Goal: Task Accomplishment & Management: Complete application form

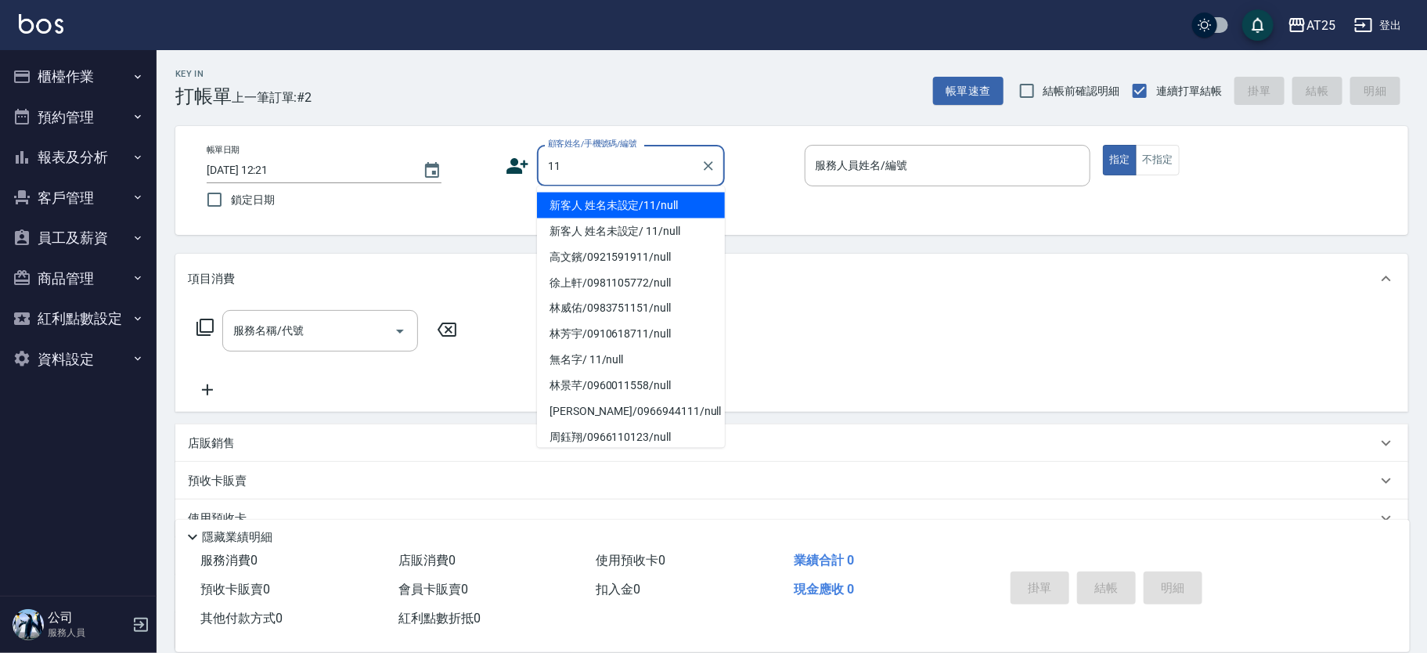
type input "新客人 姓名未設定/11/null"
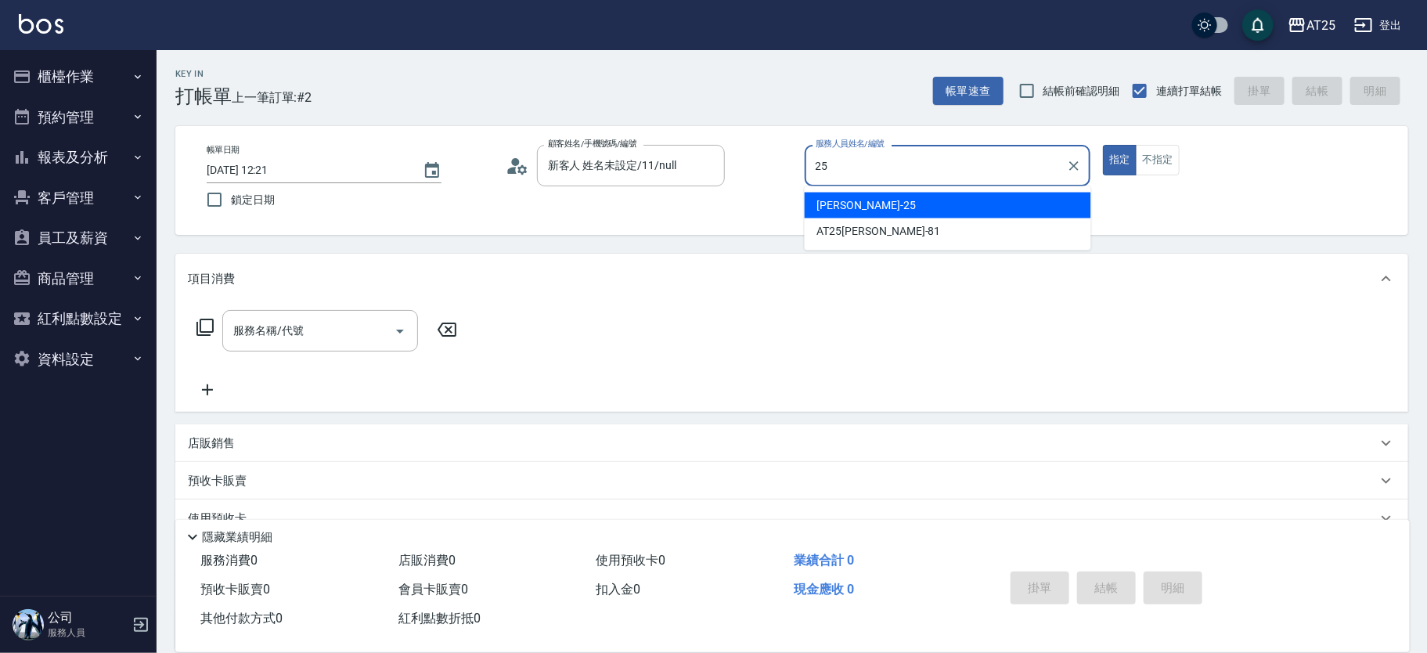
type input "Evan-25"
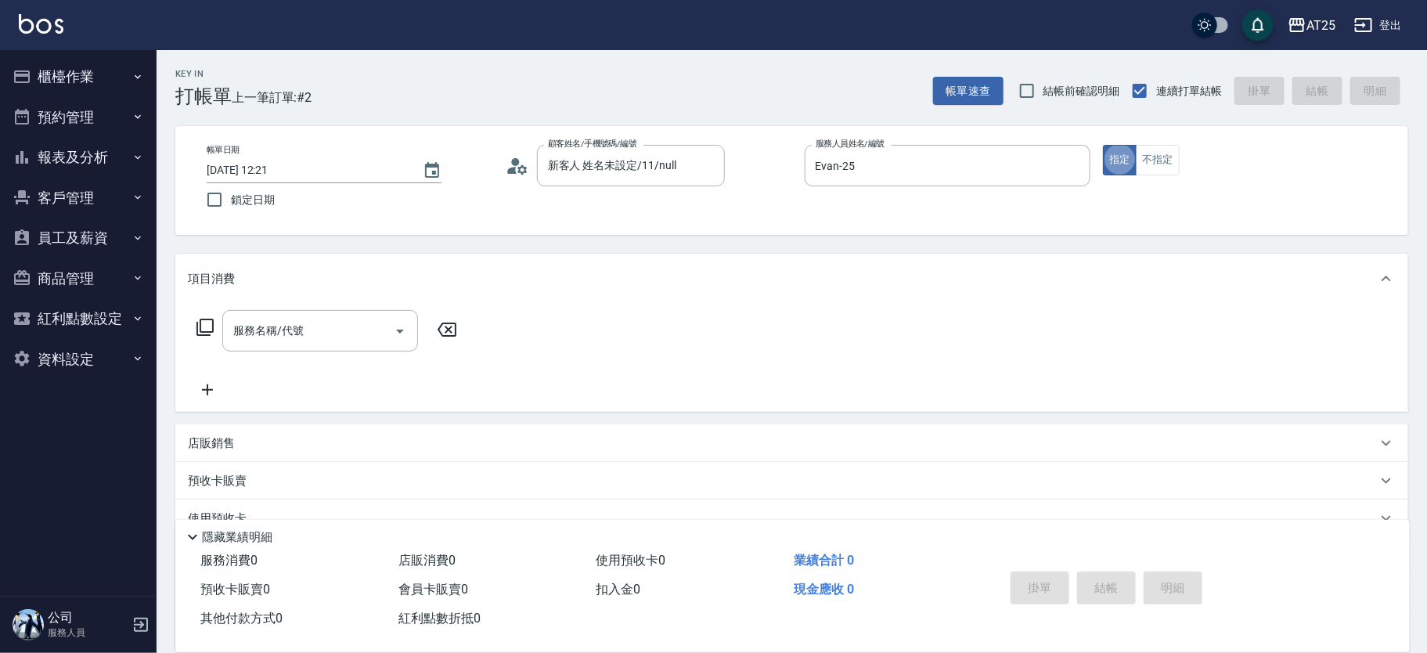
type button "true"
type input "201"
type input "30"
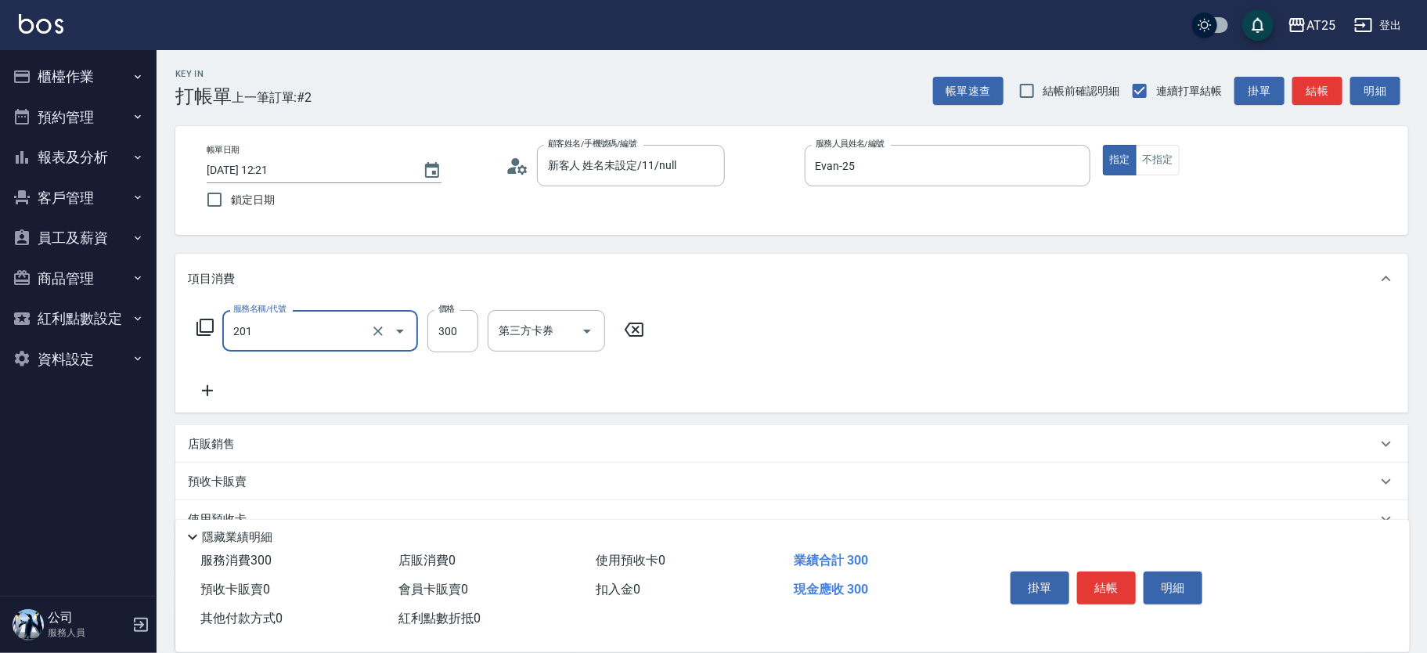
type input "洗髮(201)"
type input "0"
type input "40"
type input "400"
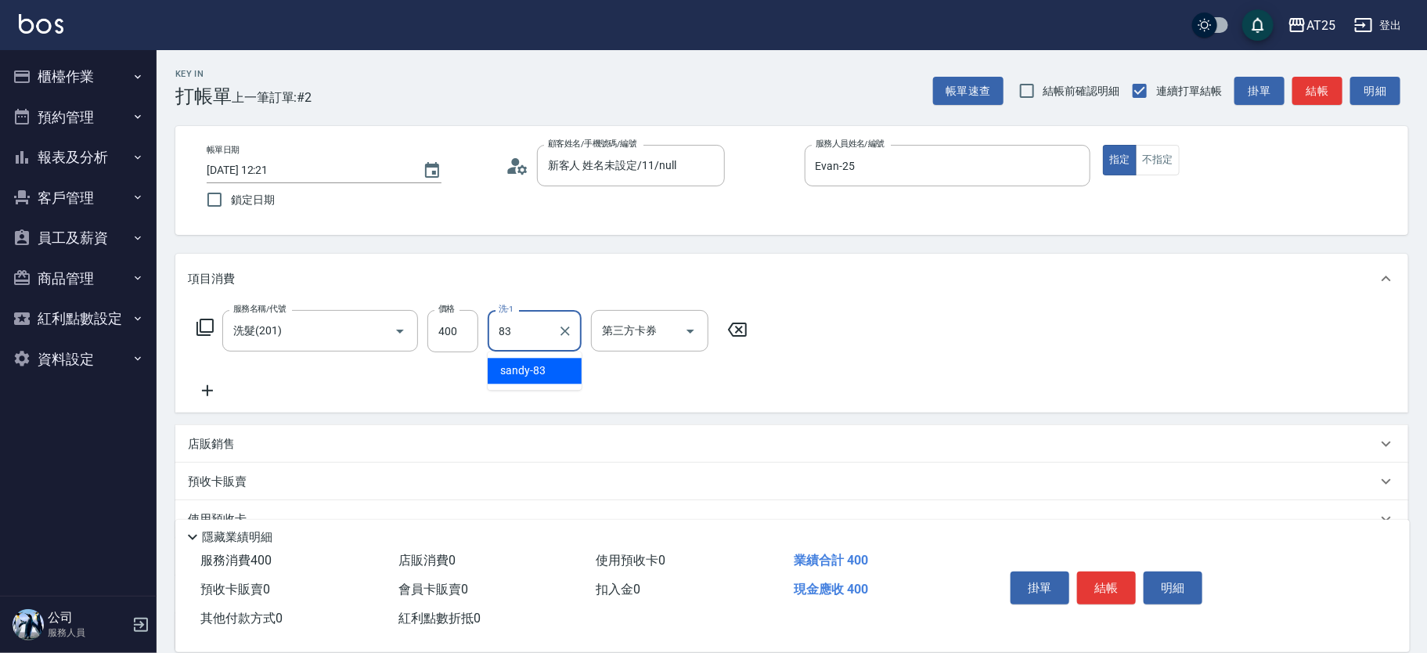
type input "sandy-83"
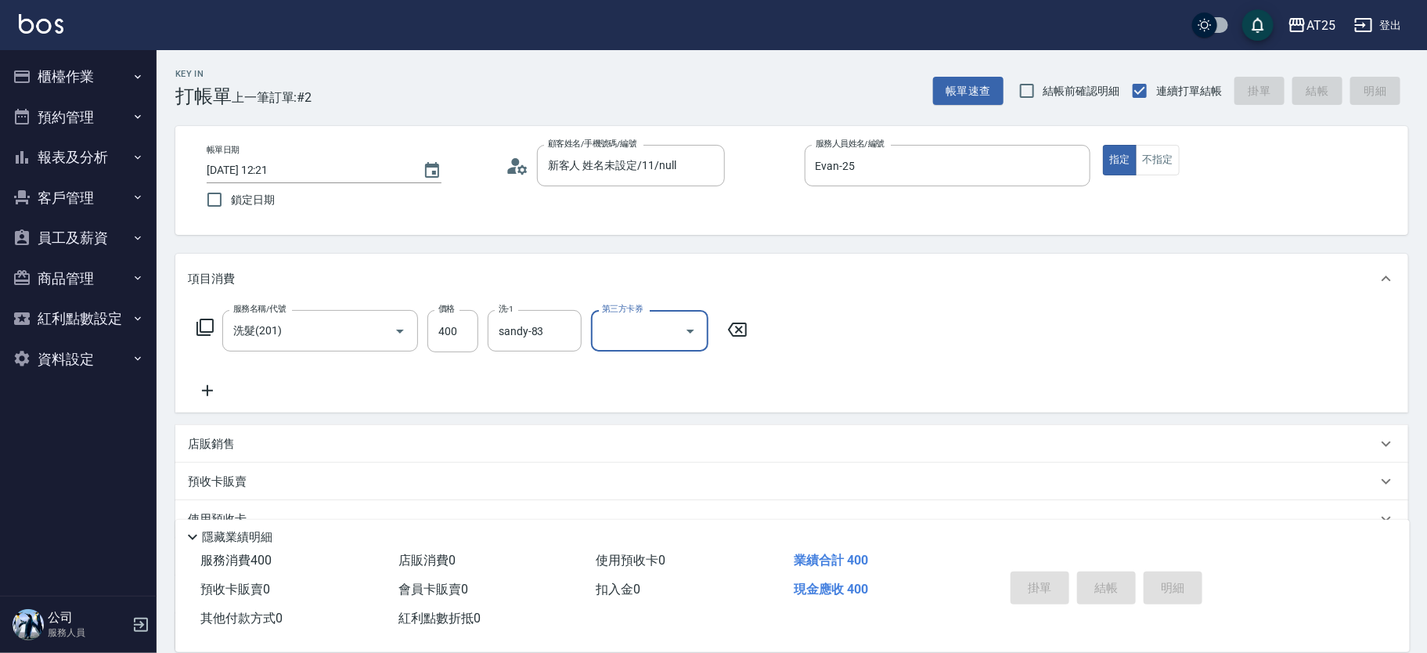
type input "2025/10/08 14:30"
type input "0"
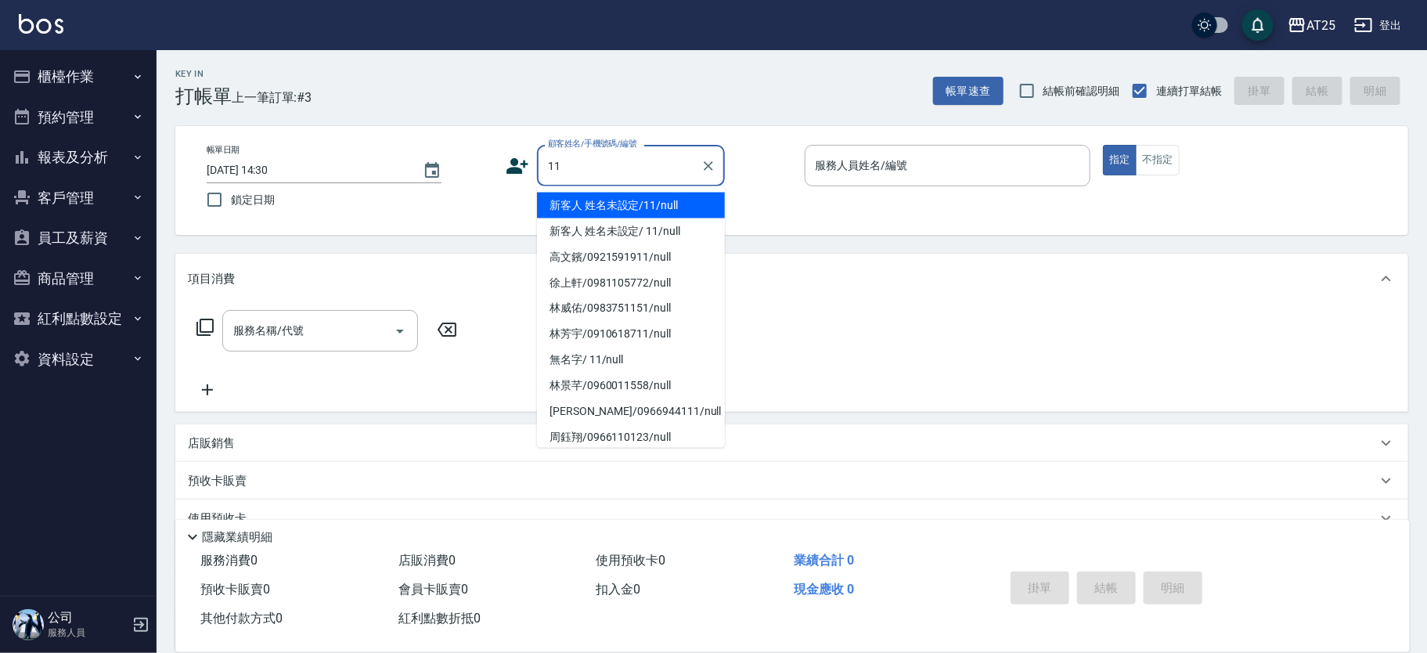
type input "新客人 姓名未設定/11/null"
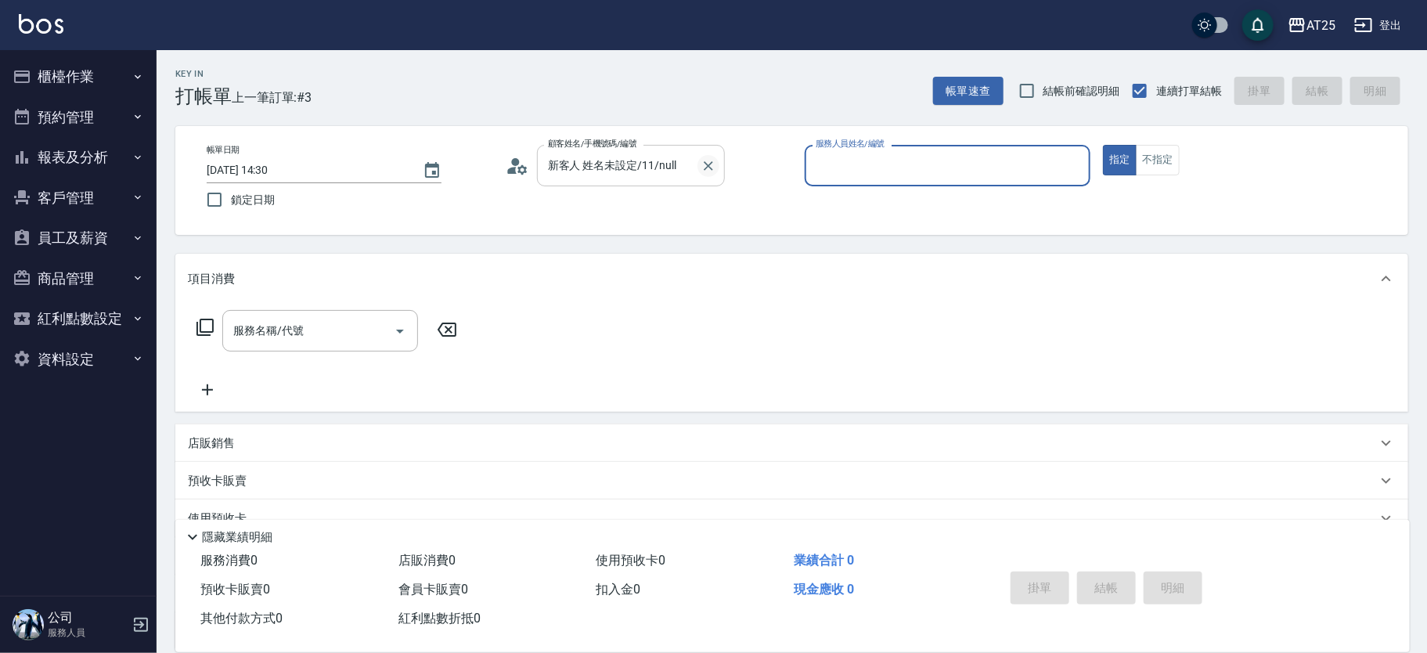
click at [712, 160] on icon "Clear" at bounding box center [709, 166] width 16 height 16
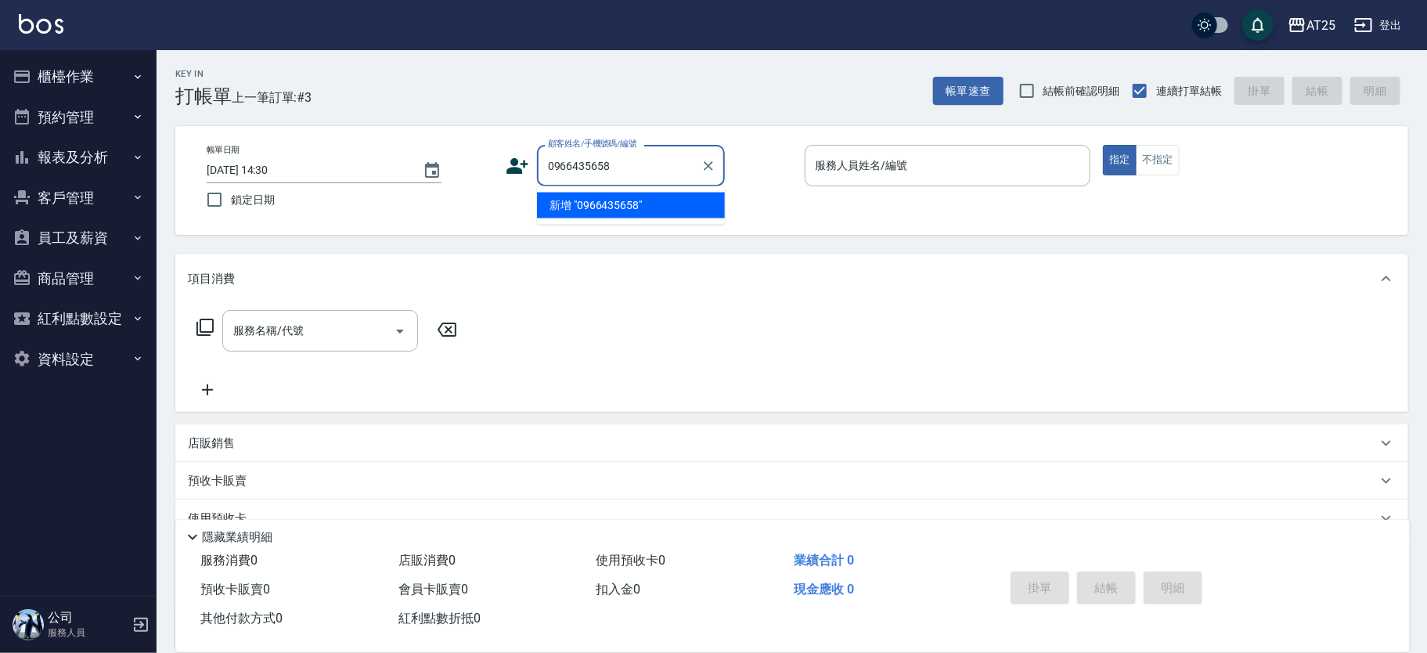
click at [633, 208] on li "新增 "0966435658"" at bounding box center [631, 206] width 188 height 26
type input "0966435658"
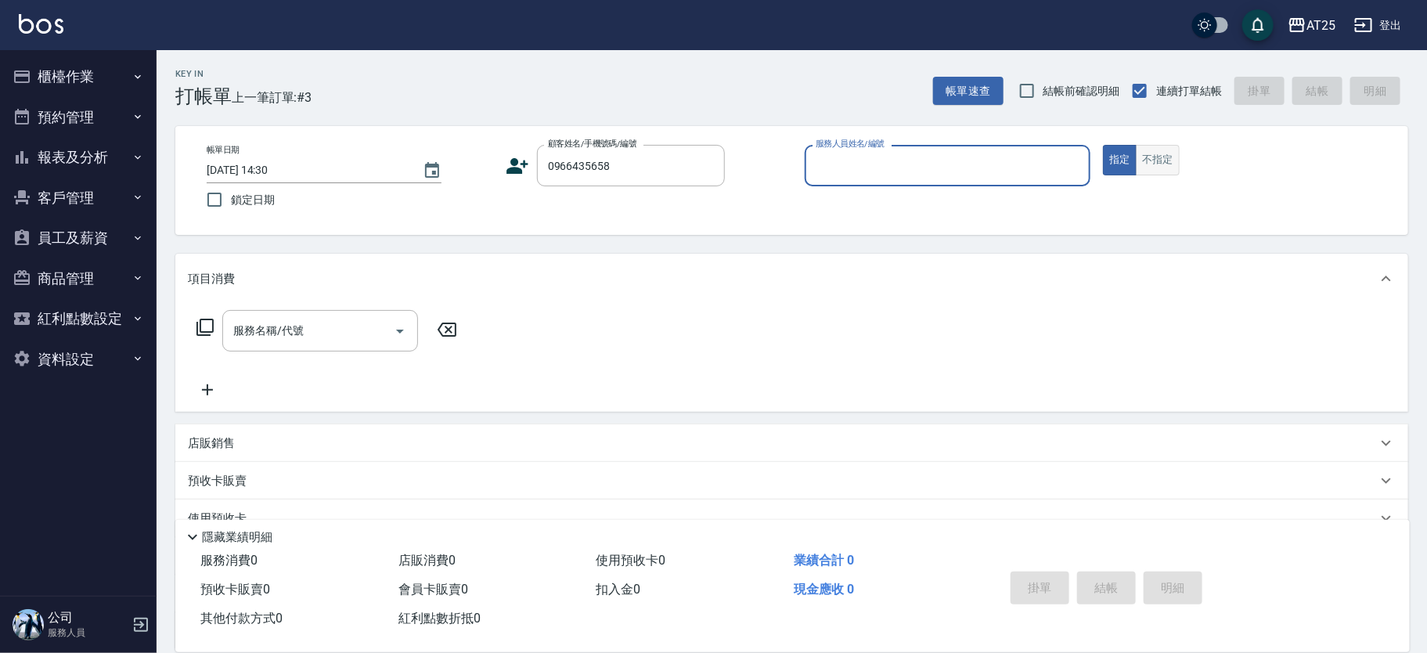
click at [1174, 161] on button "不指定" at bounding box center [1158, 160] width 44 height 31
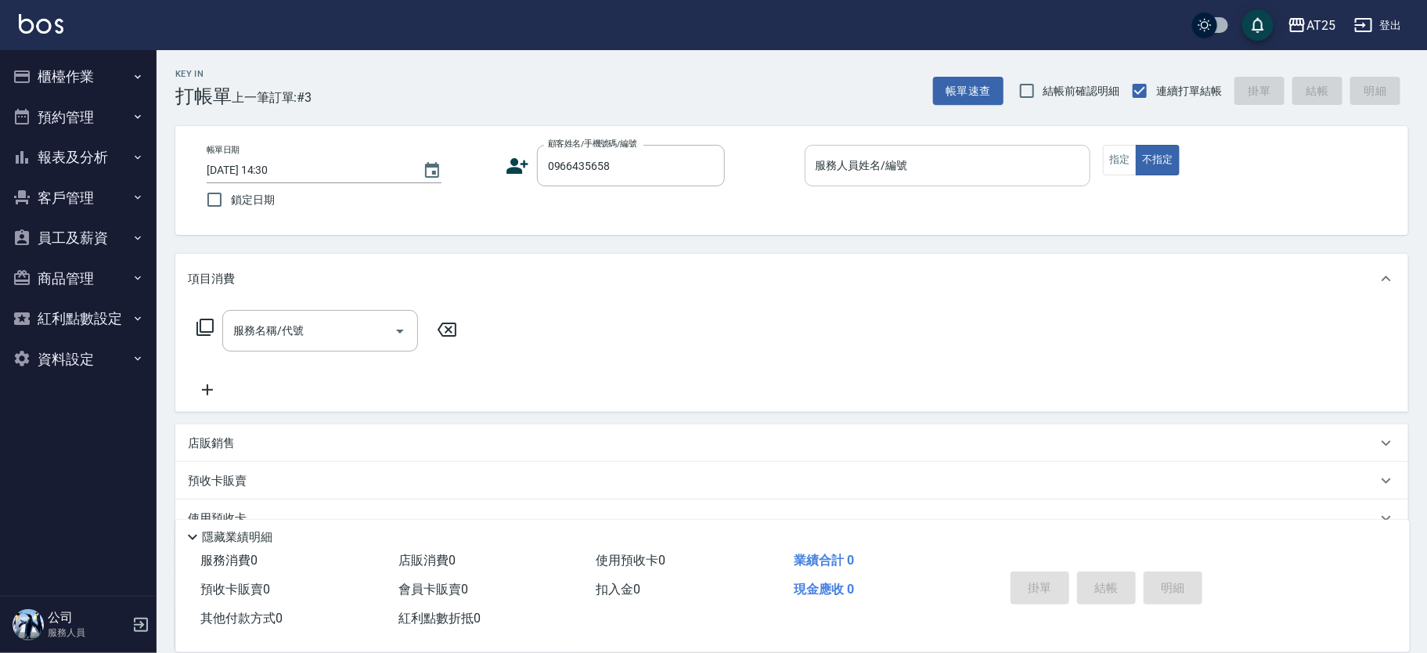
click at [946, 159] on input "服務人員姓名/編號" at bounding box center [948, 165] width 272 height 27
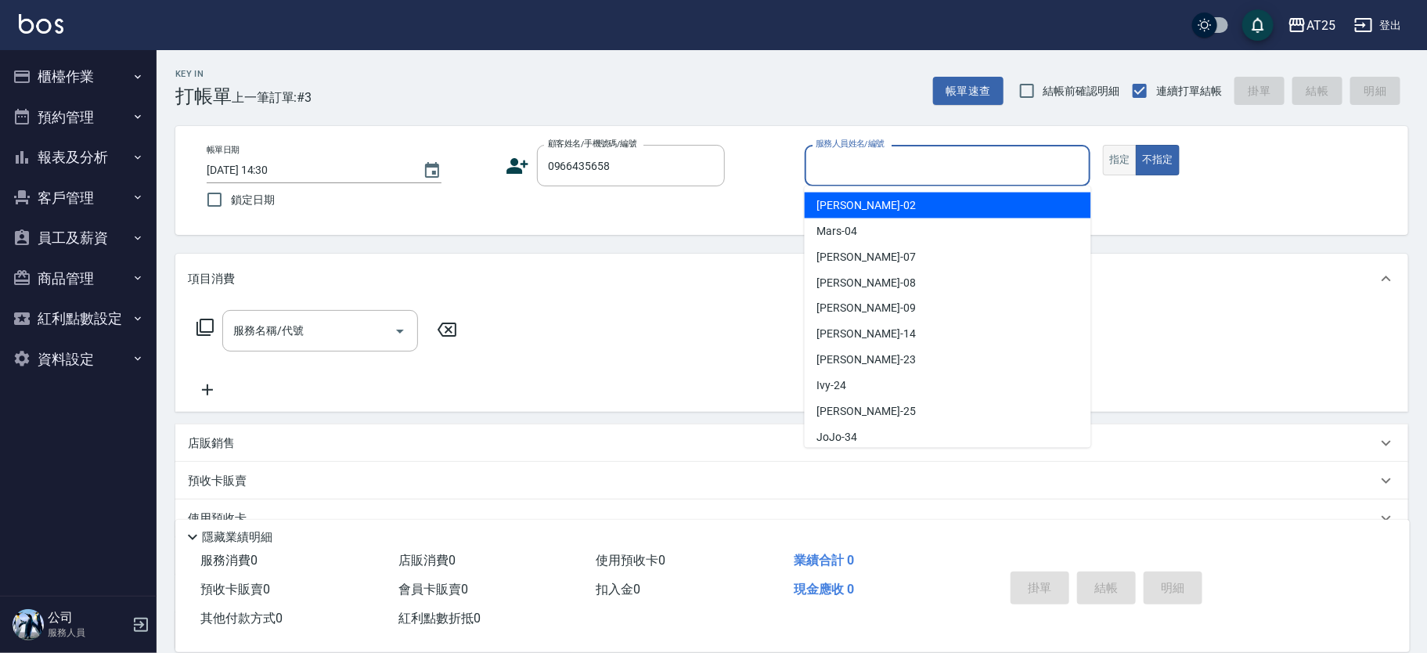
click at [1116, 159] on button "指定" at bounding box center [1120, 160] width 34 height 31
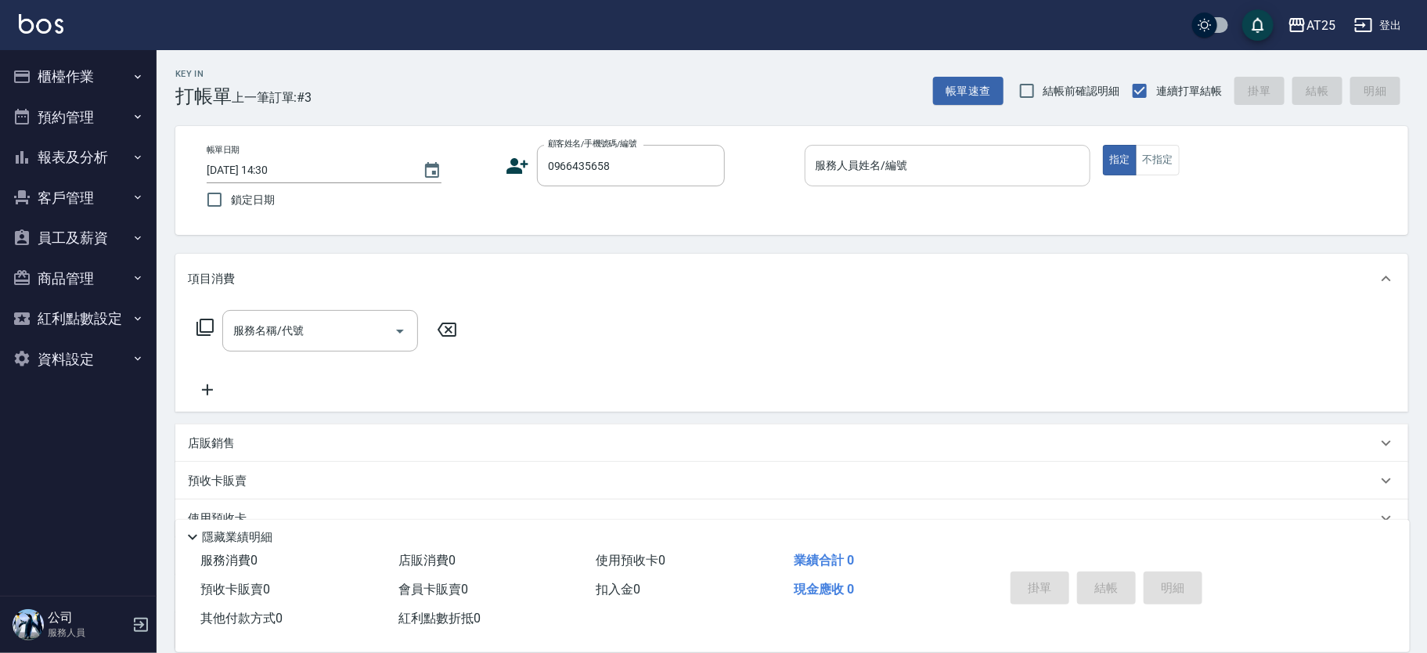
click at [1001, 161] on input "服務人員姓名/編號" at bounding box center [948, 165] width 272 height 27
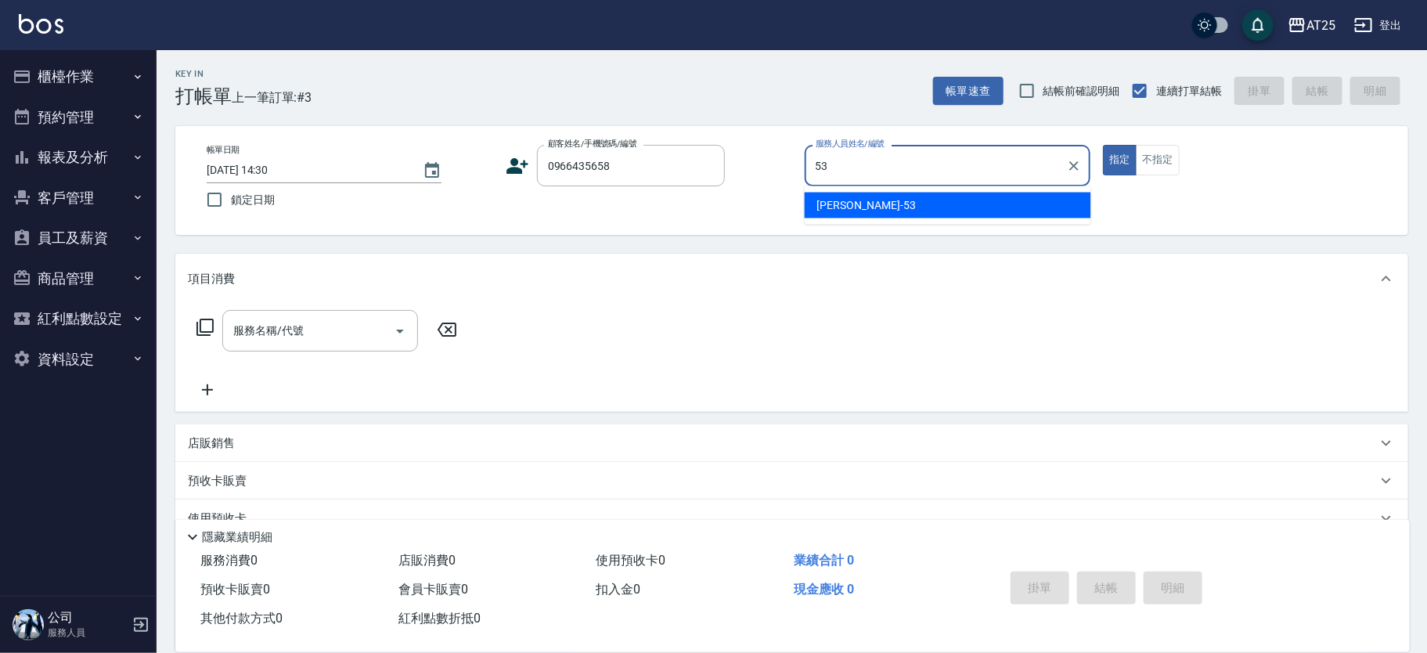
type input "Jerry-53"
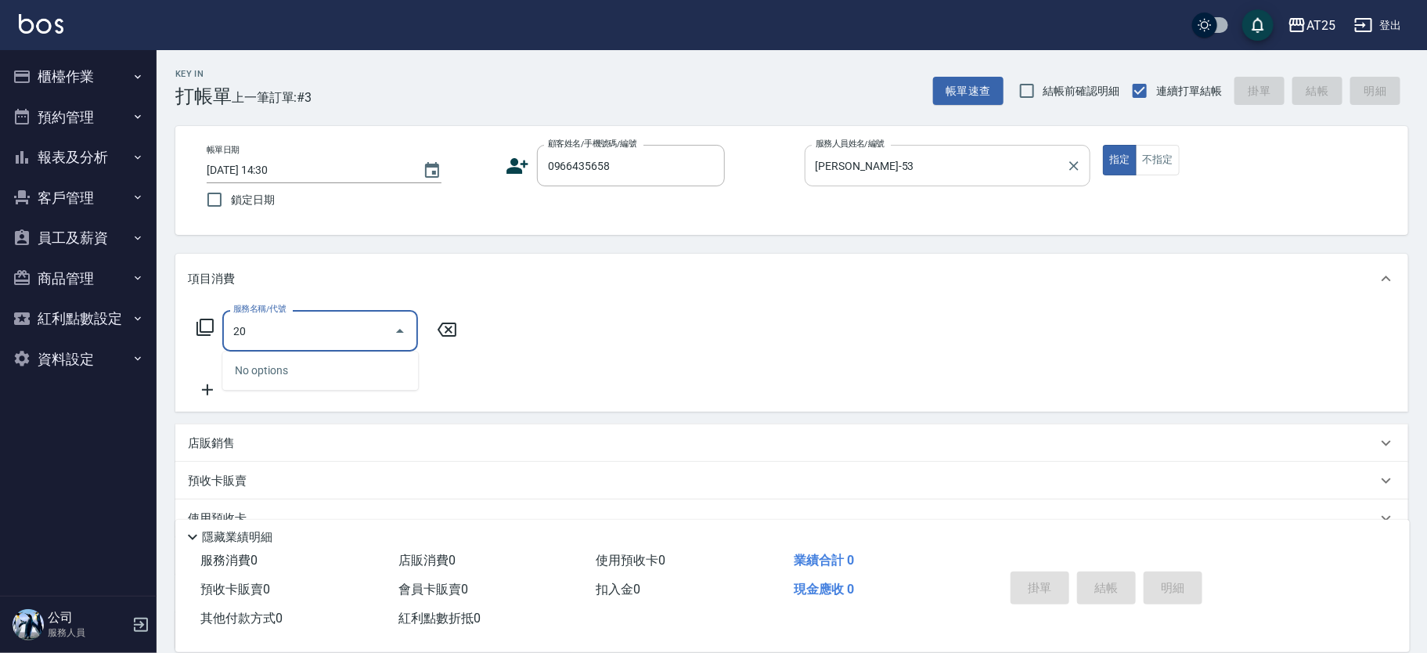
type input "201"
type input "30"
type input "洗髮(201)"
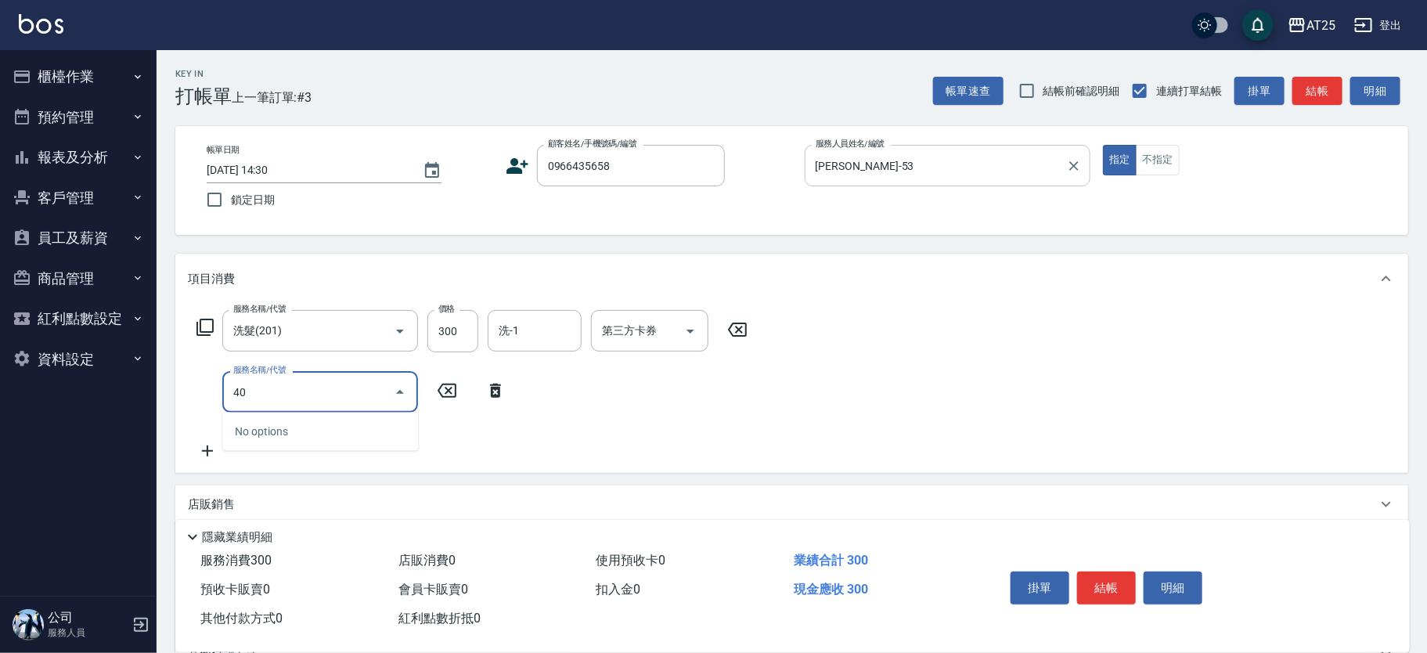
type input "401"
type input "60"
type input "剪髮(401)"
type input "30"
type input "29"
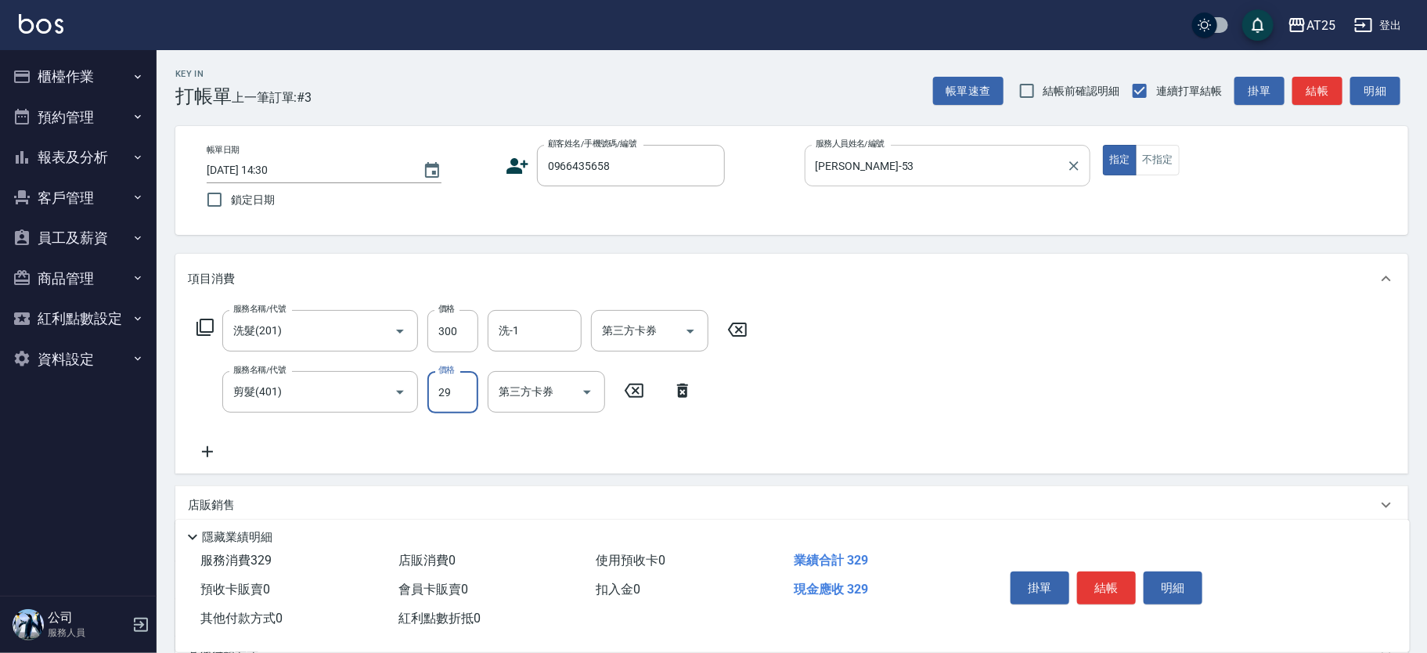
type input "50"
type input "299"
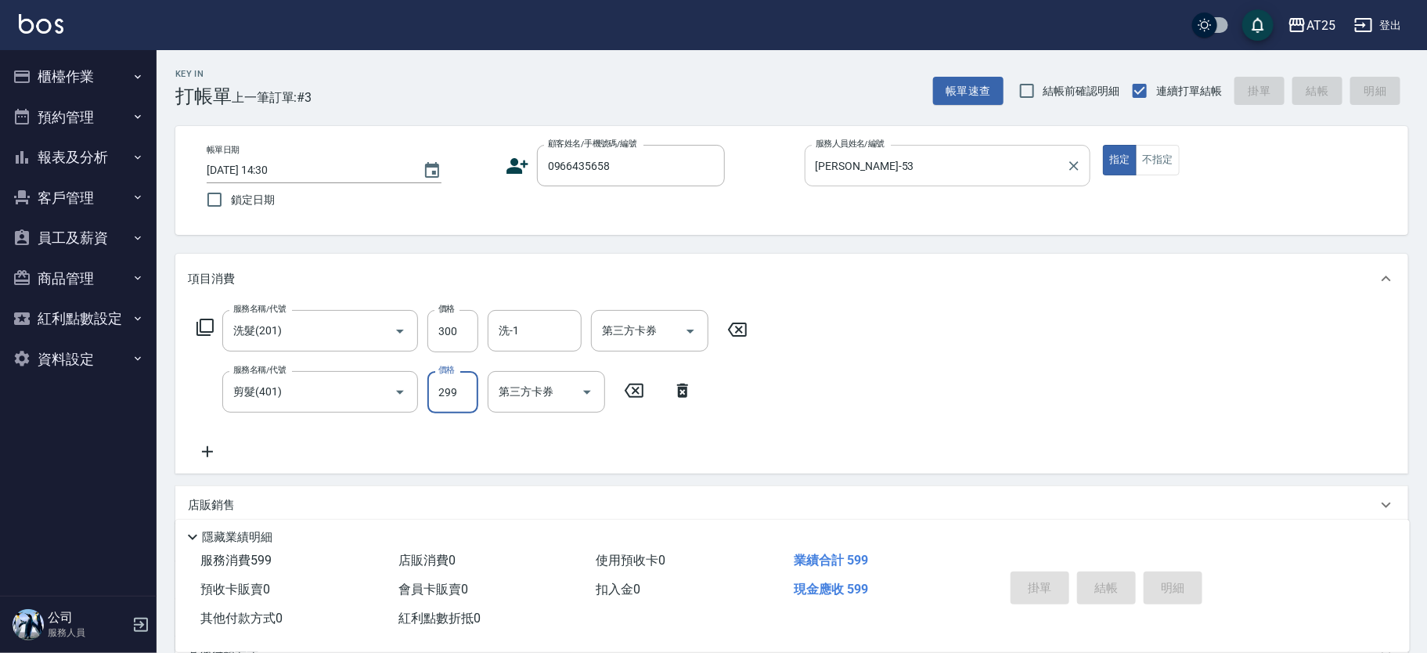
type input "2025/10/08 14:31"
type input "0"
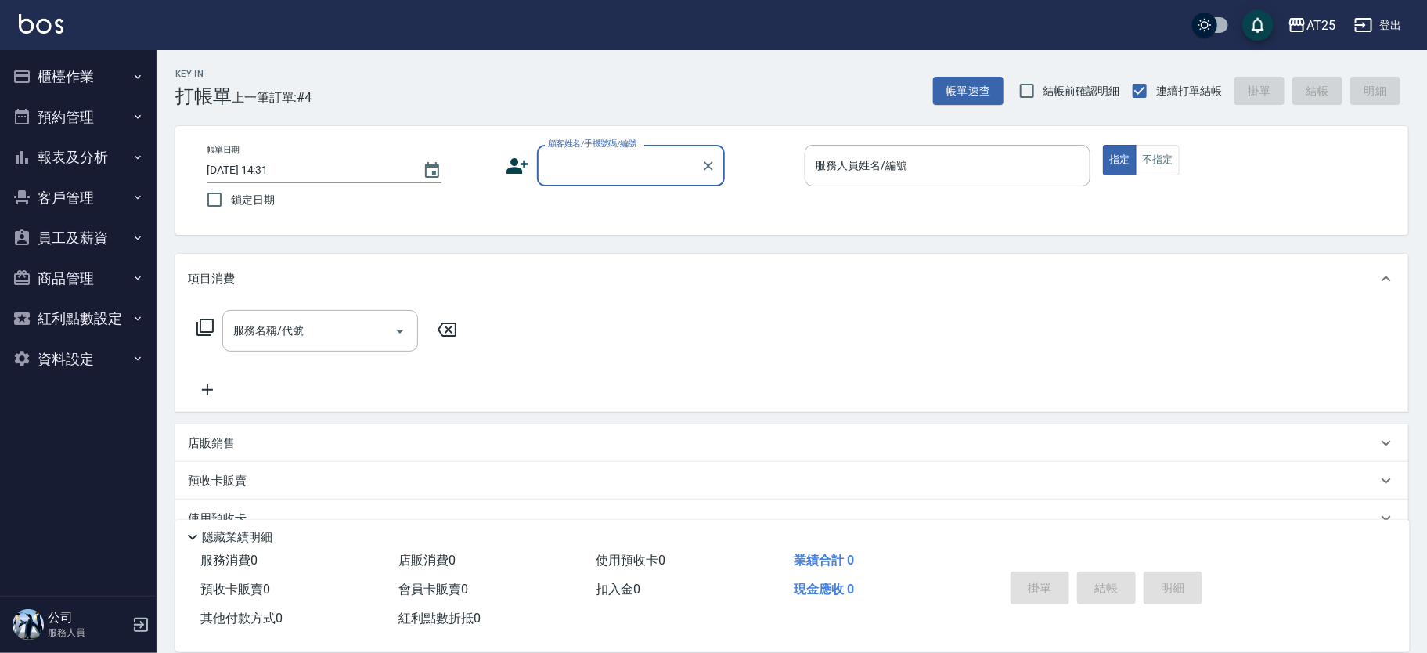
click at [40, 58] on button "櫃檯作業" at bounding box center [78, 76] width 144 height 41
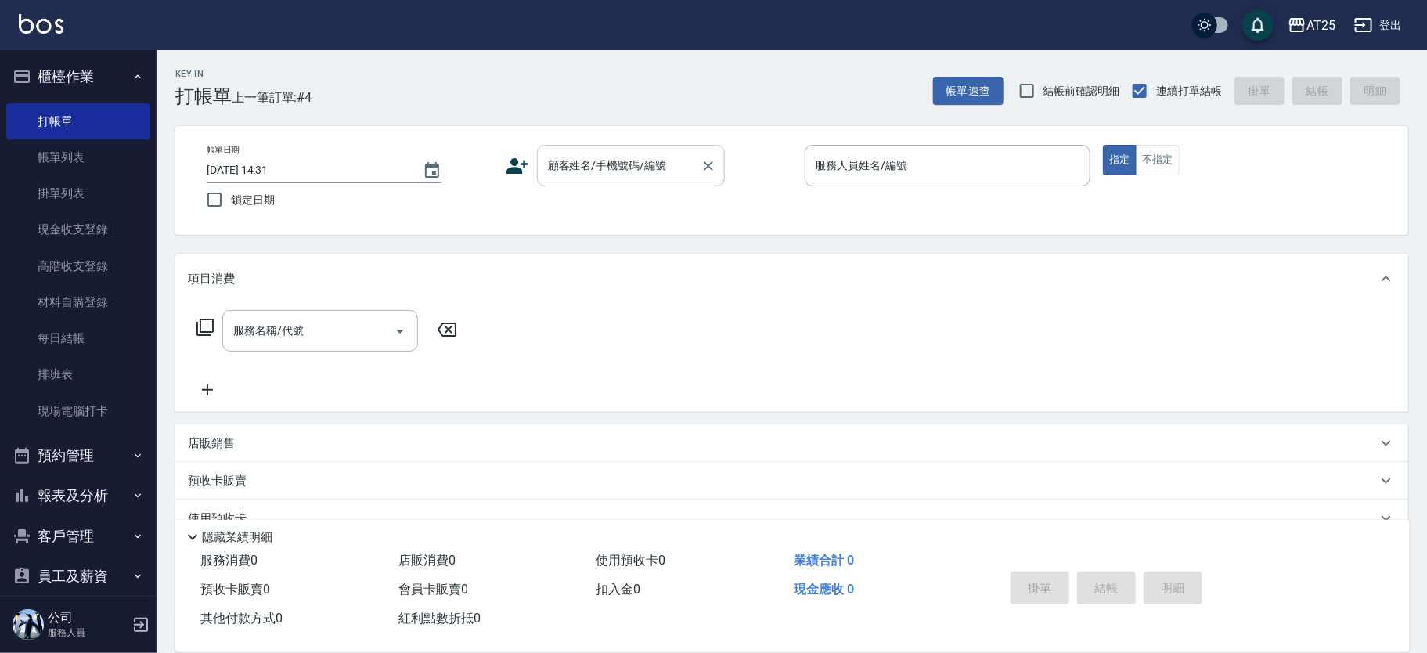
click at [647, 155] on div "顧客姓名/手機號碼/編號 顧客姓名/手機號碼/編號" at bounding box center [631, 165] width 188 height 41
click at [674, 172] on input "顧客姓名/手機號碼/編號" at bounding box center [619, 165] width 150 height 27
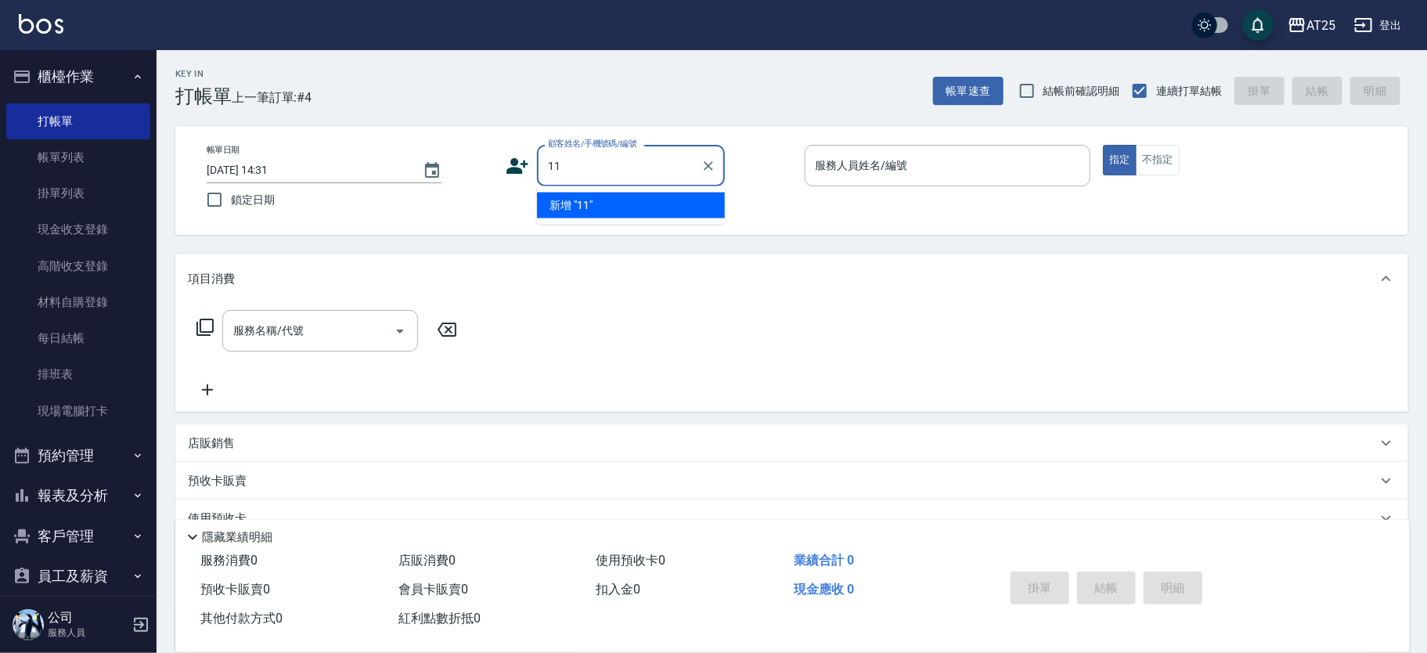
type input "11"
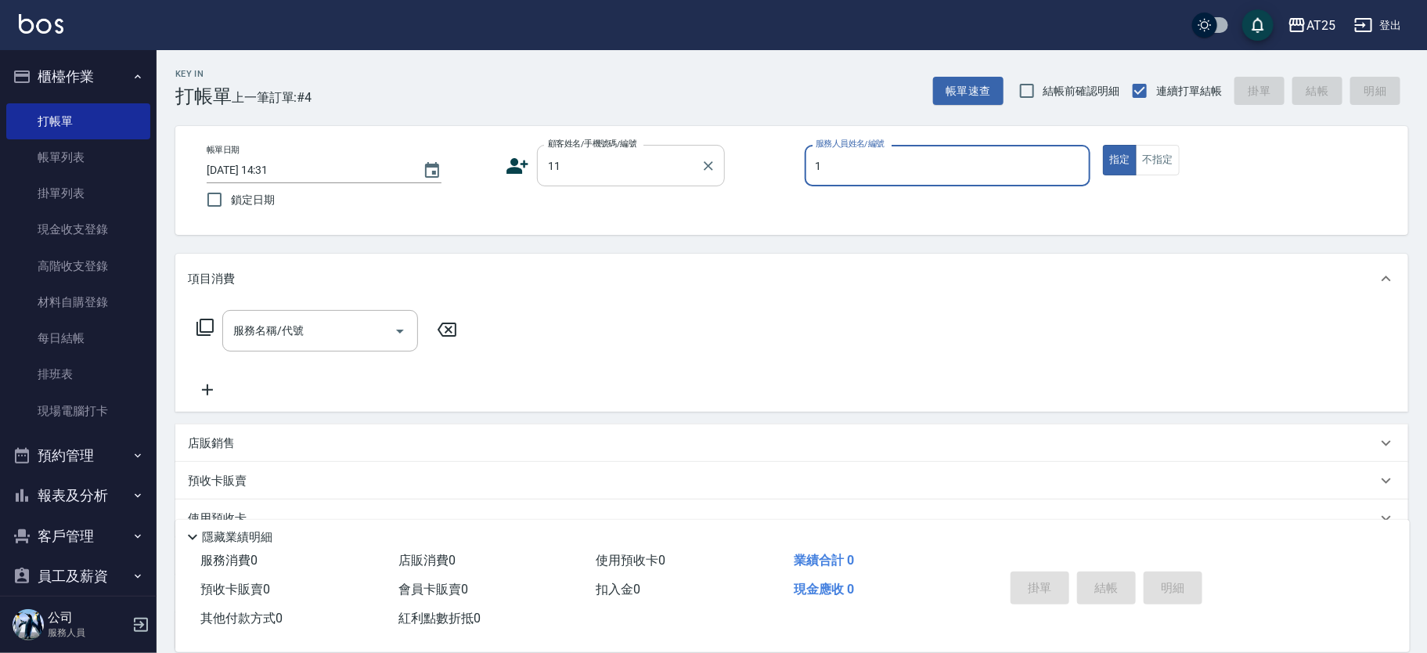
type input "14"
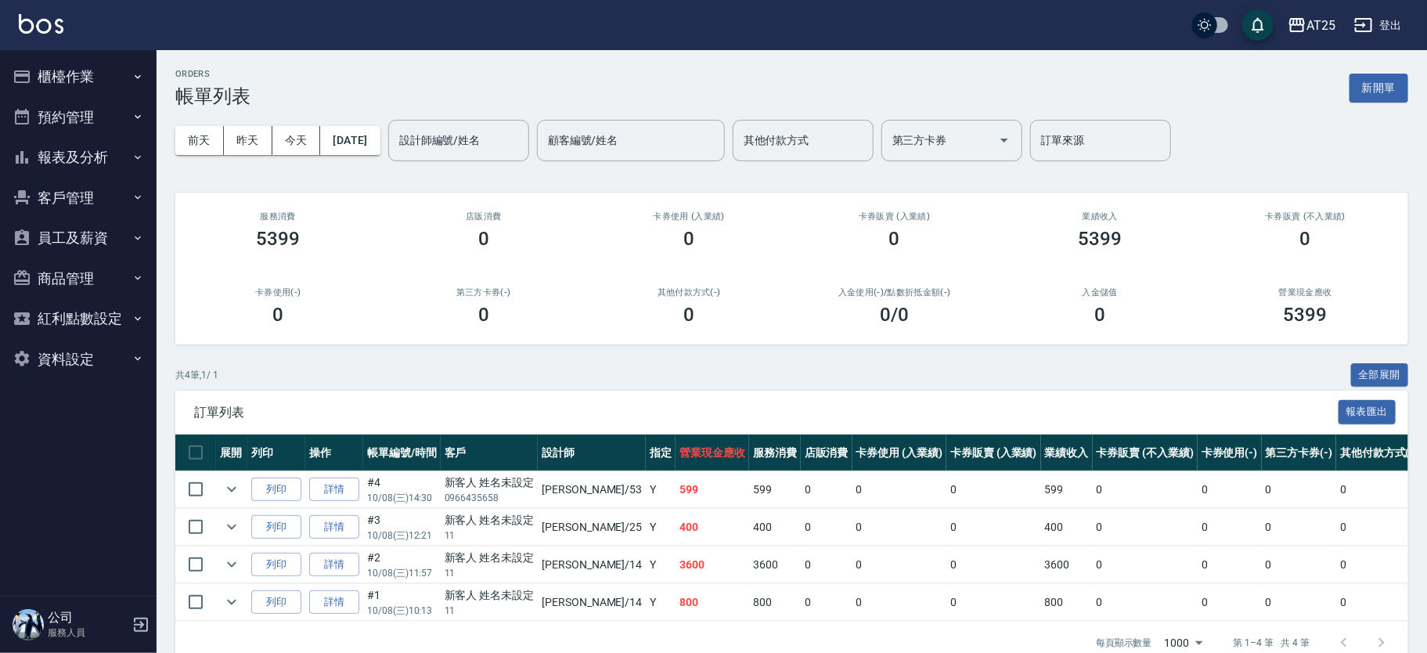
scroll to position [44, 0]
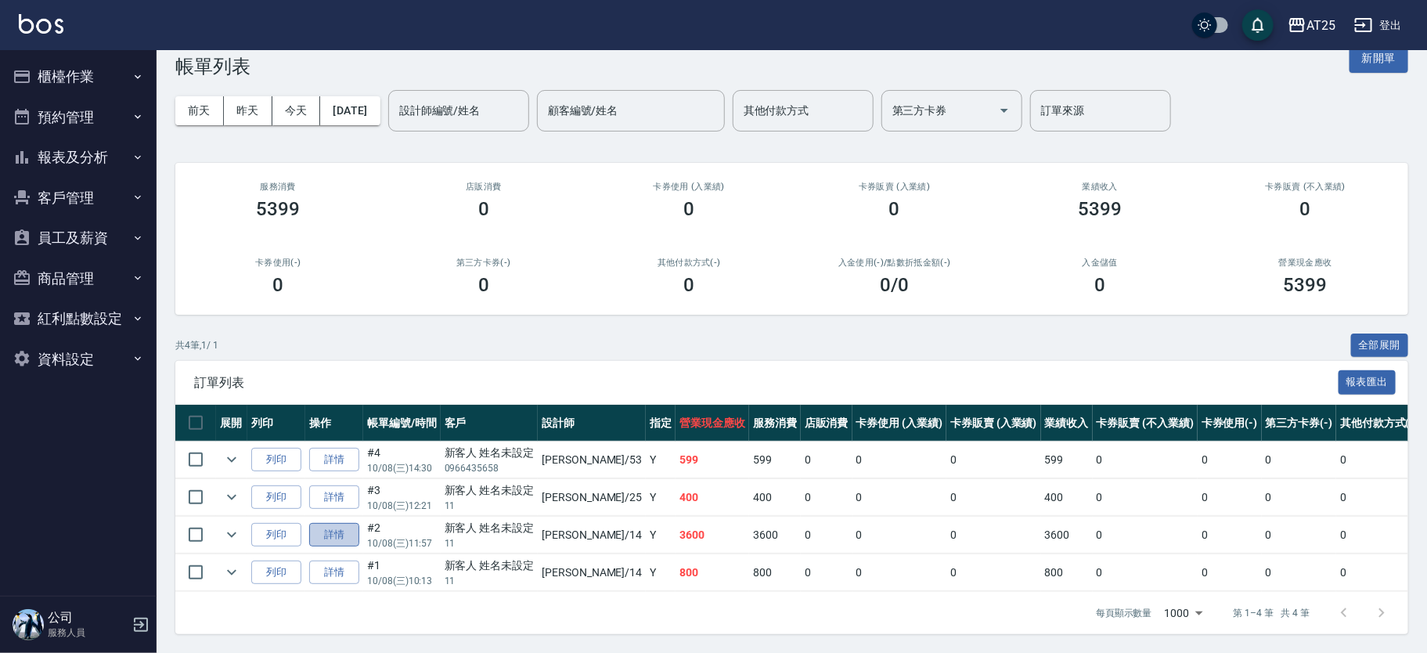
click at [346, 523] on link "詳情" at bounding box center [334, 535] width 50 height 24
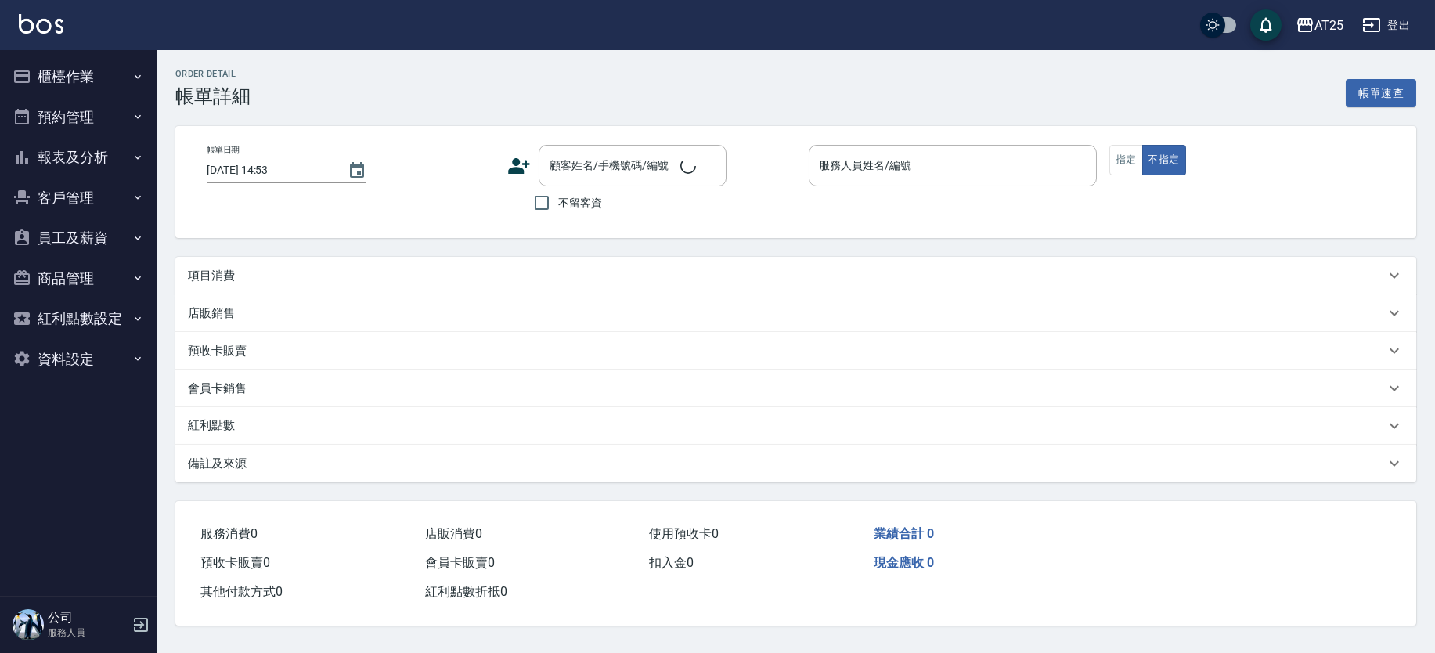
type input "2025/10/08 11:57"
type input "Ken-14"
type input "360"
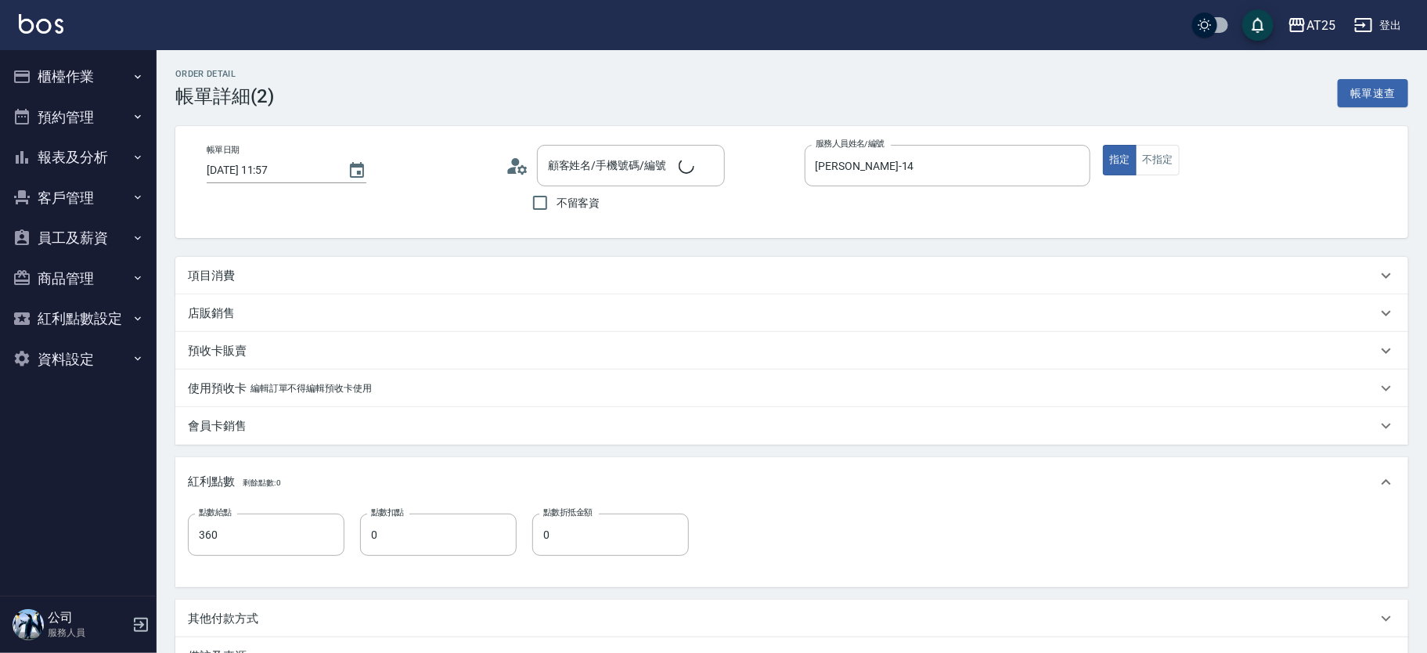
type input "新客人 姓名未設定/11/null"
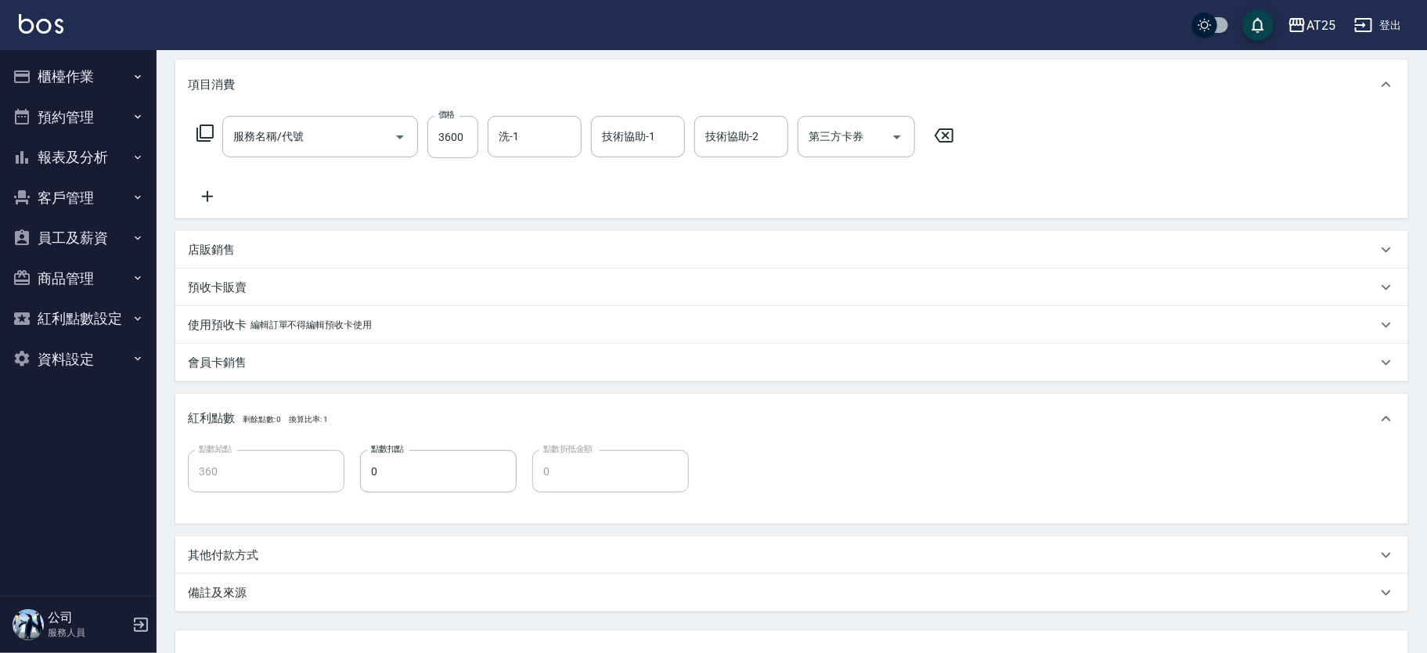
type input "燙髮(301)"
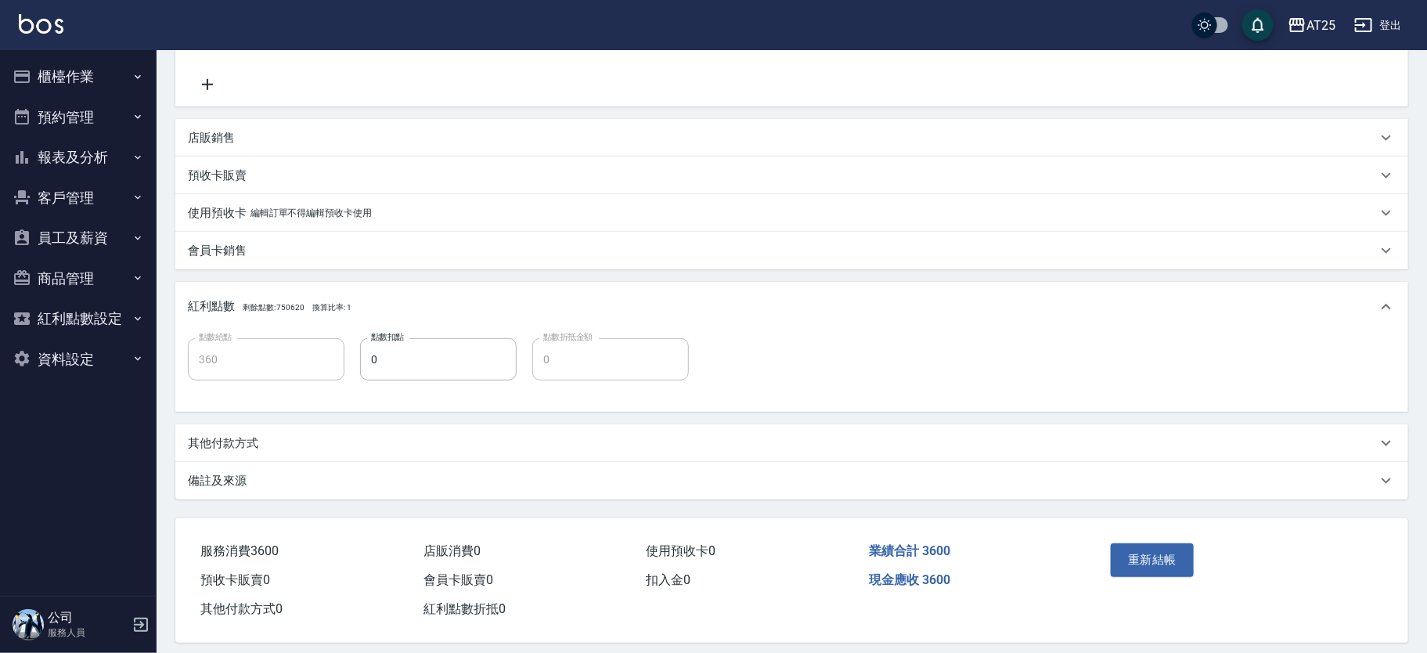
scroll to position [322, 0]
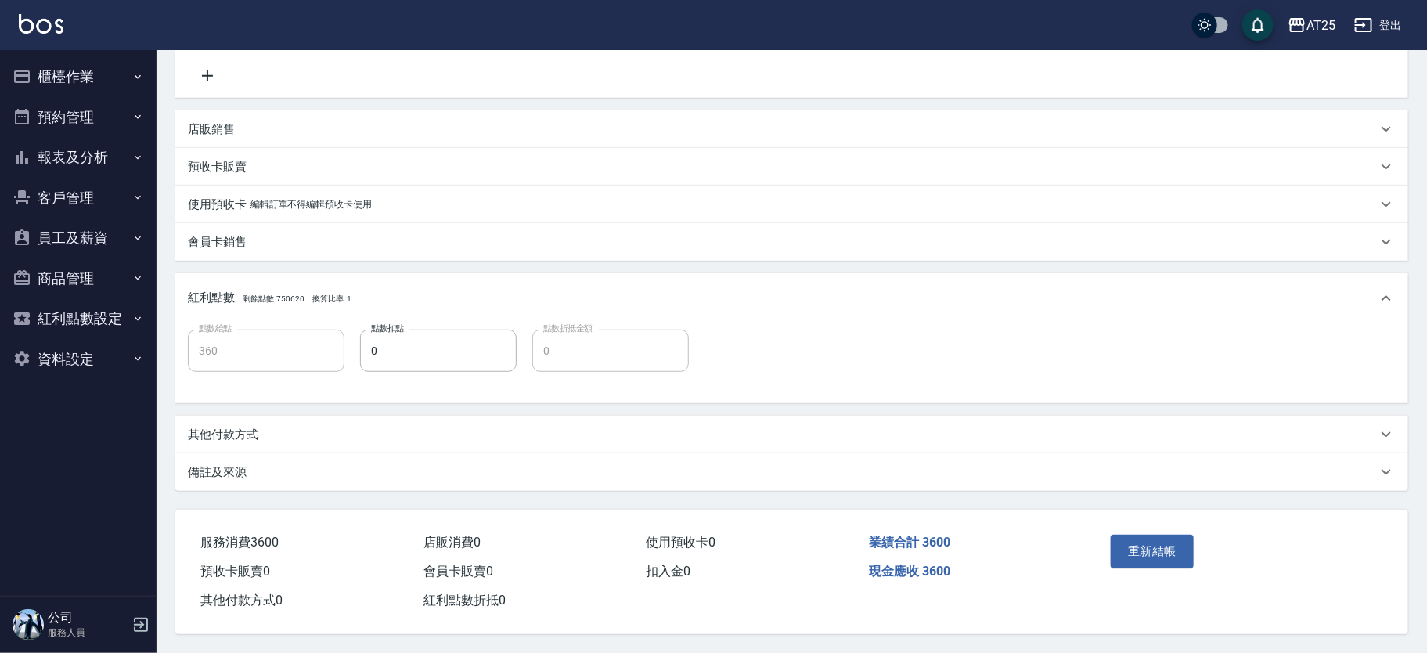
click at [255, 420] on div "其他付款方式" at bounding box center [791, 435] width 1233 height 38
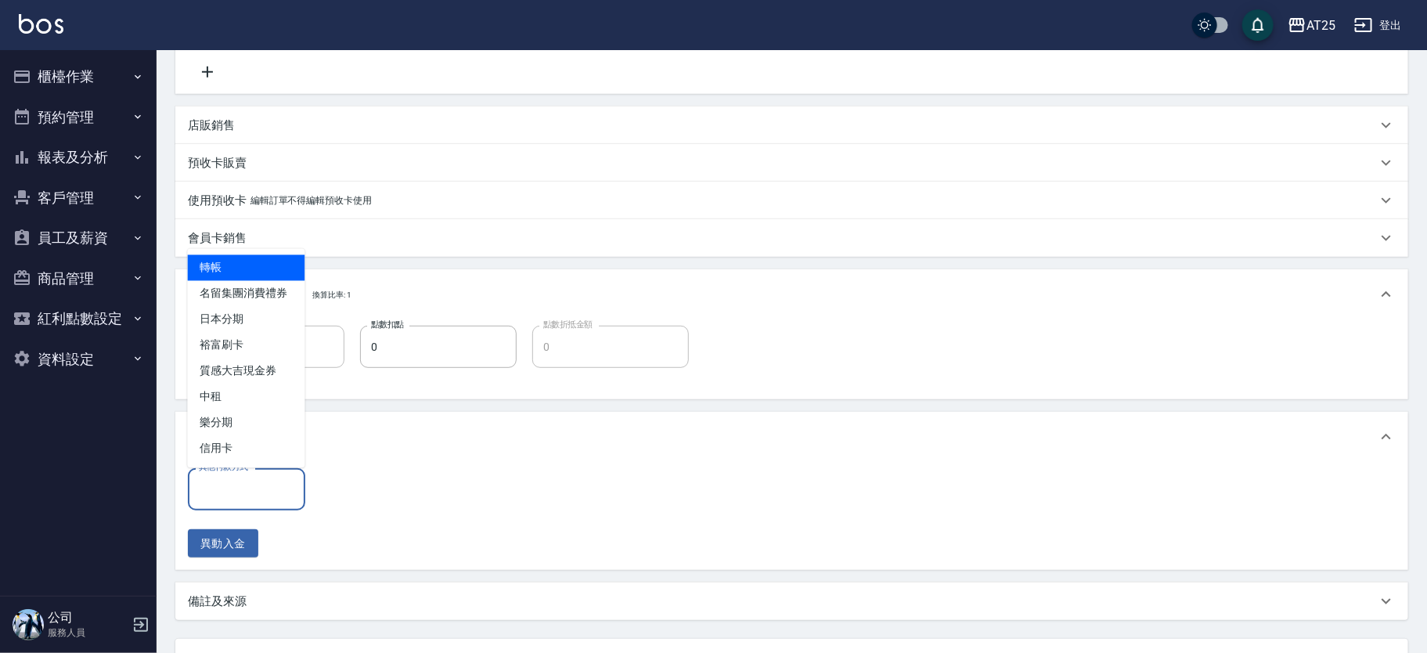
drag, startPoint x: 257, startPoint y: 494, endPoint x: 275, endPoint y: 453, distance: 45.2
click at [258, 493] on input "其他付款方式" at bounding box center [246, 488] width 103 height 27
click at [251, 253] on ul "轉帳 名留集團消費禮券 日本分期 裕富刷卡 質感大吉現金券 中租 樂分期 信用卡" at bounding box center [246, 358] width 117 height 219
click at [236, 266] on span "轉帳" at bounding box center [246, 268] width 117 height 26
type input "轉帳"
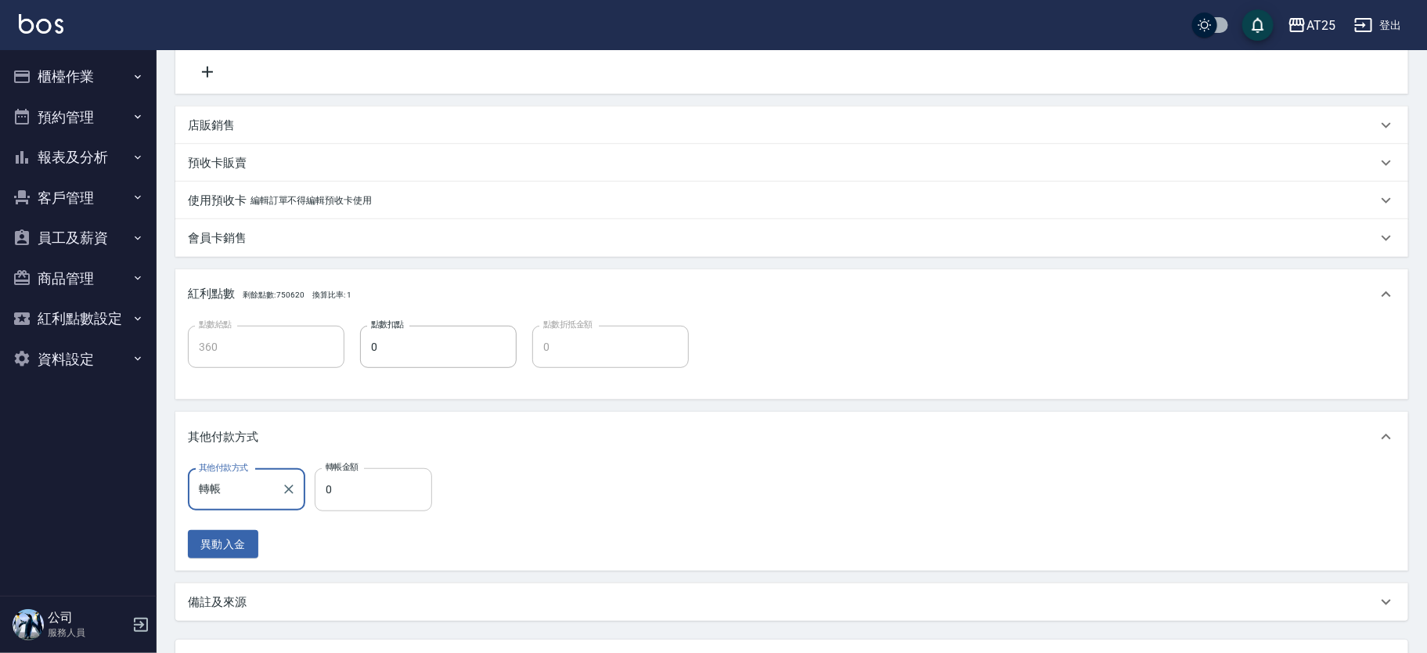
click at [373, 477] on input "0" at bounding box center [373, 489] width 117 height 42
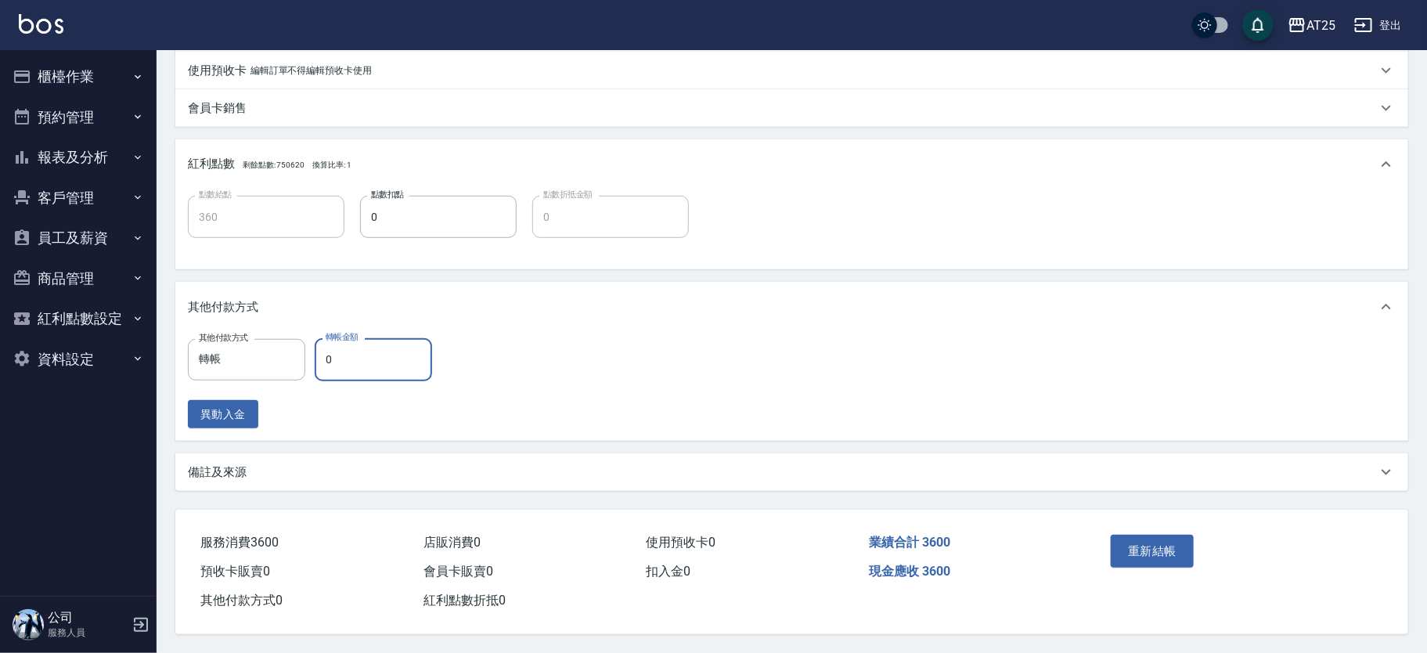
type input "350"
type input "36"
type input "320"
type input "360"
type input "0"
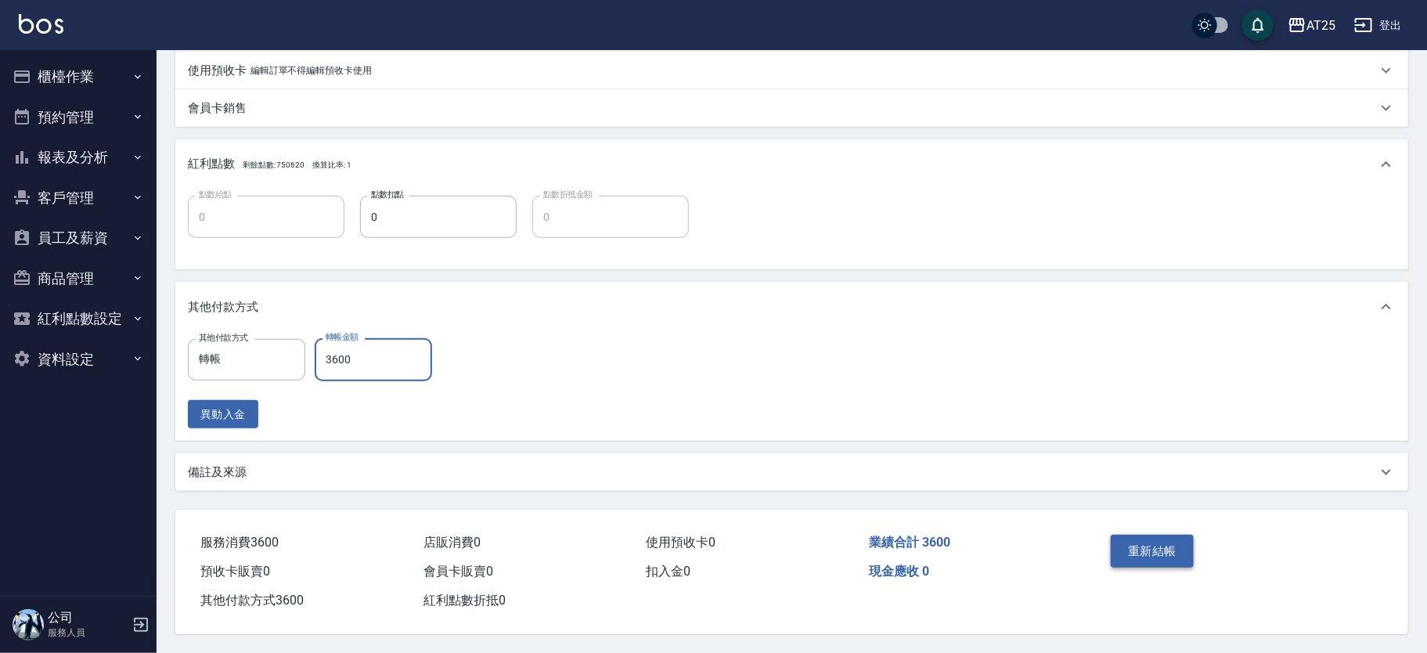
type input "3600"
click at [1145, 544] on button "重新結帳" at bounding box center [1152, 551] width 83 height 33
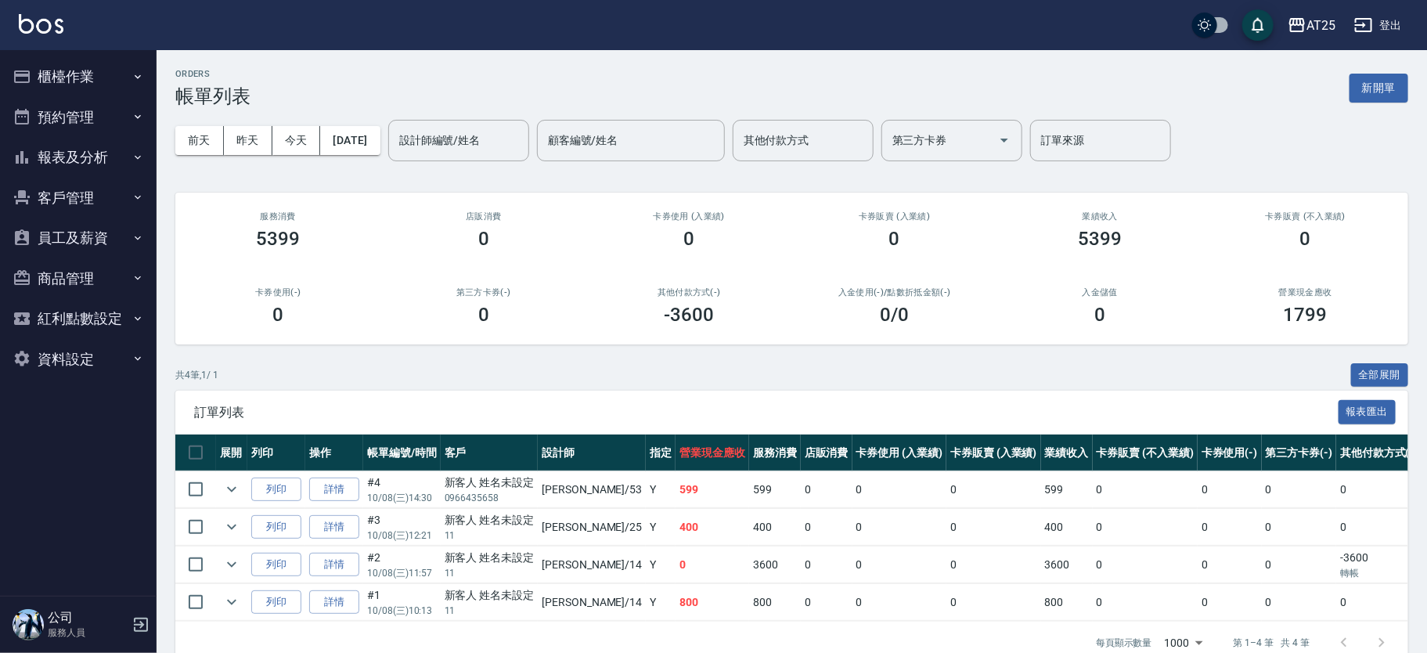
drag, startPoint x: 629, startPoint y: 499, endPoint x: 639, endPoint y: 508, distance: 13.3
click at [676, 503] on td "599" at bounding box center [713, 489] width 74 height 37
click at [676, 519] on td "400" at bounding box center [713, 527] width 74 height 37
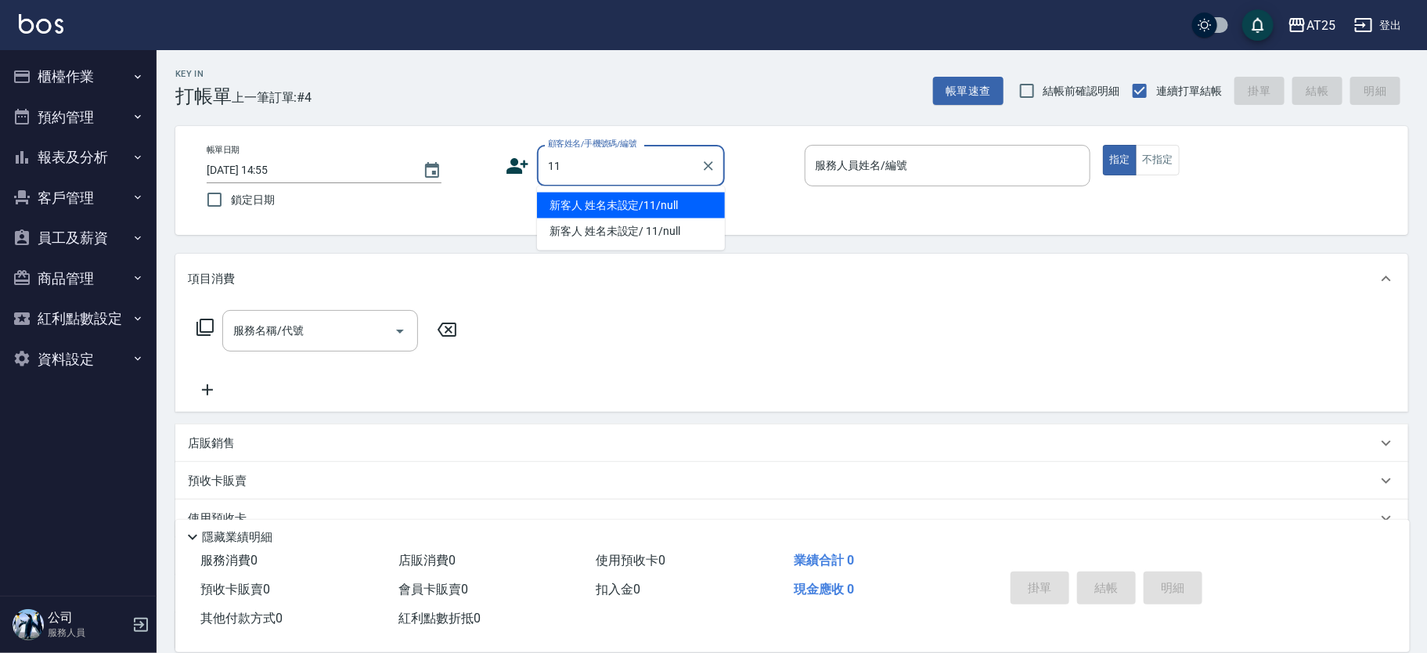
type input "新客人 姓名未設定/11/null"
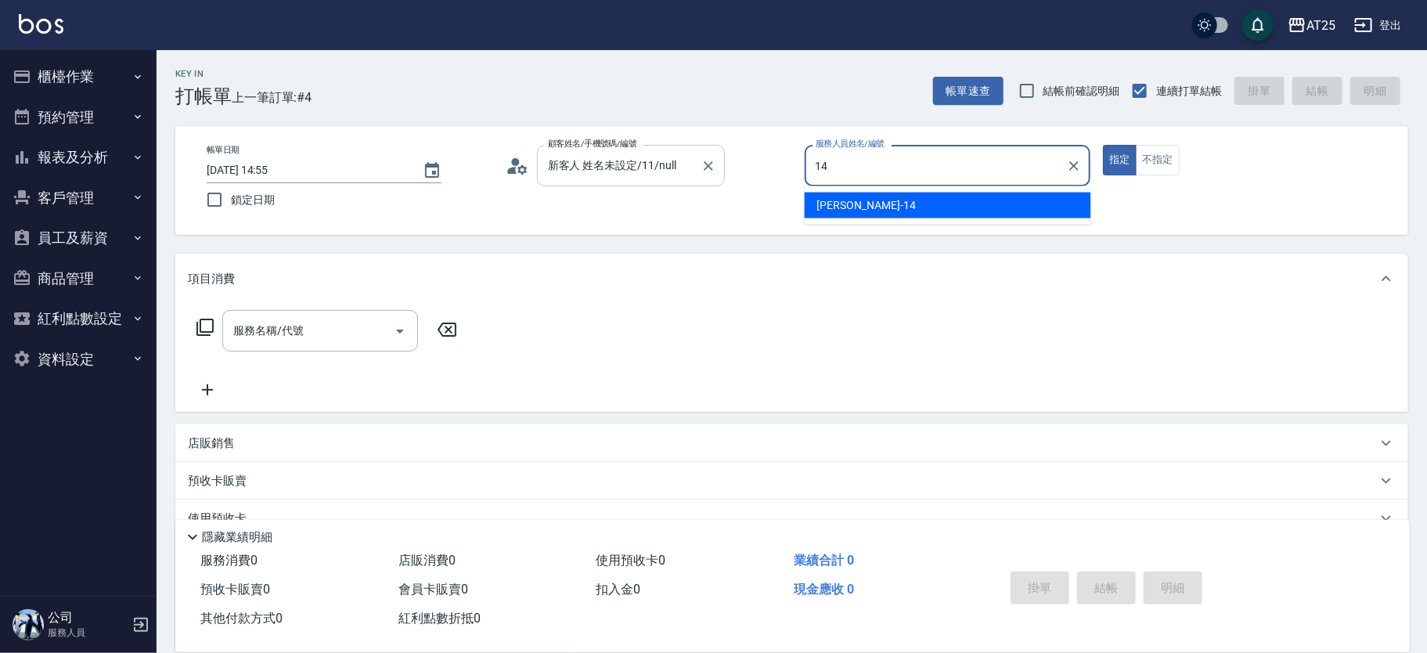
type input "Ken-14"
type button "true"
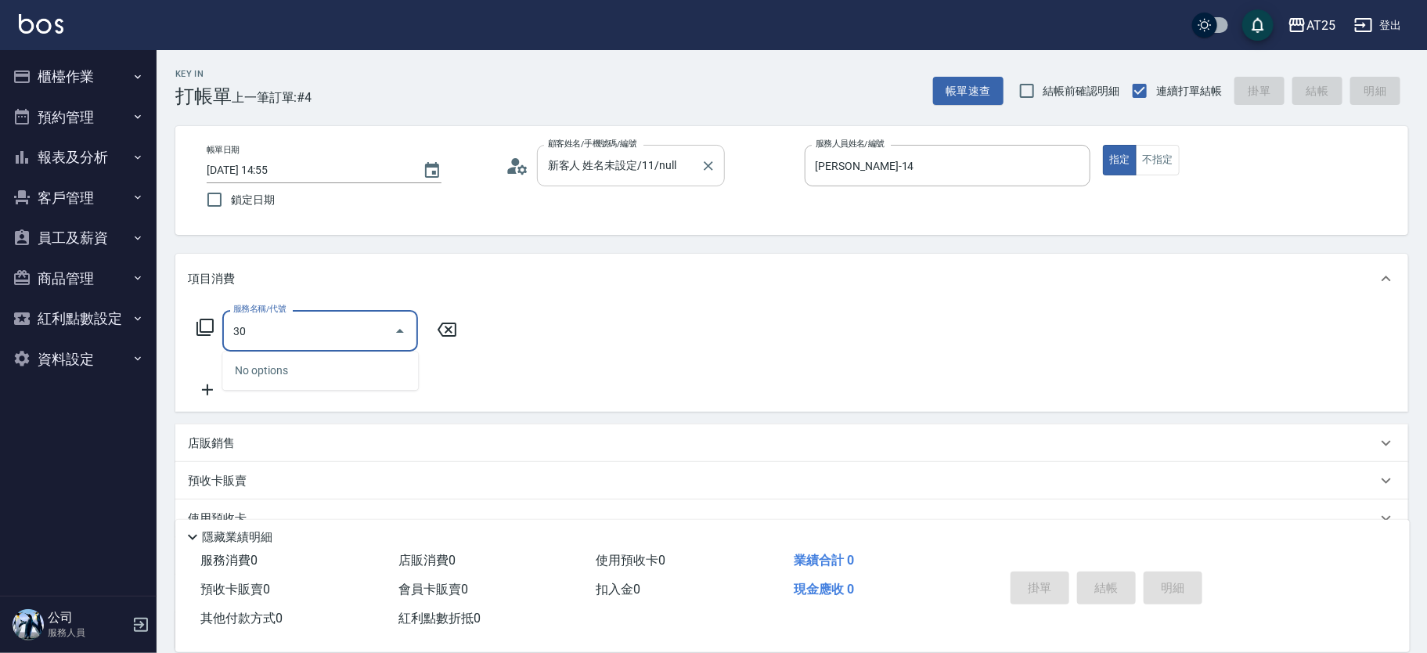
type input "301"
type input "150"
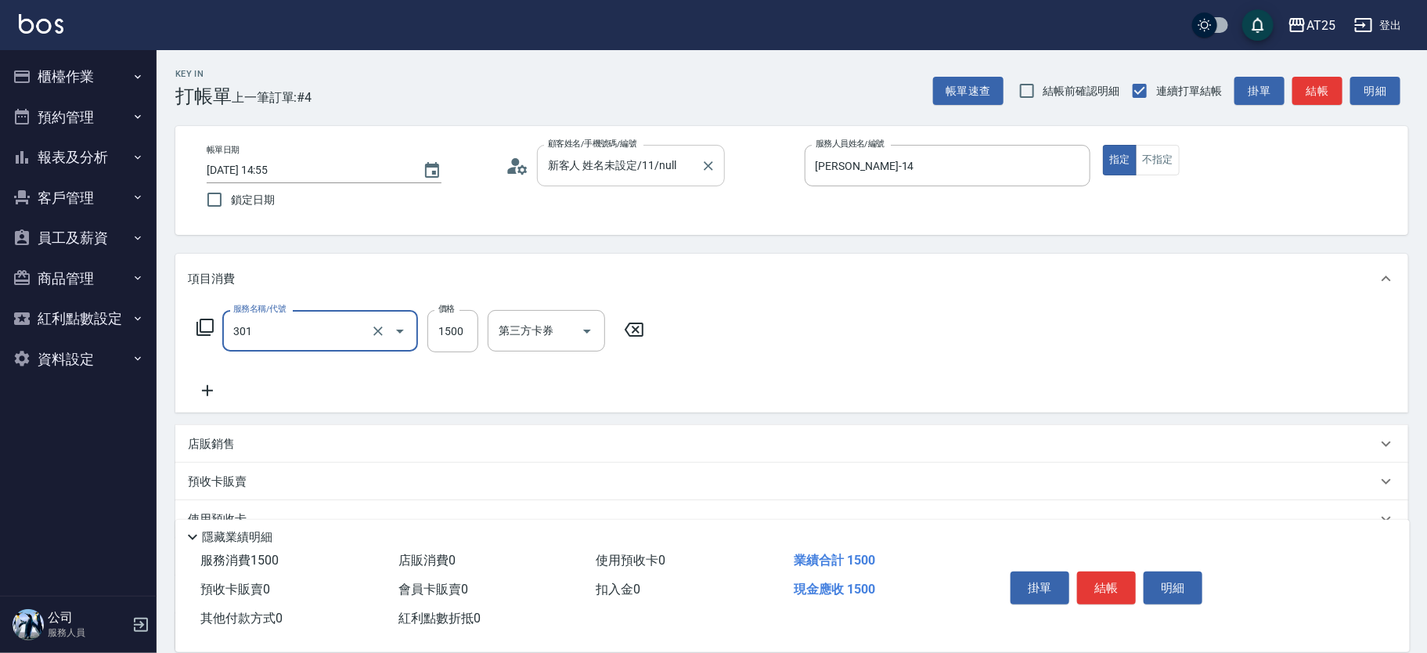
type input "燙髮(301)"
type input "0"
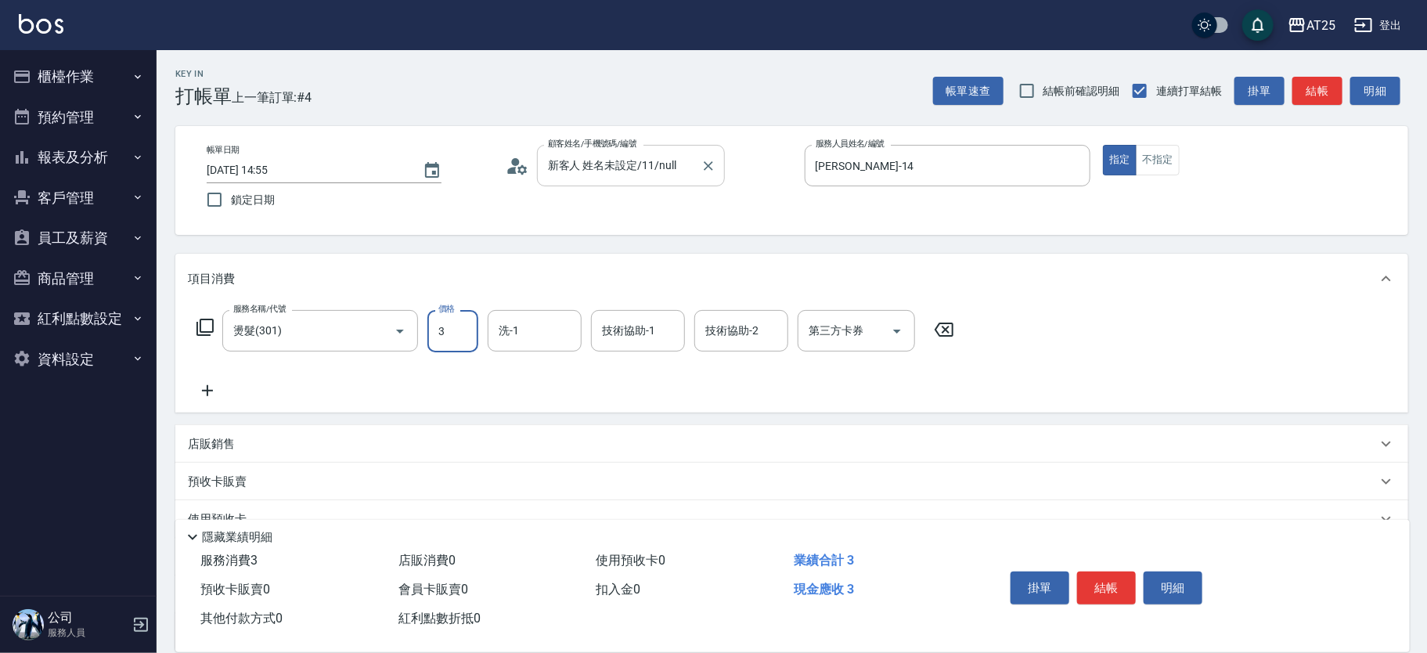
type input "35"
type input "30"
type input "350"
type input "3500"
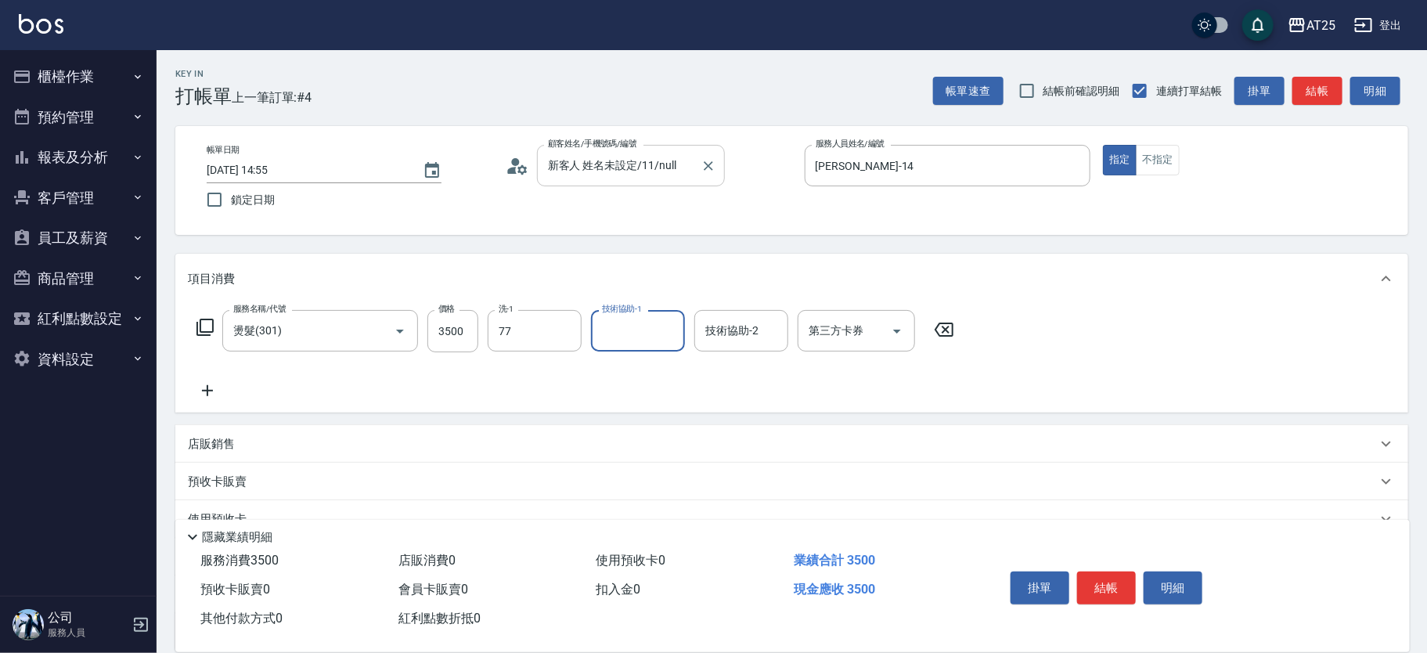
type input "小u-77"
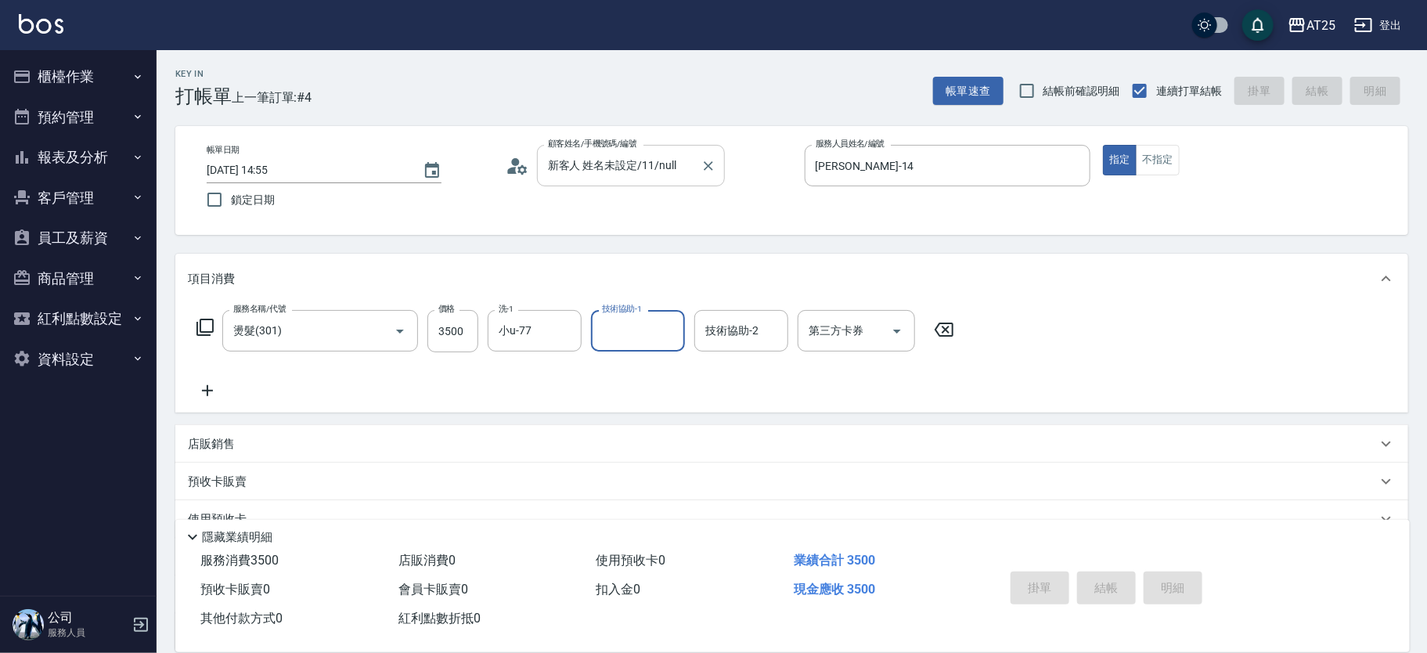
type input "0"
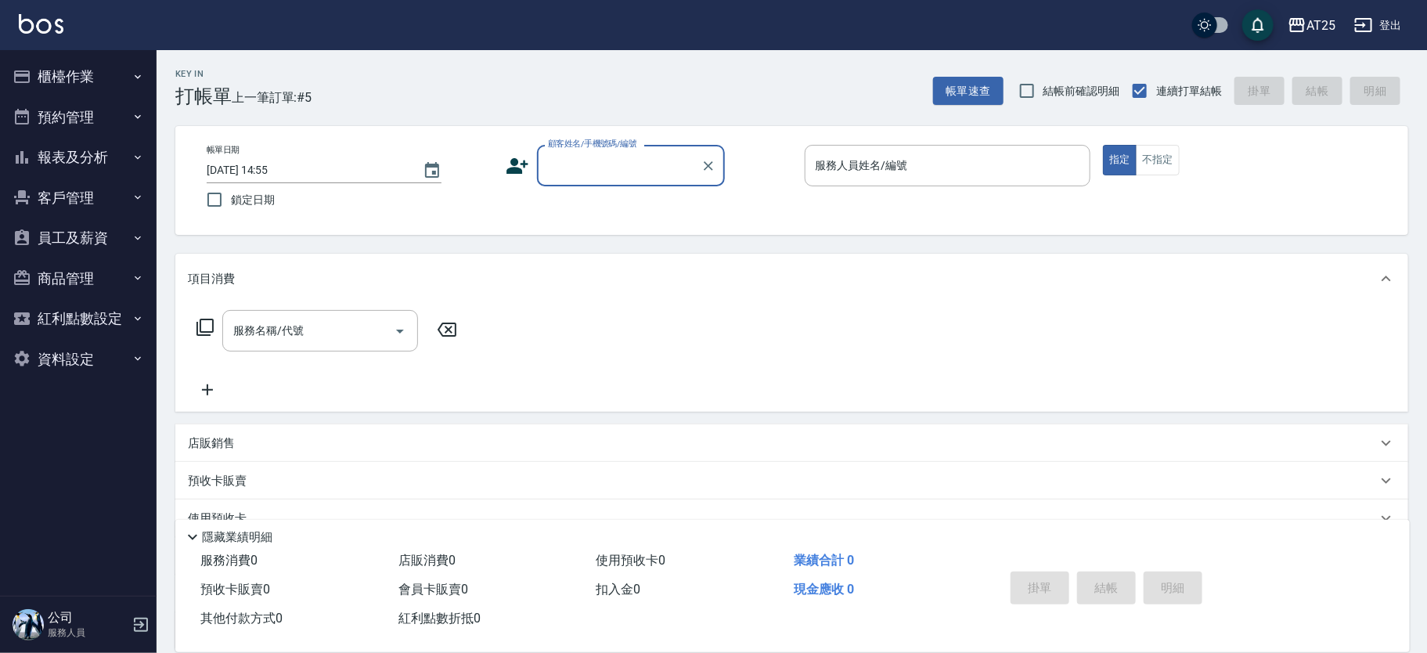
click at [629, 153] on input "顧客姓名/手機號碼/編號" at bounding box center [619, 165] width 150 height 27
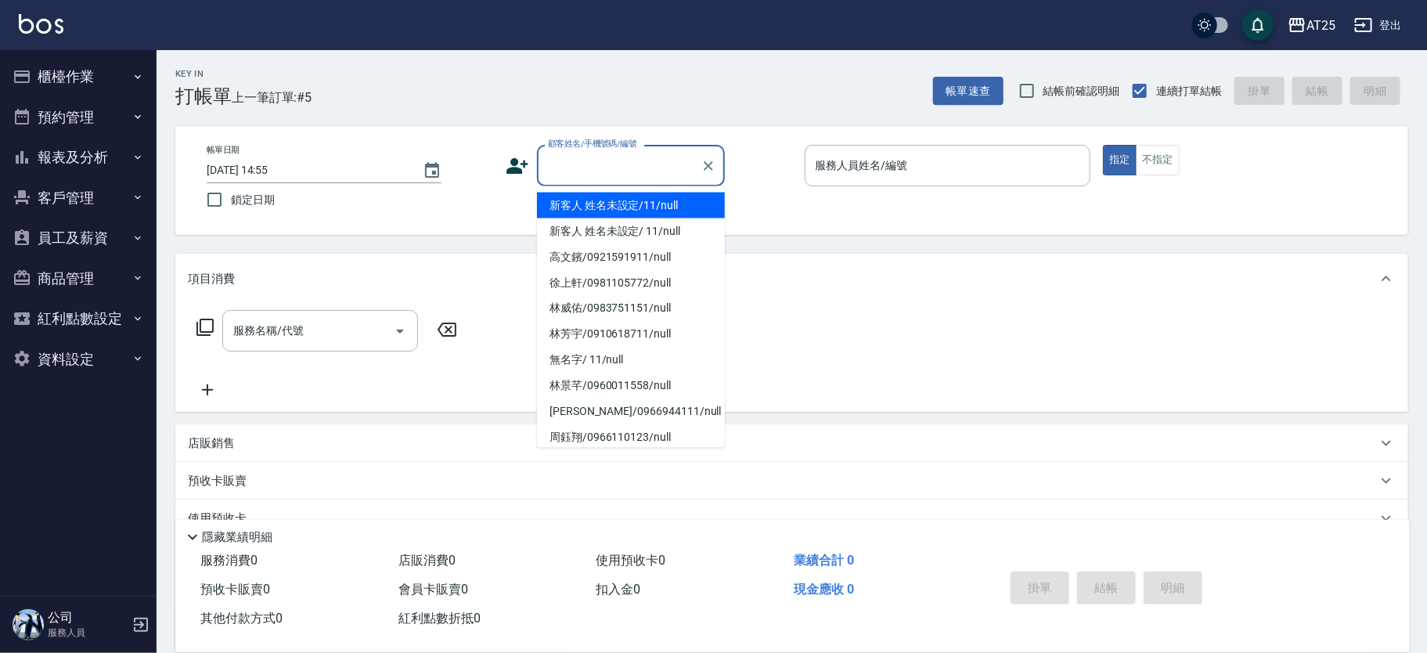
click at [653, 204] on li "新客人 姓名未設定/11/null" at bounding box center [631, 206] width 188 height 26
type input "新客人 姓名未設定/11/null"
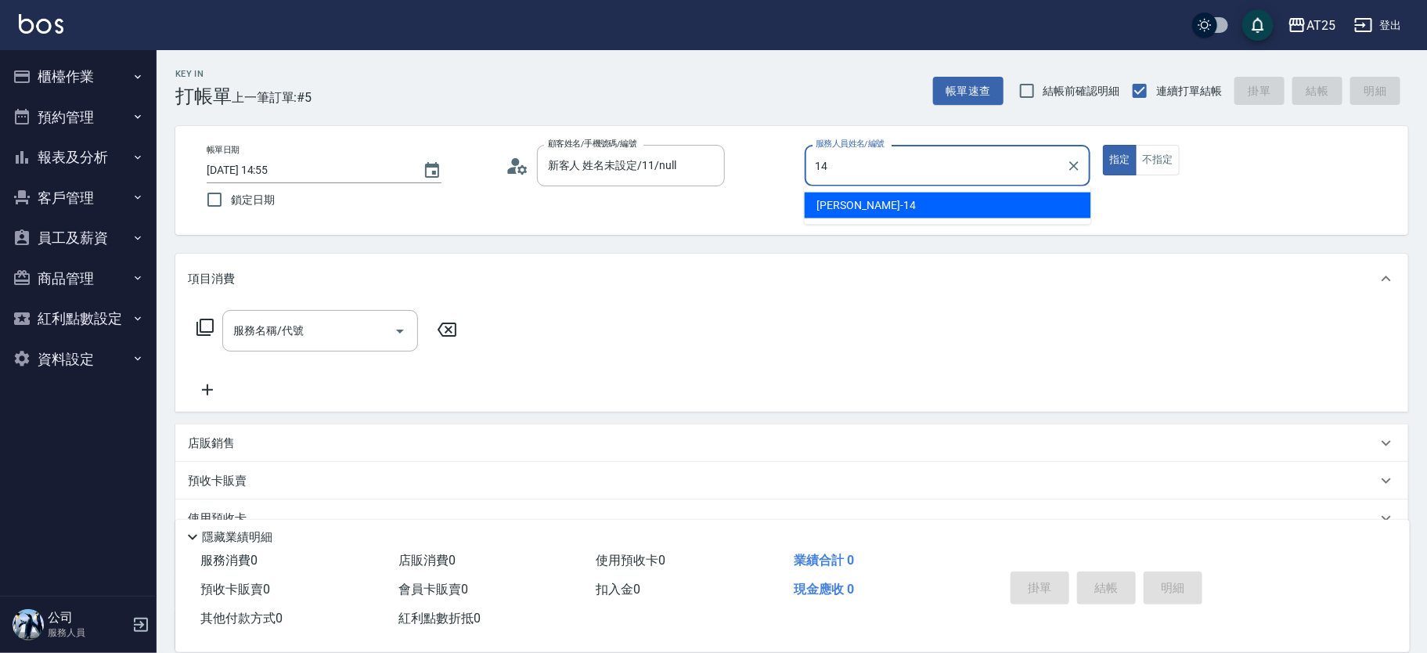
type input "Ken-14"
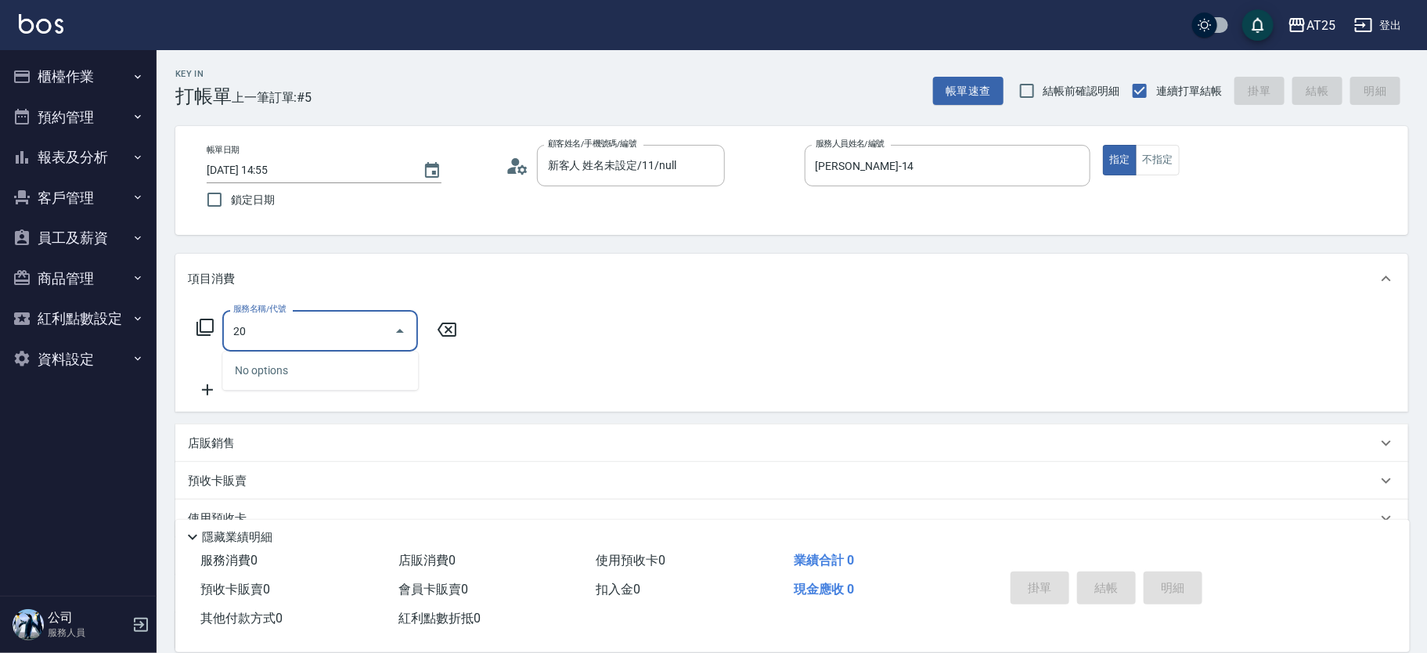
type input "201"
type input "30"
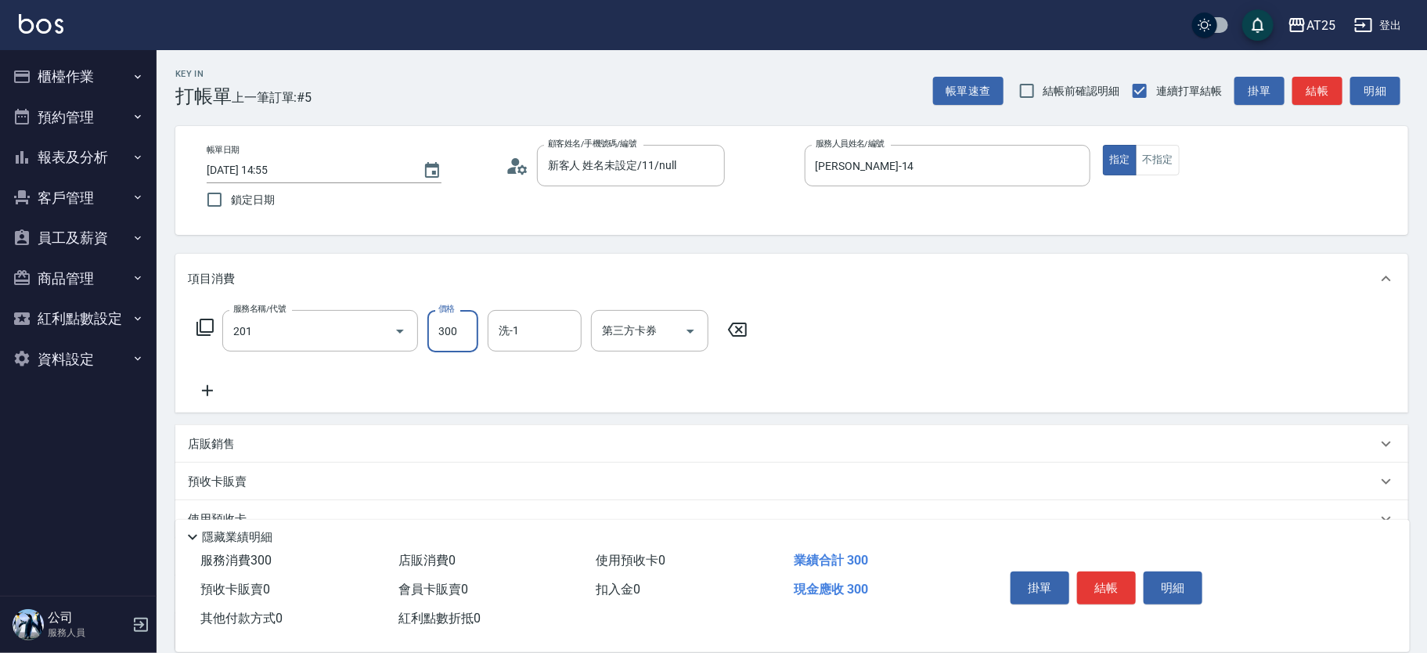
type input "洗髮(201)"
type input "0"
type input "40"
type input "400"
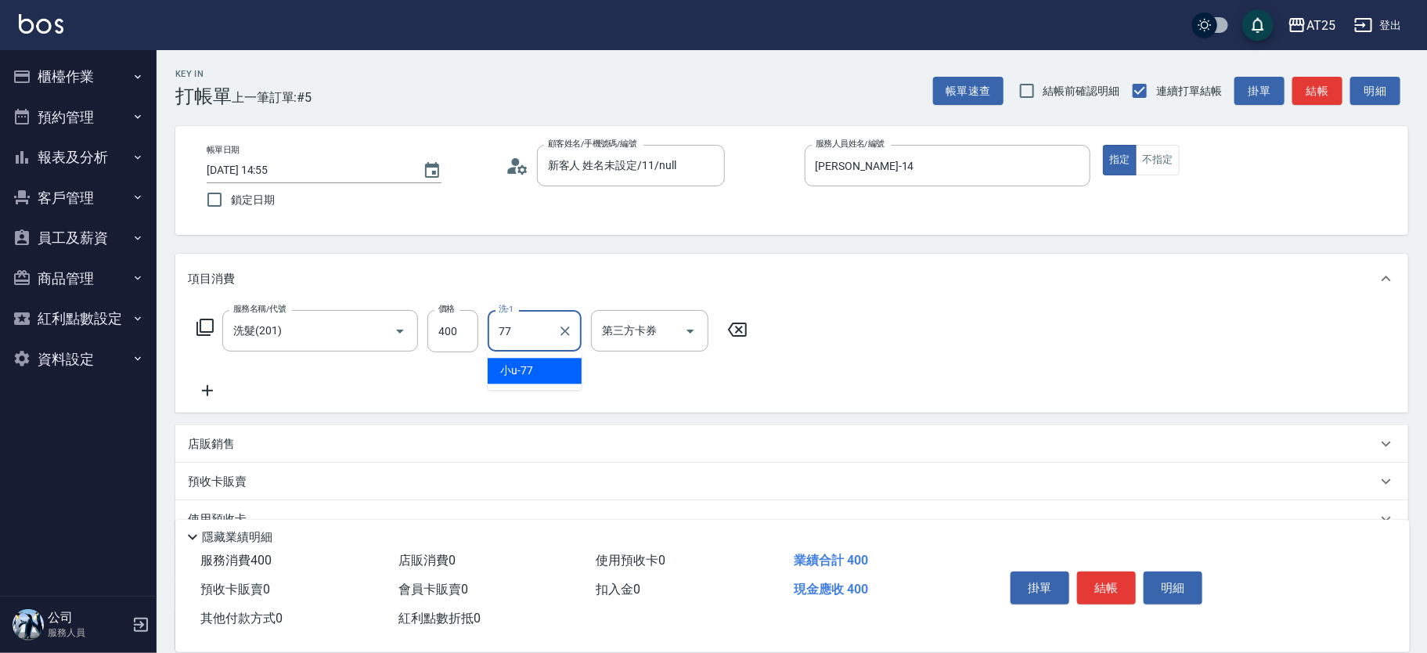
type input "小u-77"
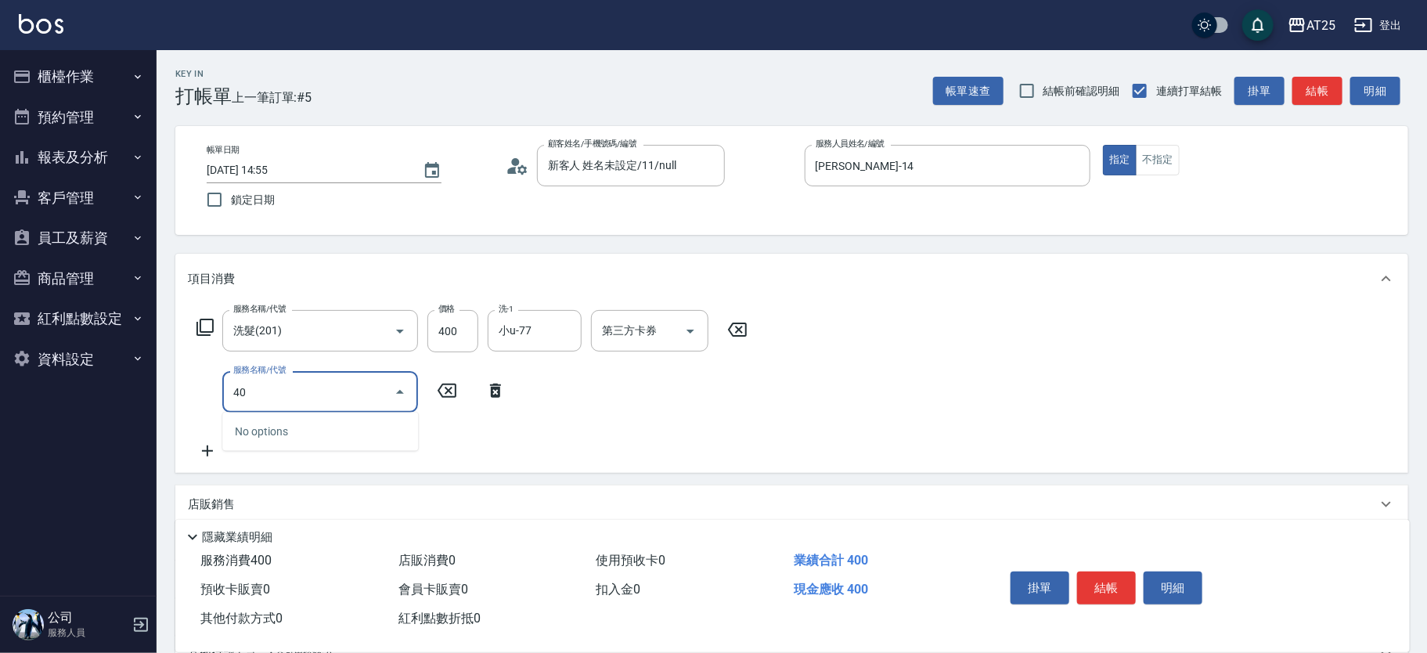
type input "401"
type input "70"
type input "剪髮(401)"
type input "40"
type input "80"
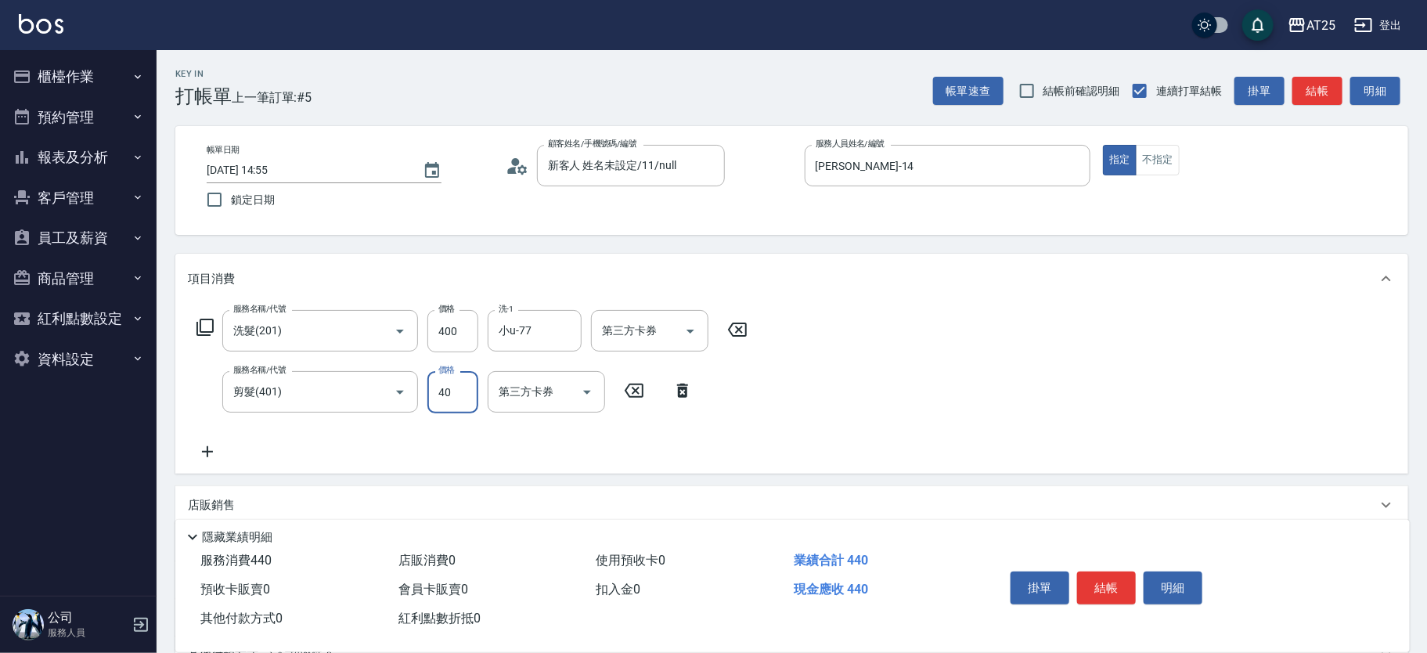
type input "400"
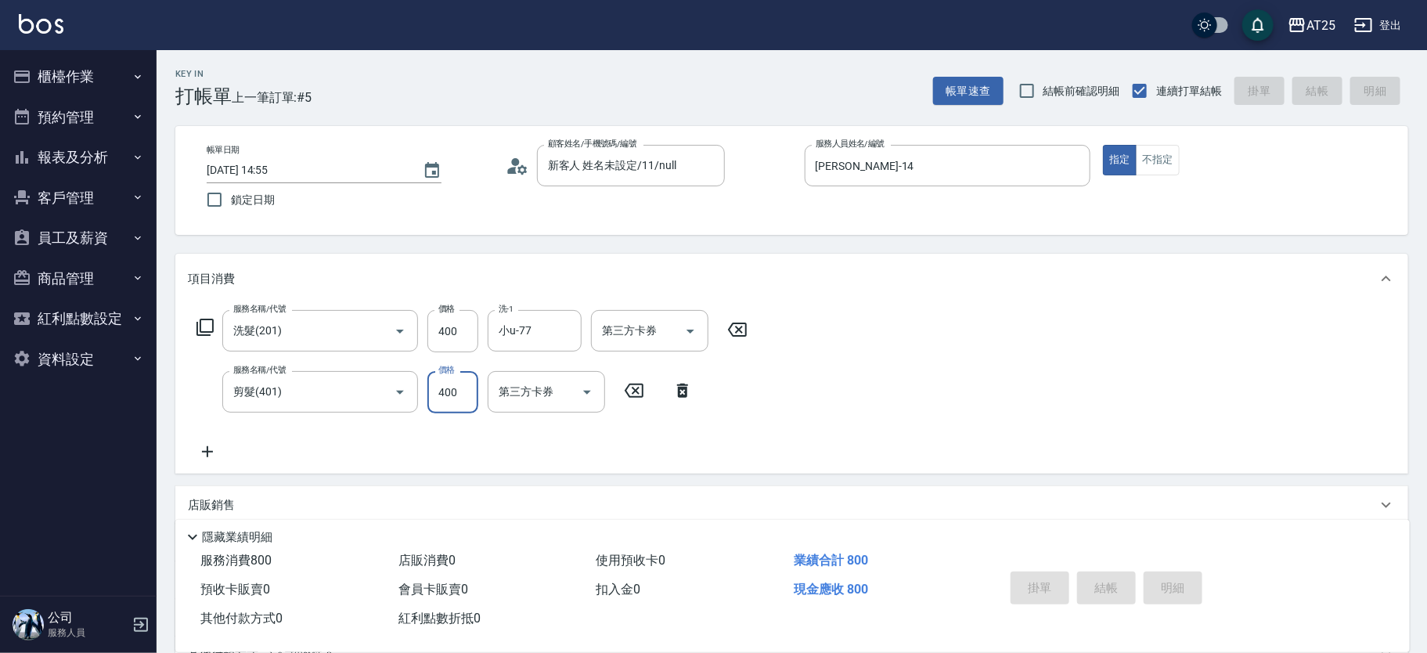
type input "2025/10/08 15:20"
type input "0"
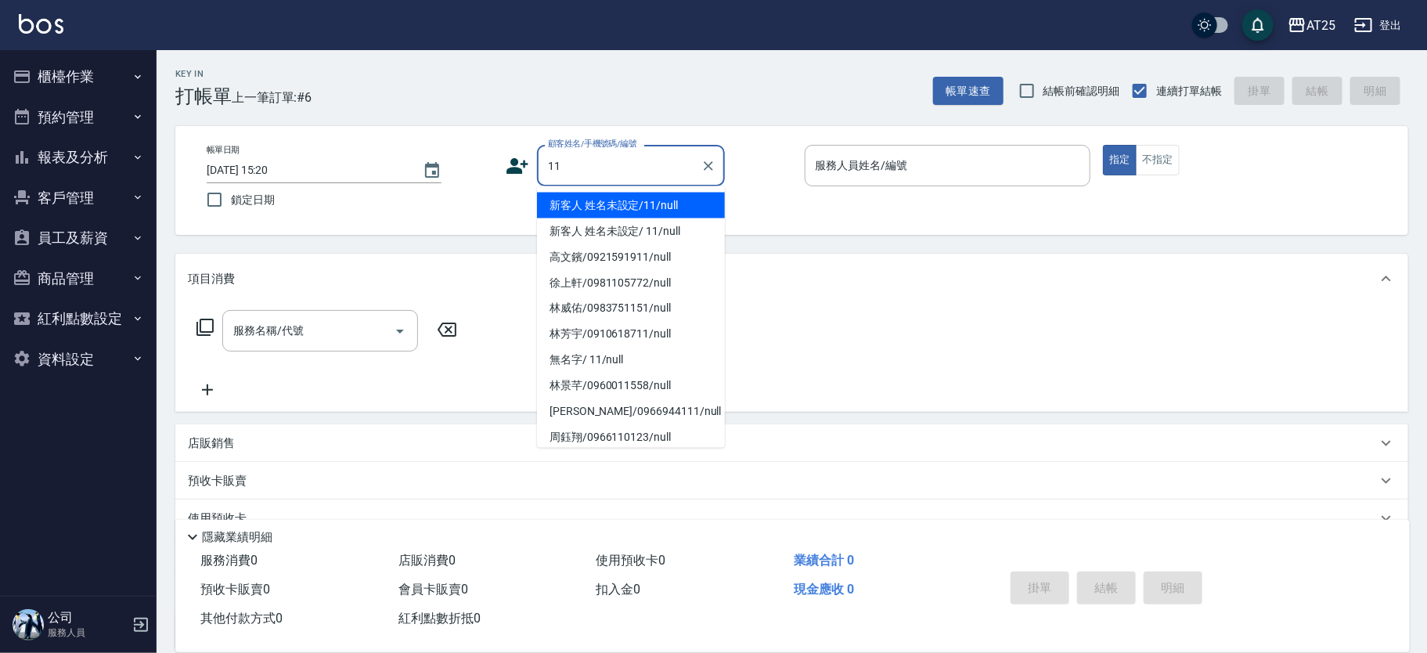
type input "新客人 姓名未設定/11/null"
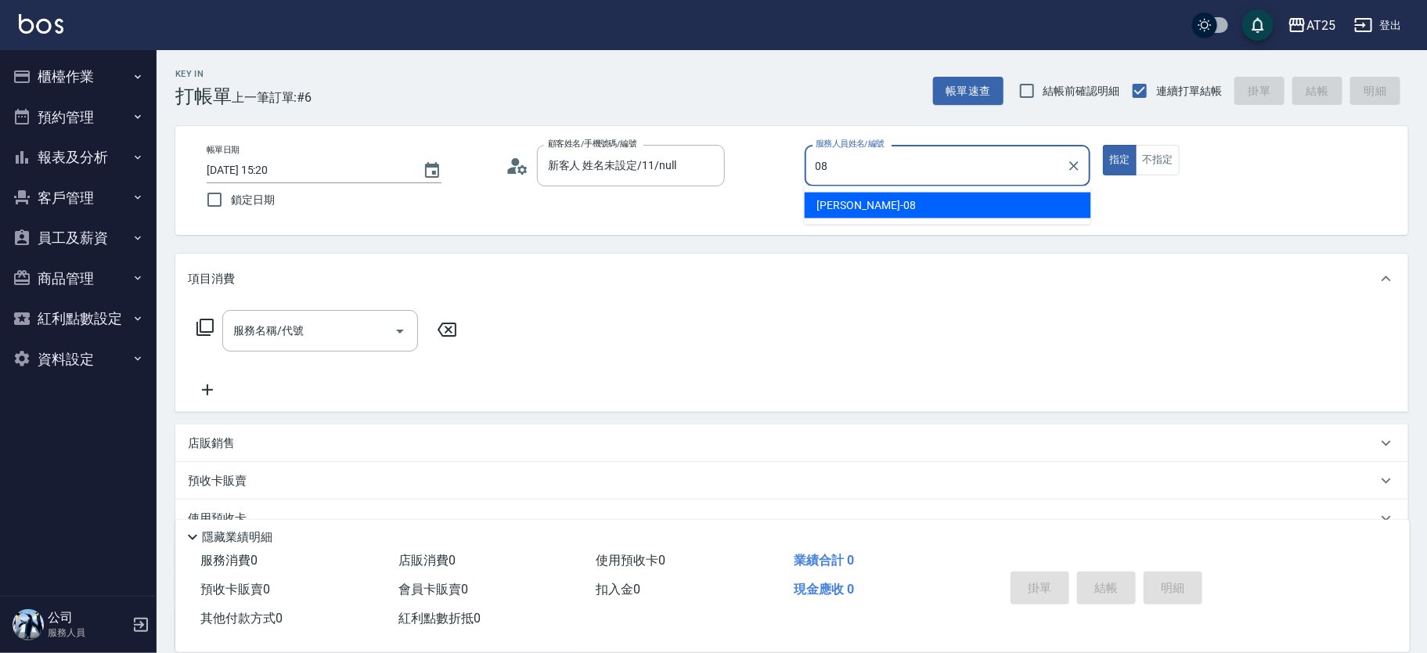
type input "Tony-08"
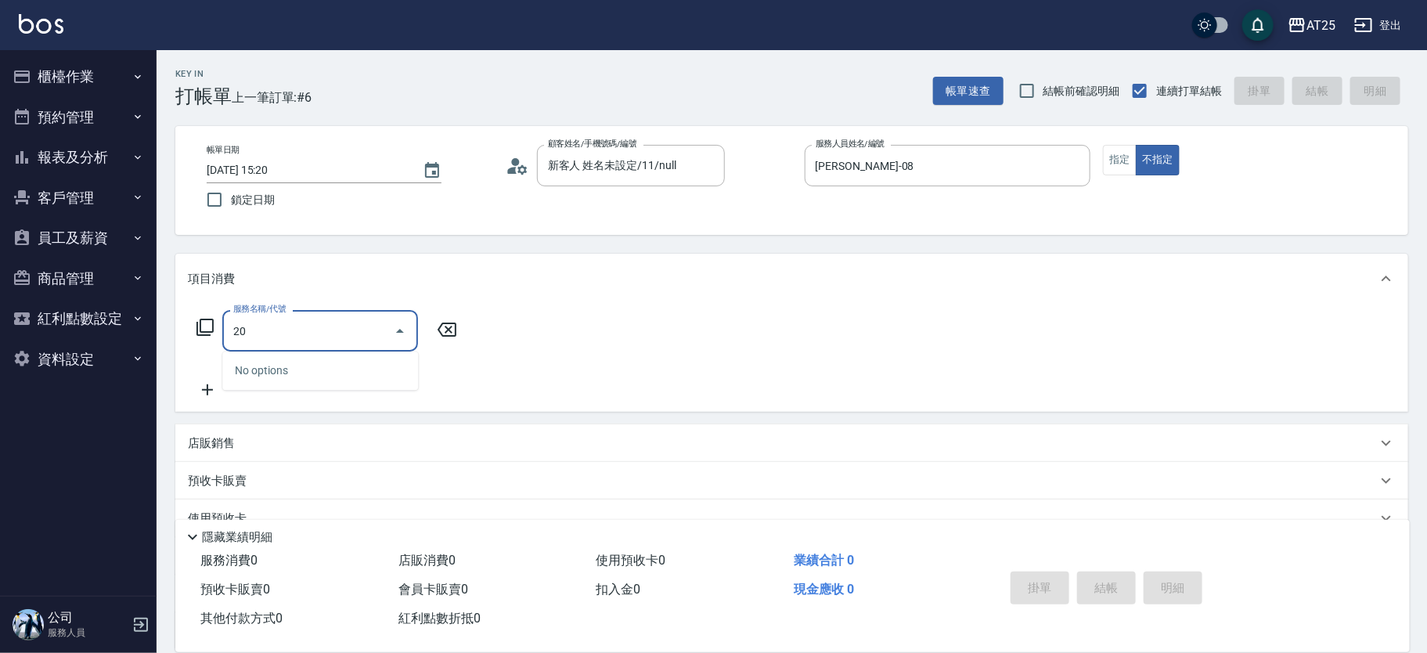
type input "201"
type input "30"
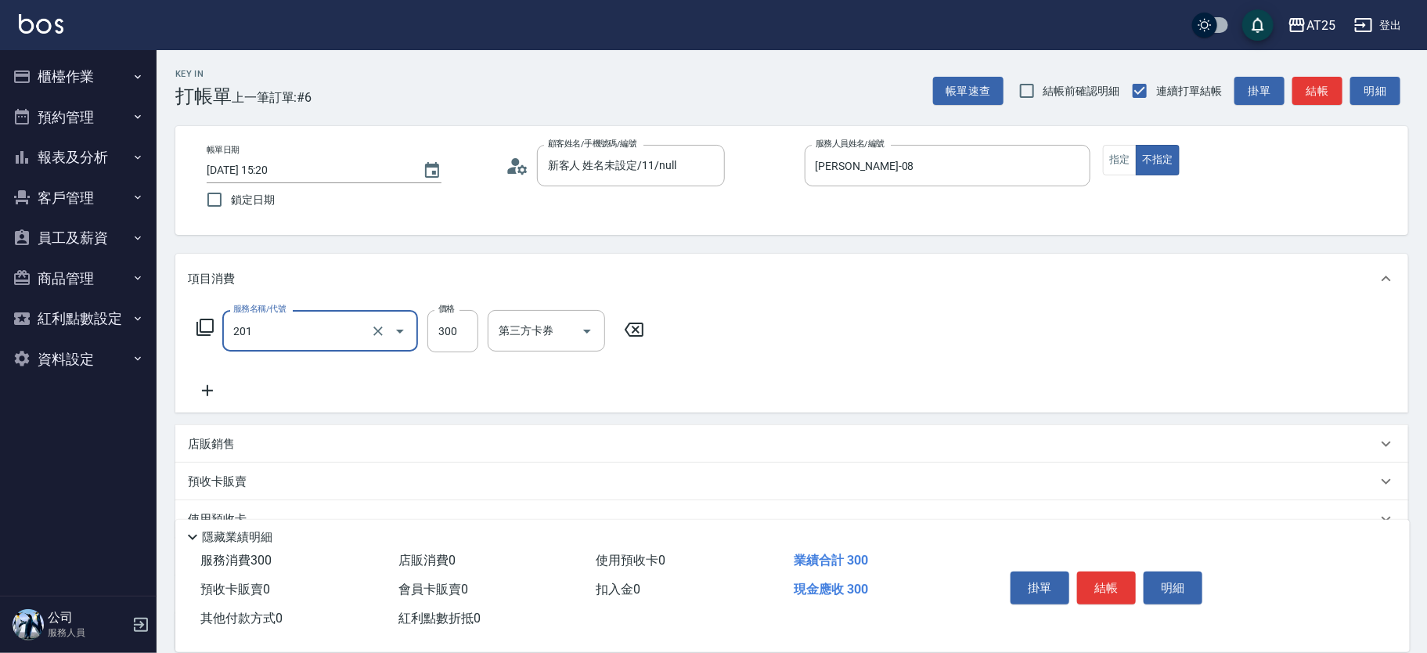
type input "洗髮(201)"
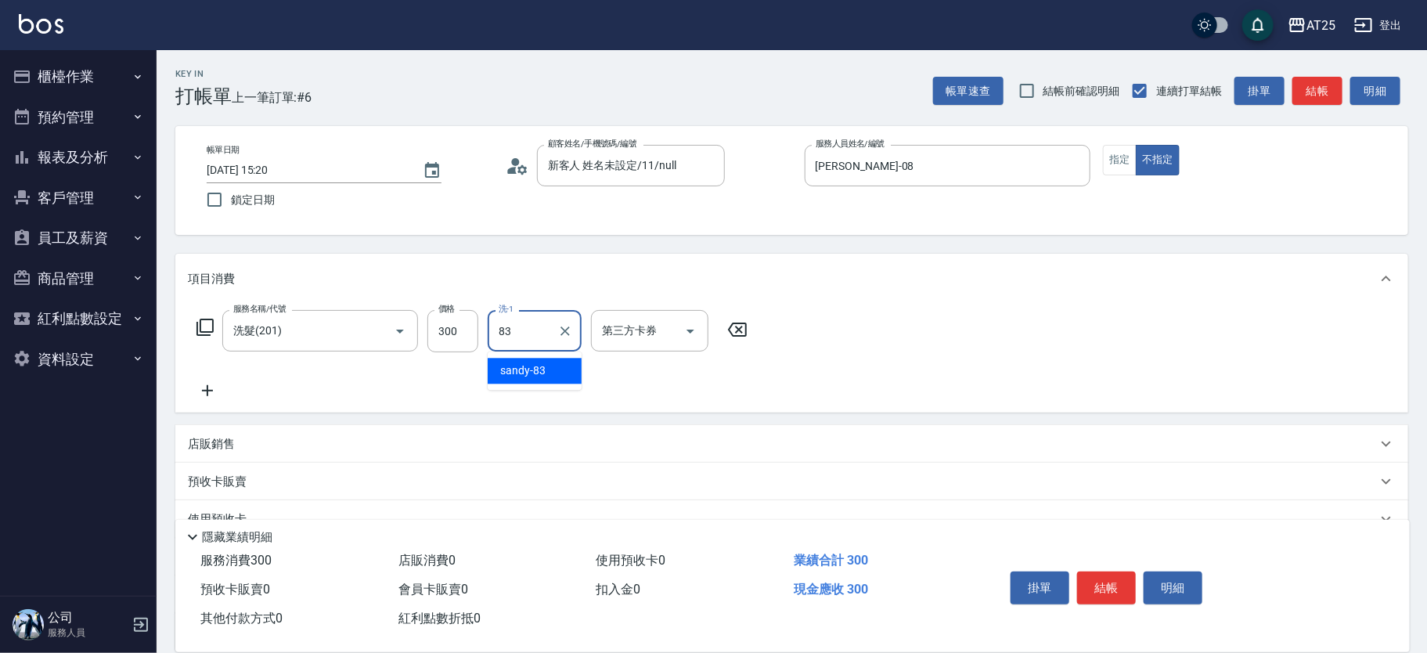
type input "sandy-83"
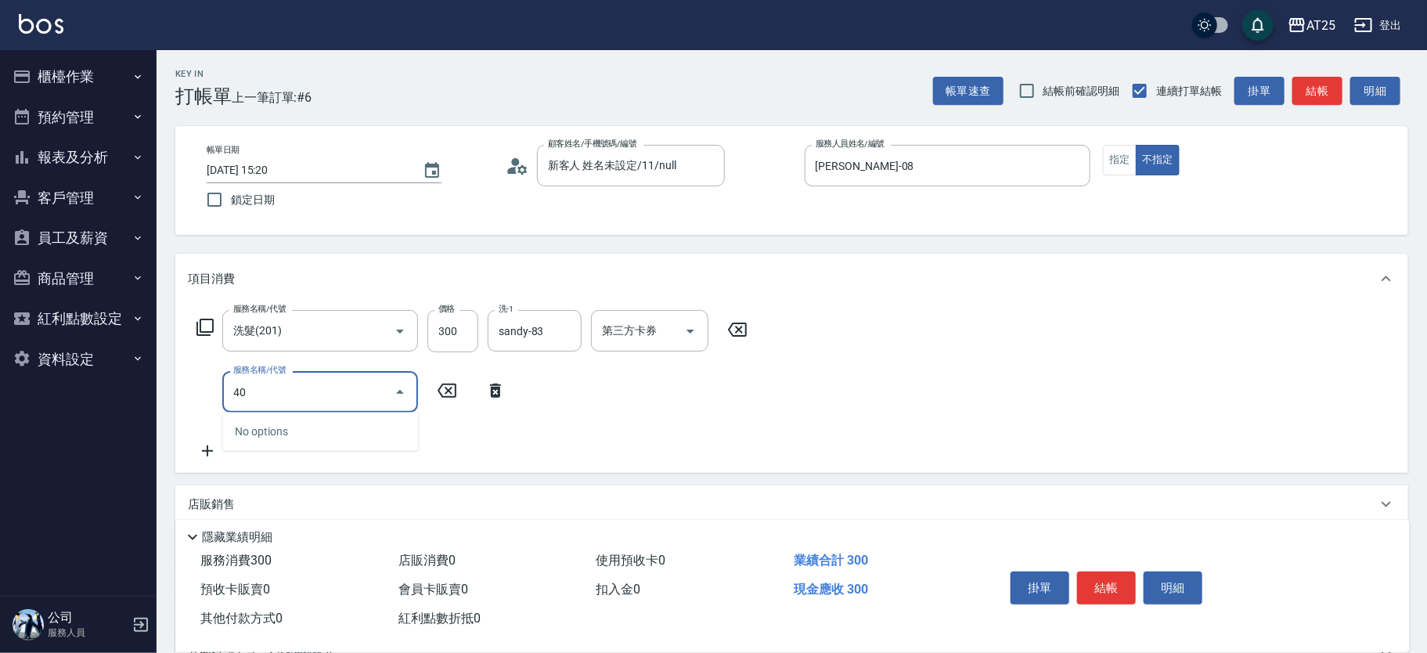
type input "401"
type input "60"
type input "剪髮(401)"
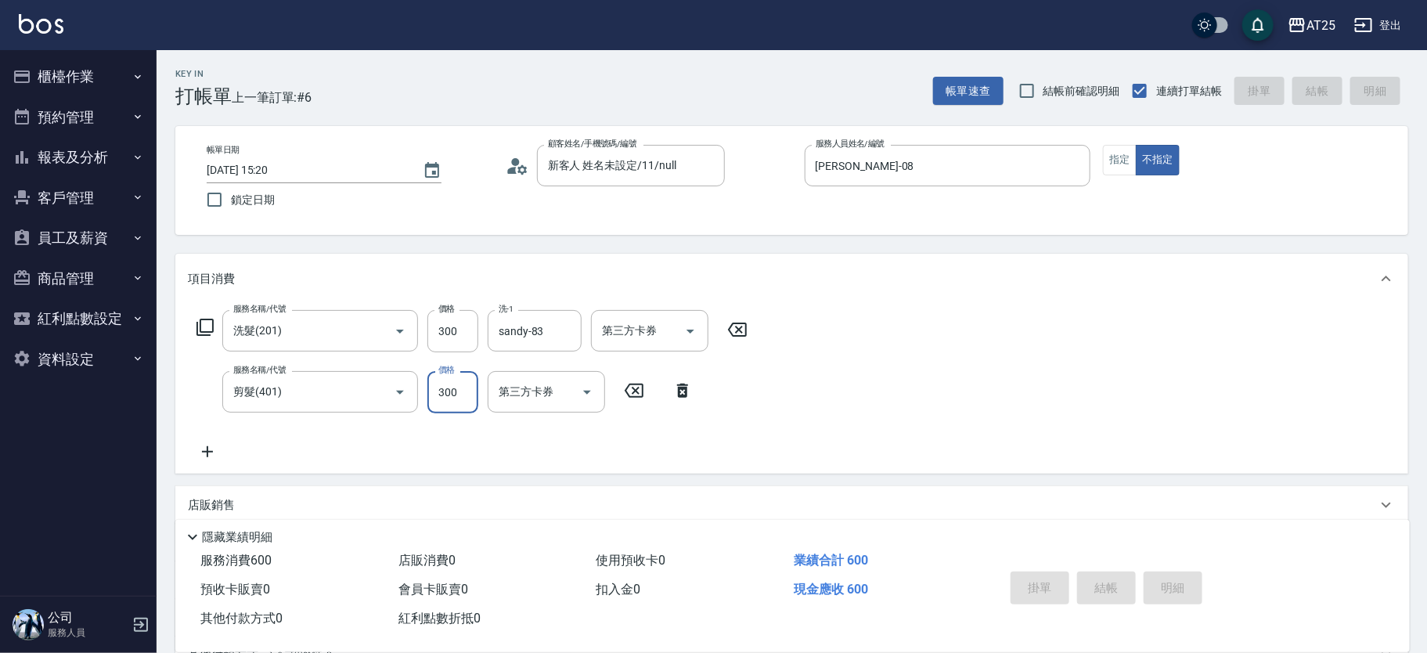
type input "2025/10/08 15:48"
type input "0"
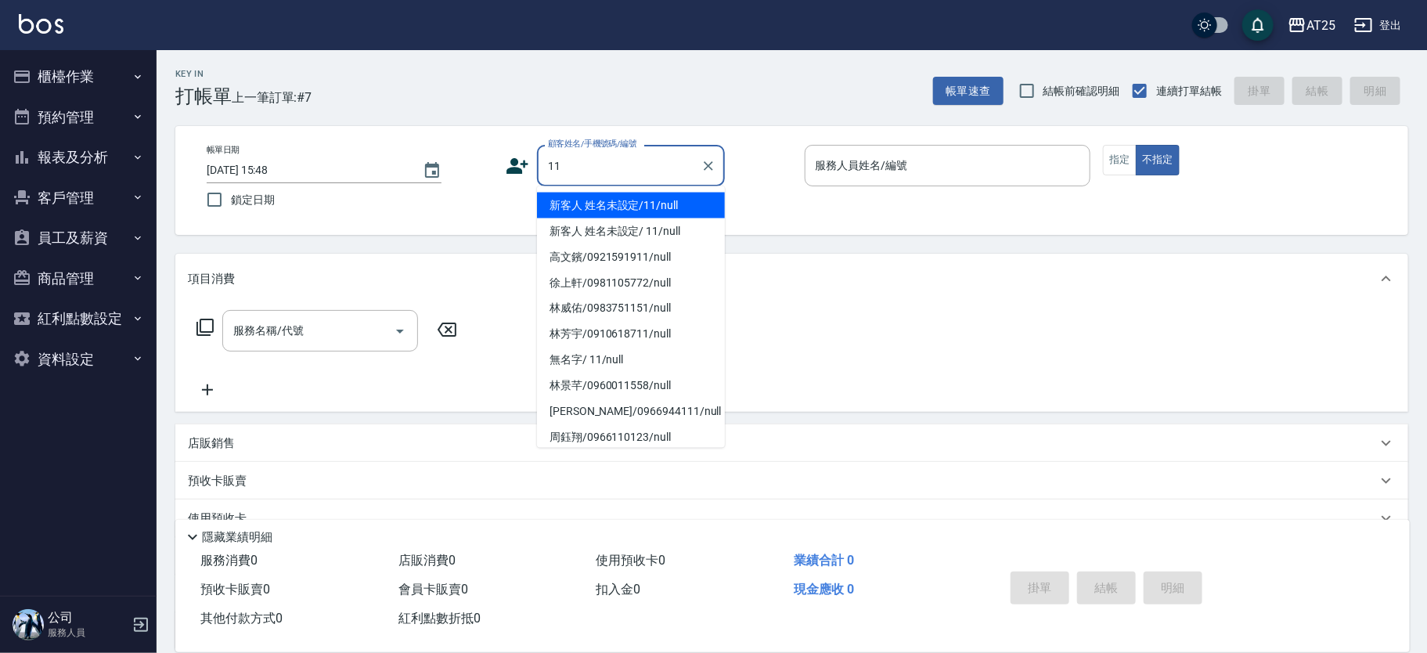
type input "新客人 姓名未設定/11/null"
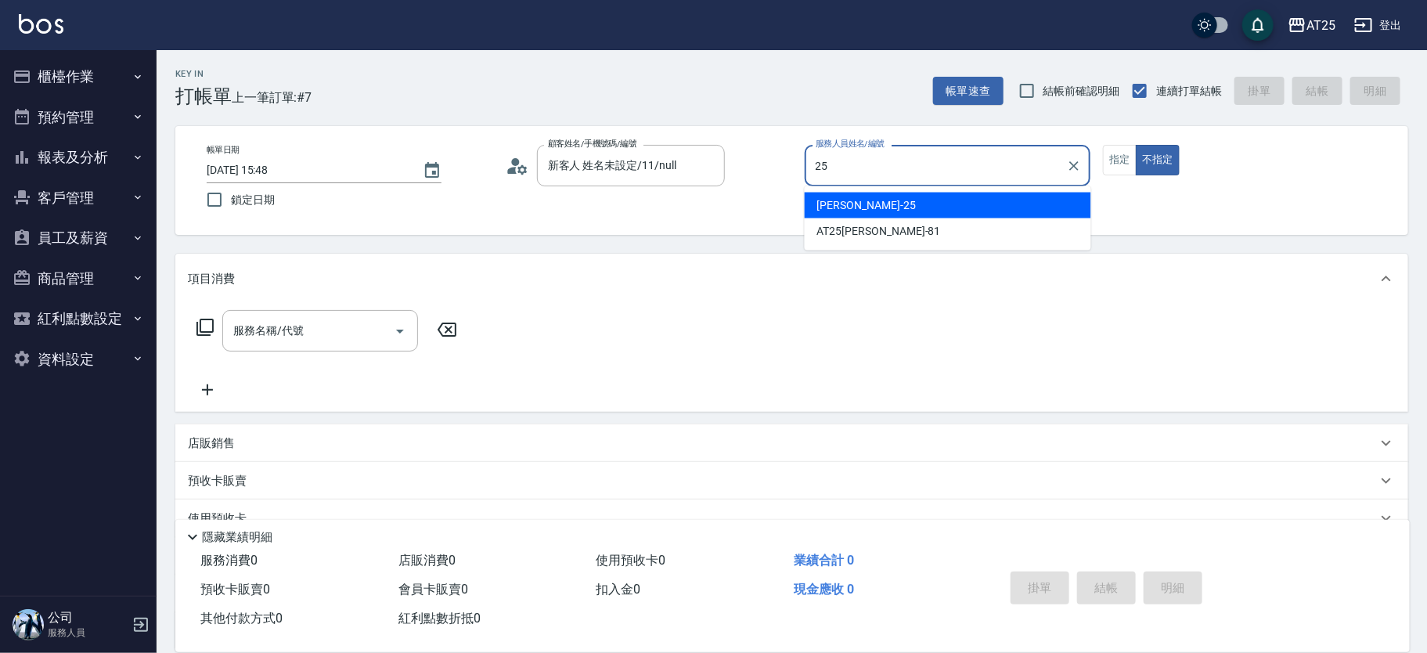
type input "Evan-25"
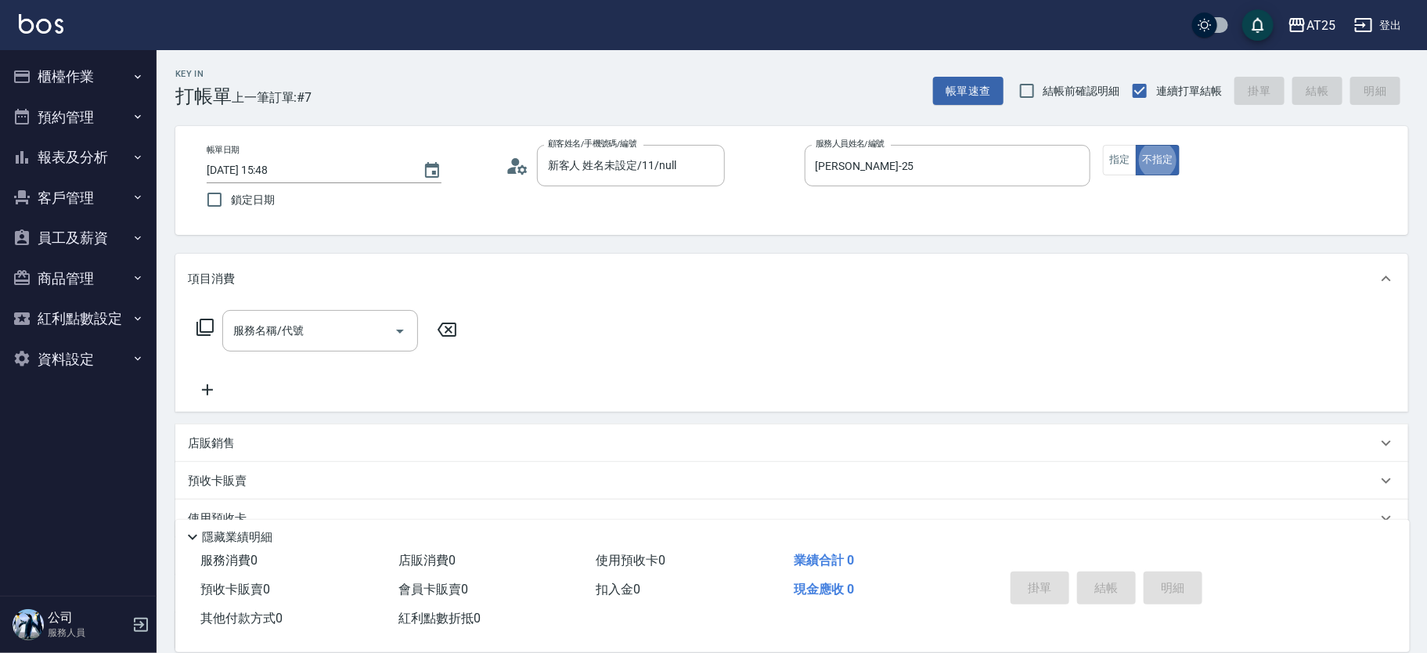
type button "false"
type input "201"
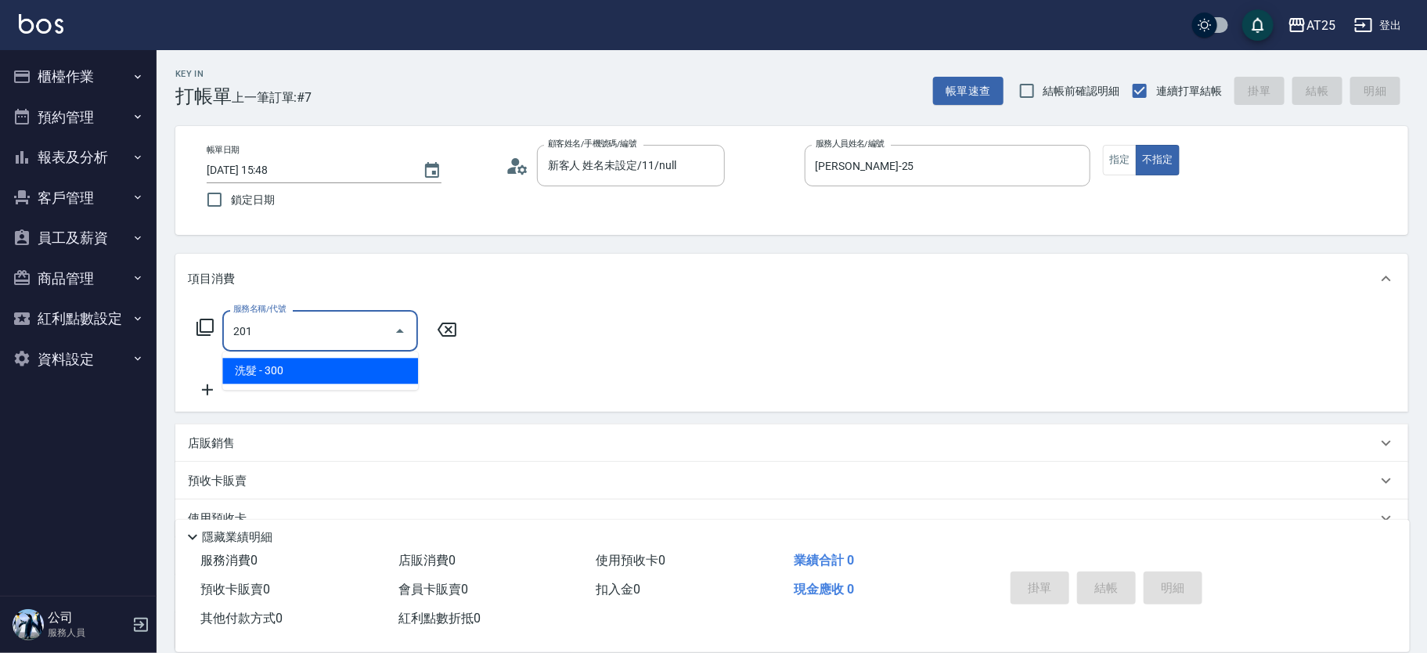
type input "30"
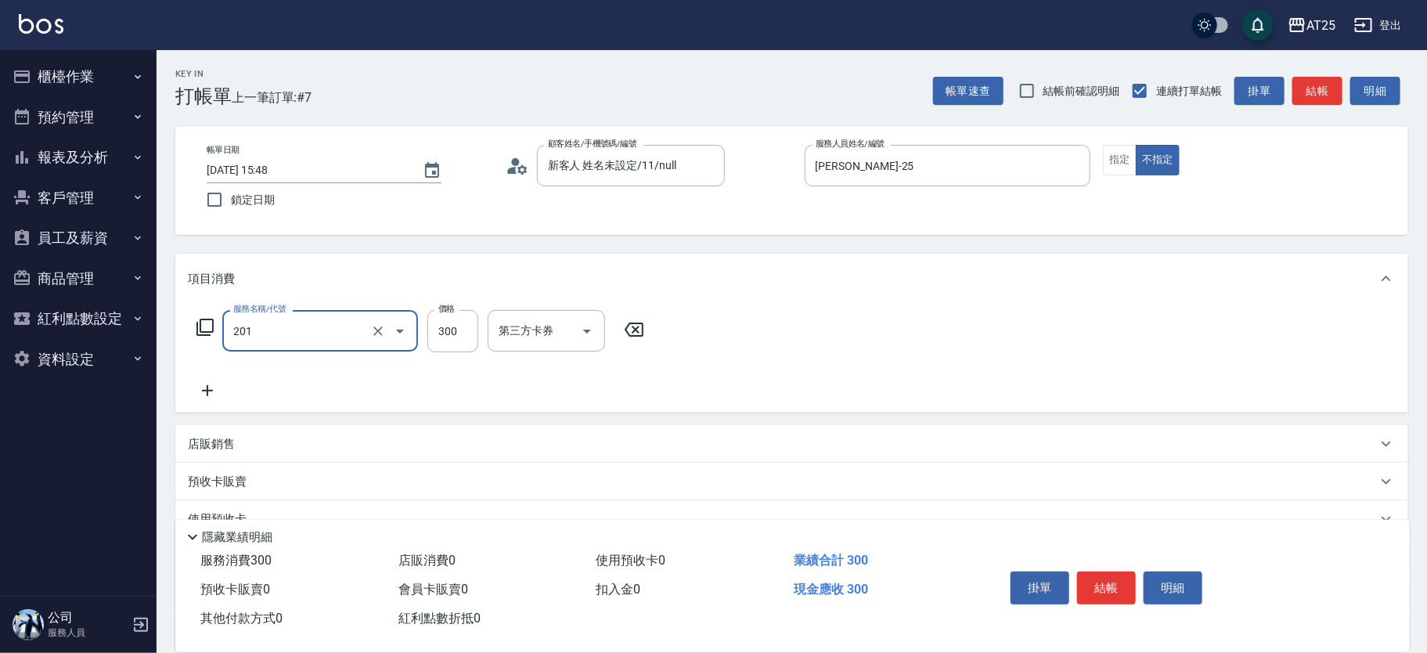
type input "洗髮(201)"
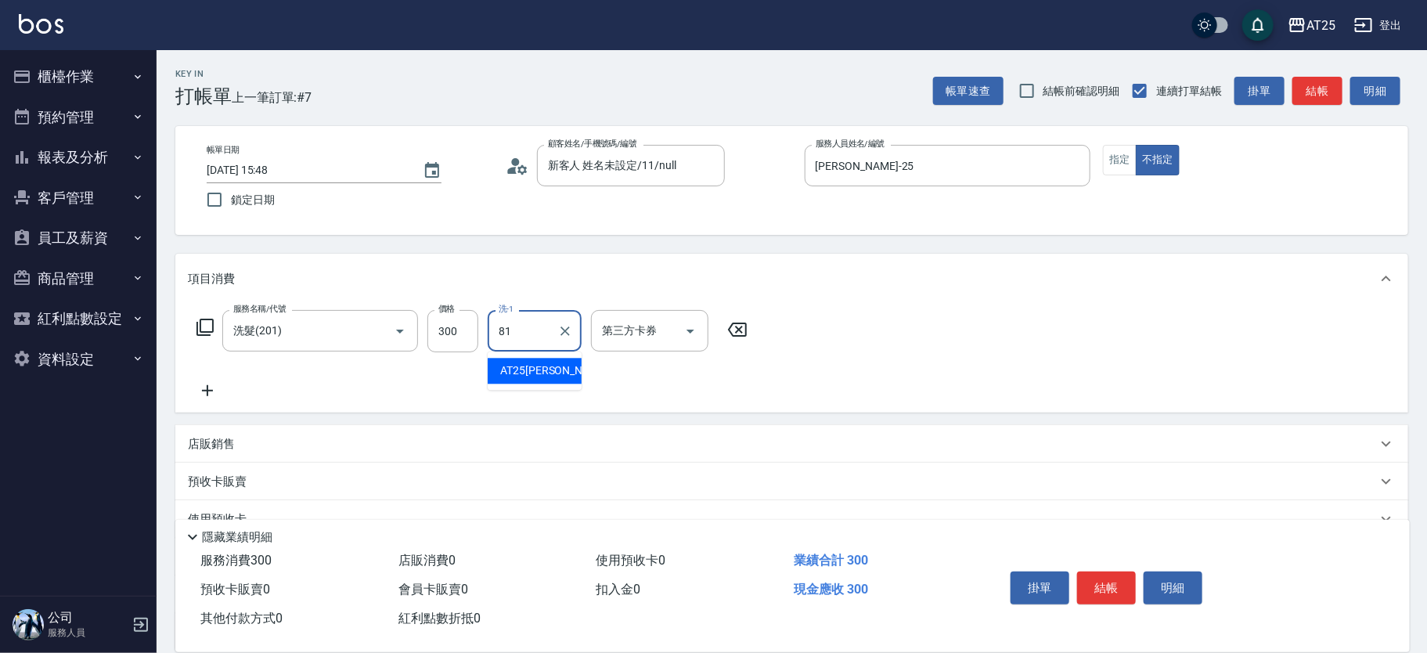
type input "AT25小伶-81"
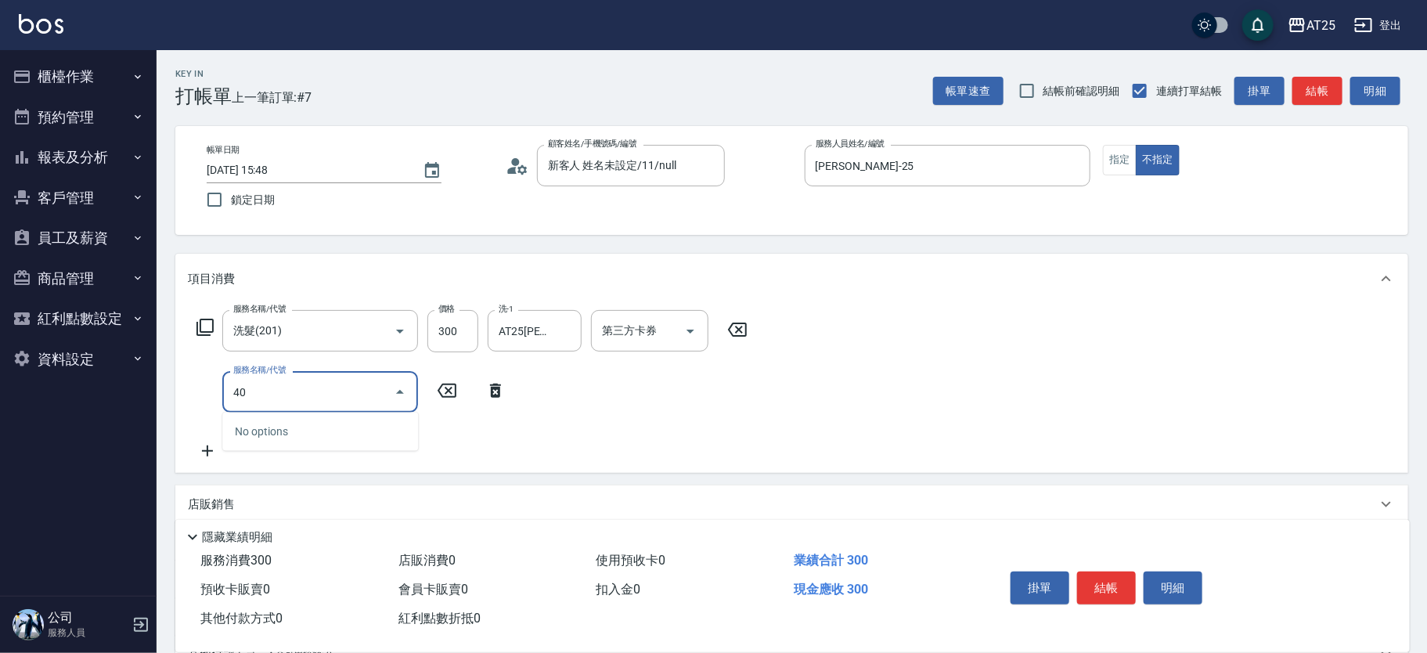
type input "401"
type input "60"
type input "剪髮(401)"
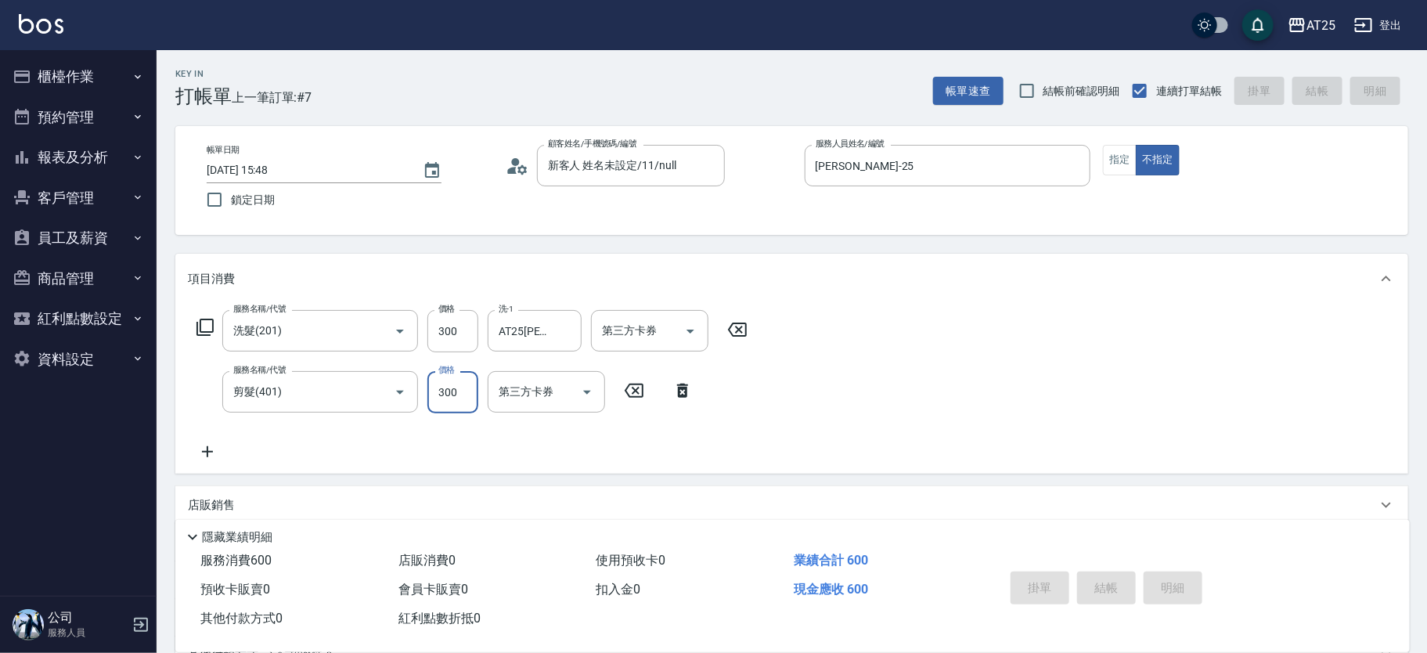
type input "0"
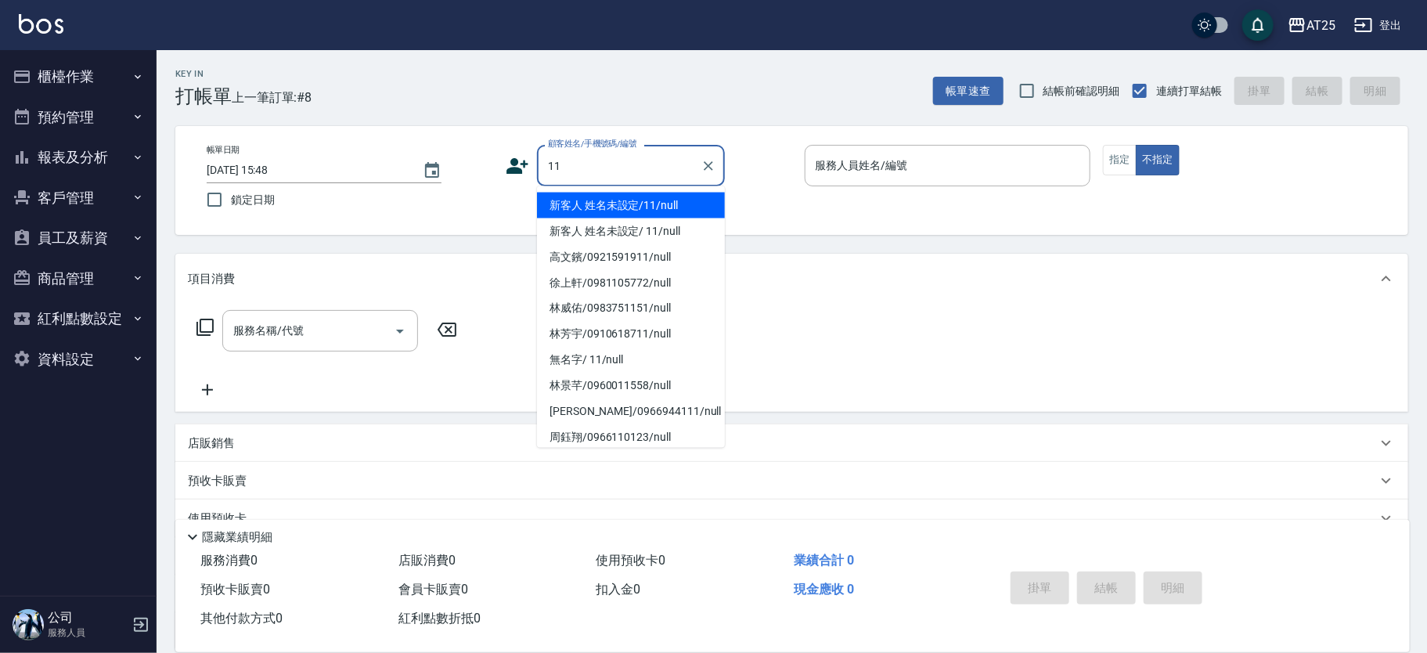
type input "新客人 姓名未設定/11/null"
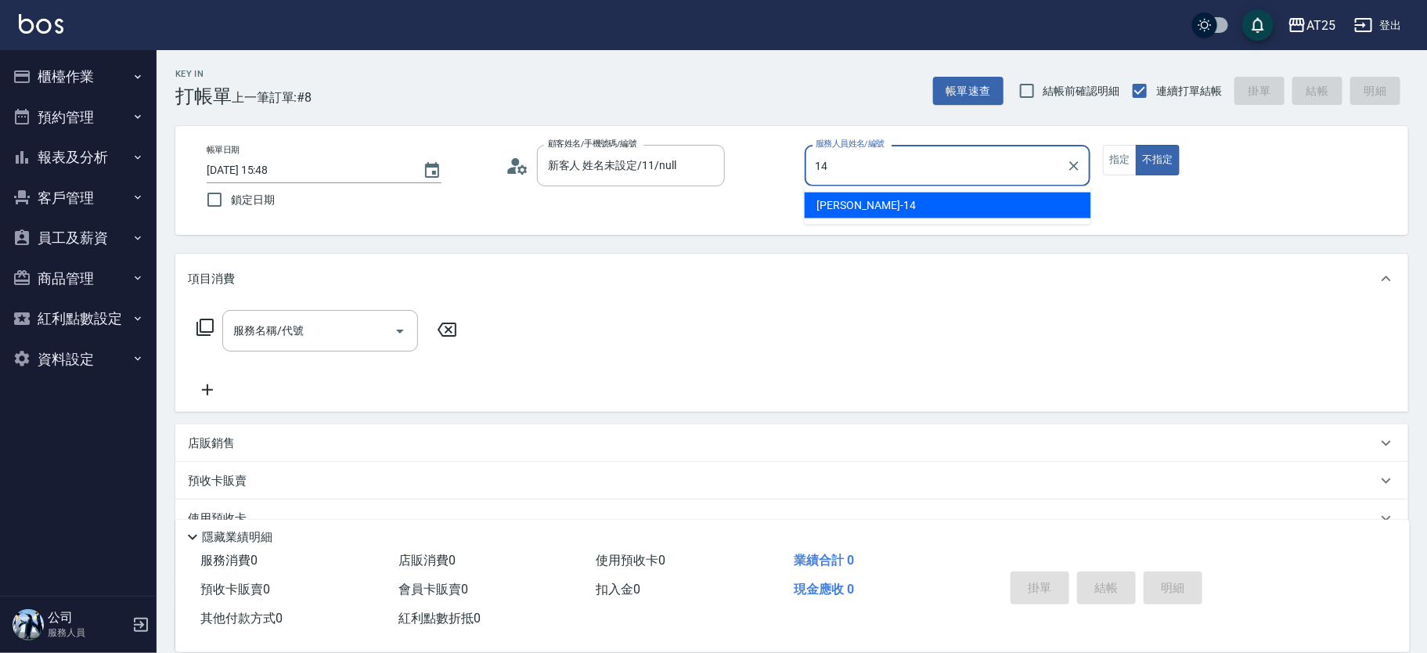
type input "Ken-14"
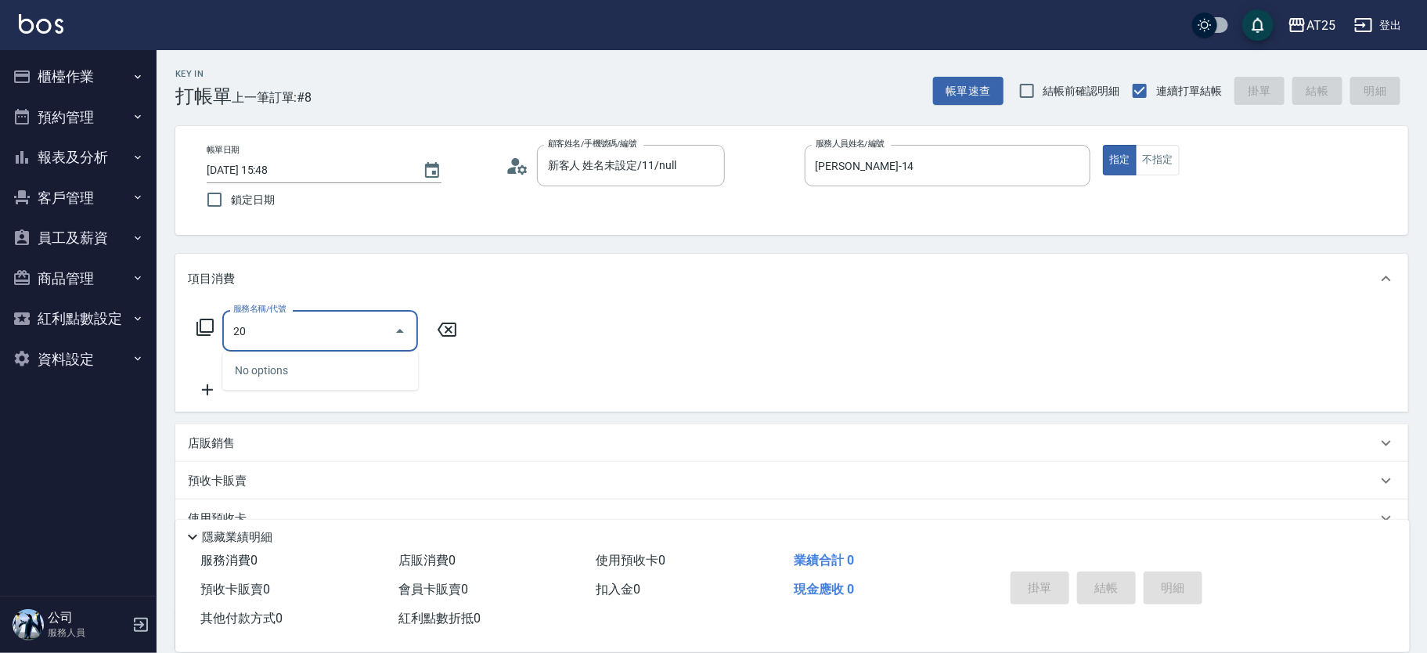
type input "201"
type input "30"
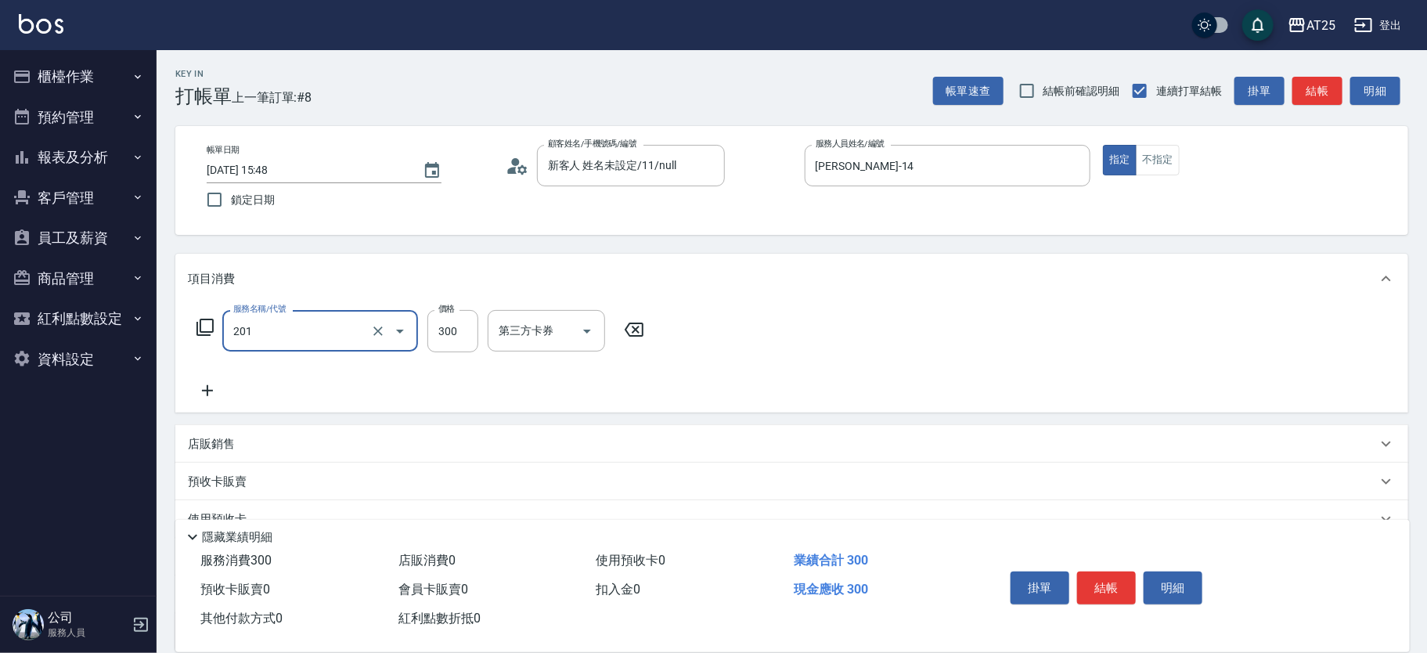
type input "洗髮(201)"
type input "0"
type input "50"
type input "500"
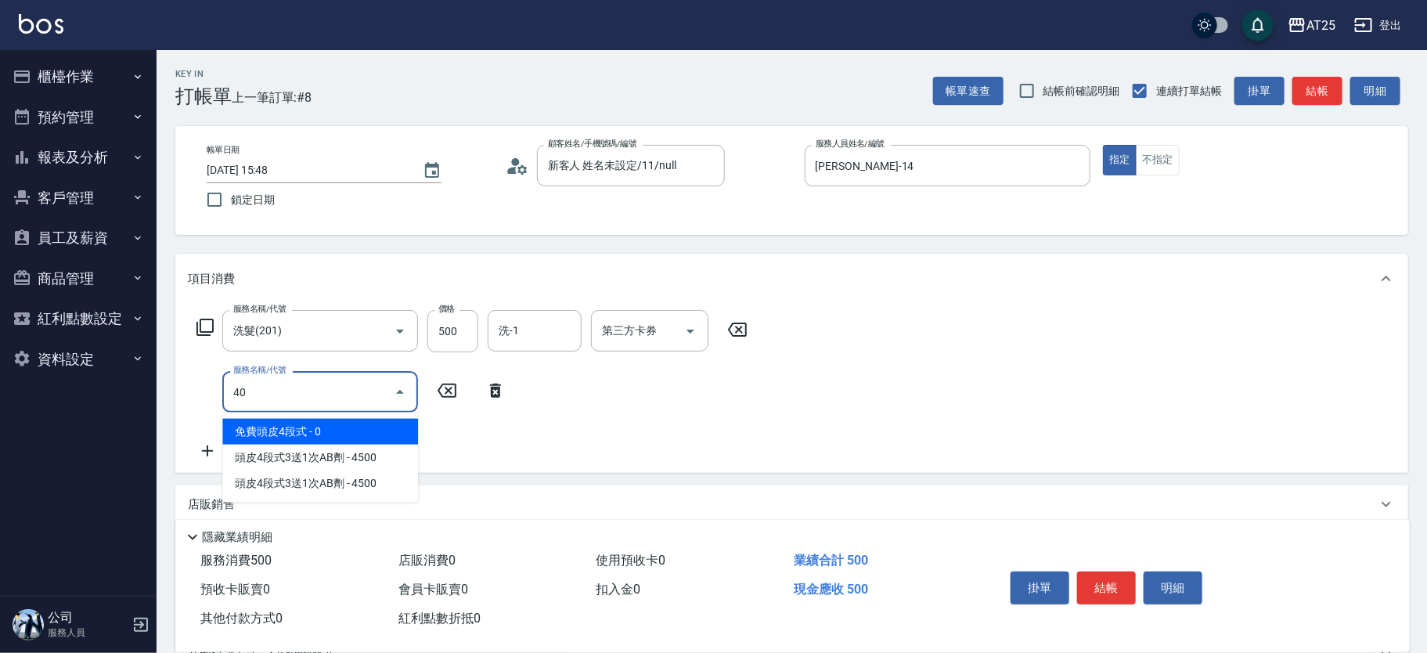
type input "401"
type input "80"
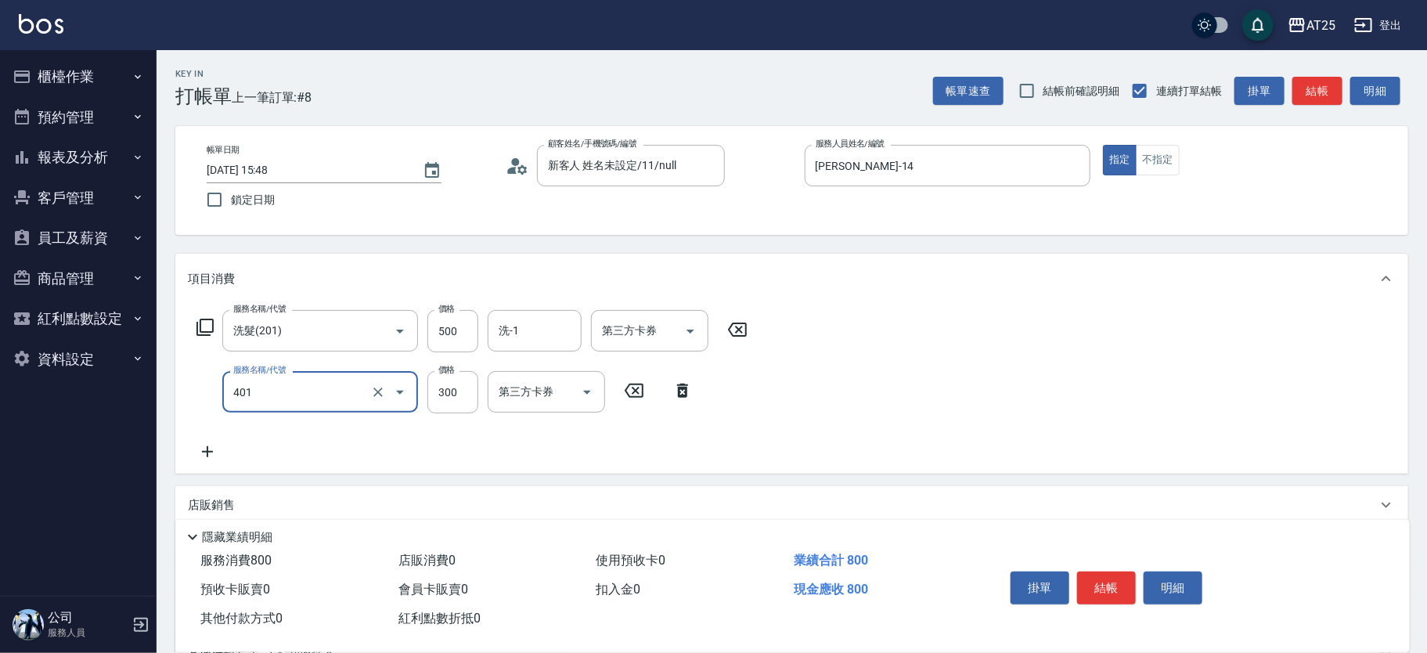
type input "剪髮(401)"
type input "50"
type input "100"
type input "500"
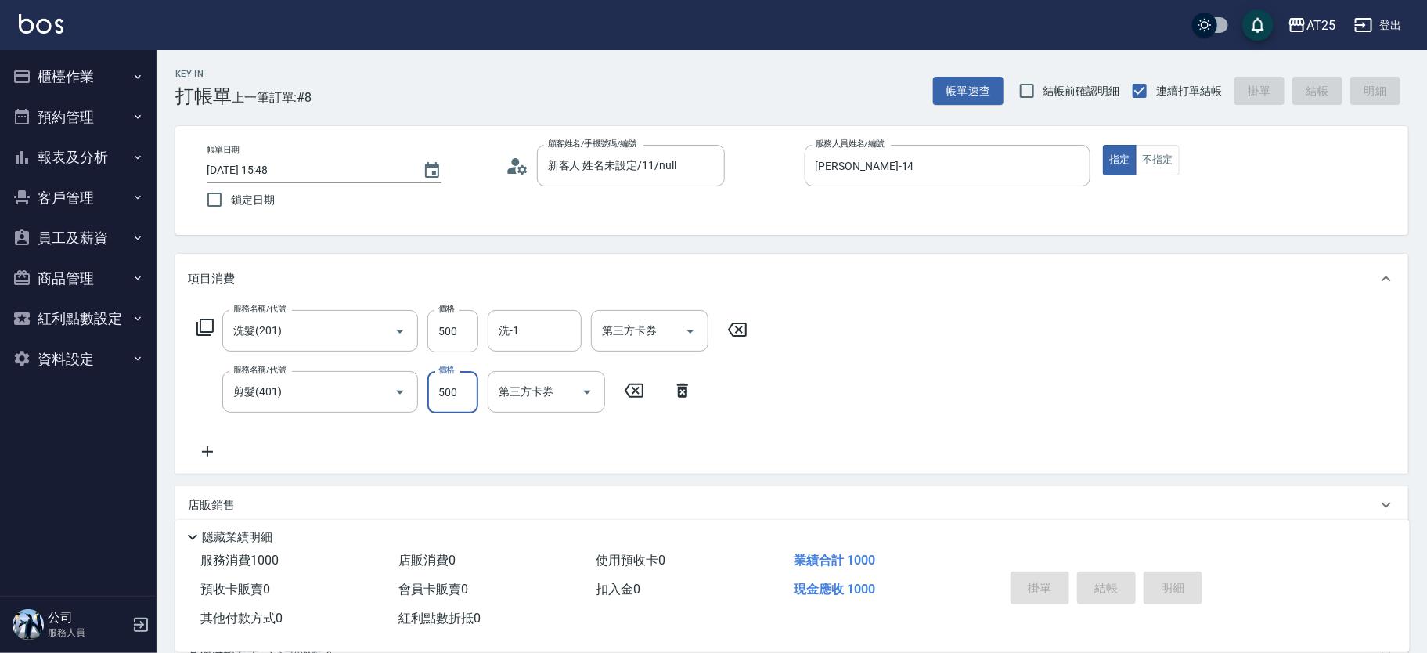
type input "0"
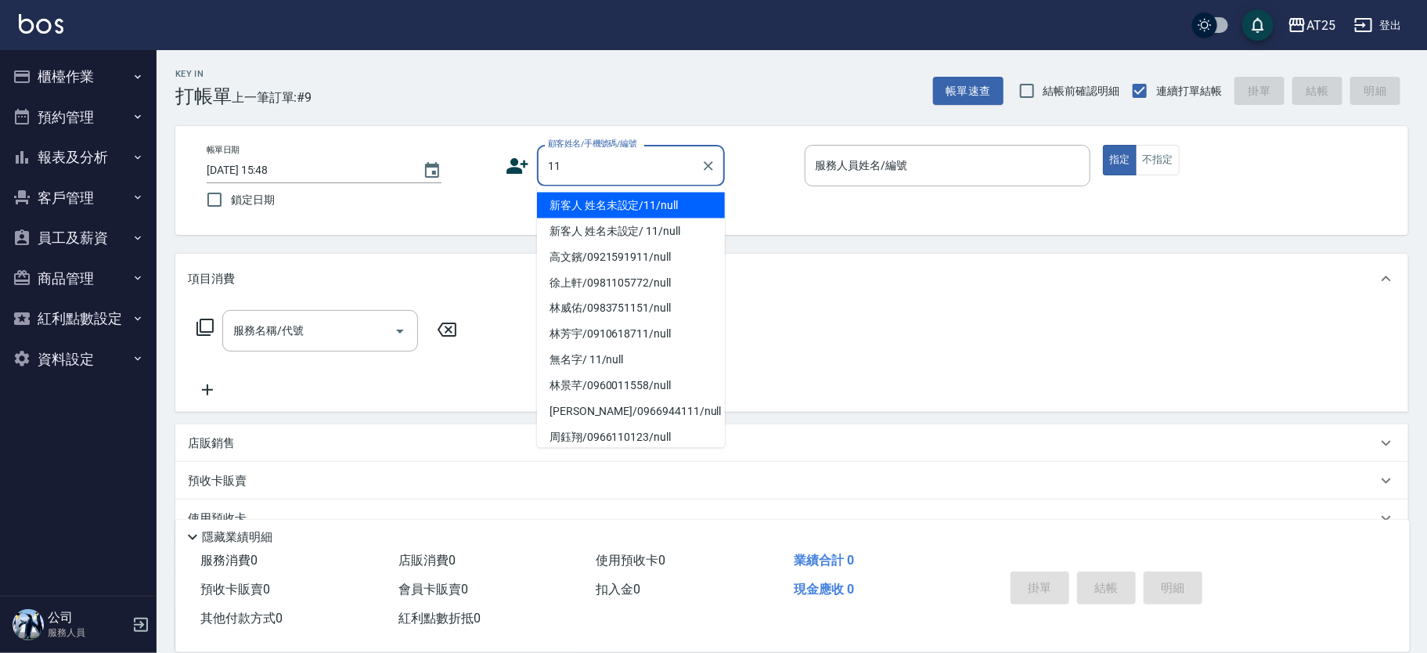
type input "新客人 姓名未設定/11/null"
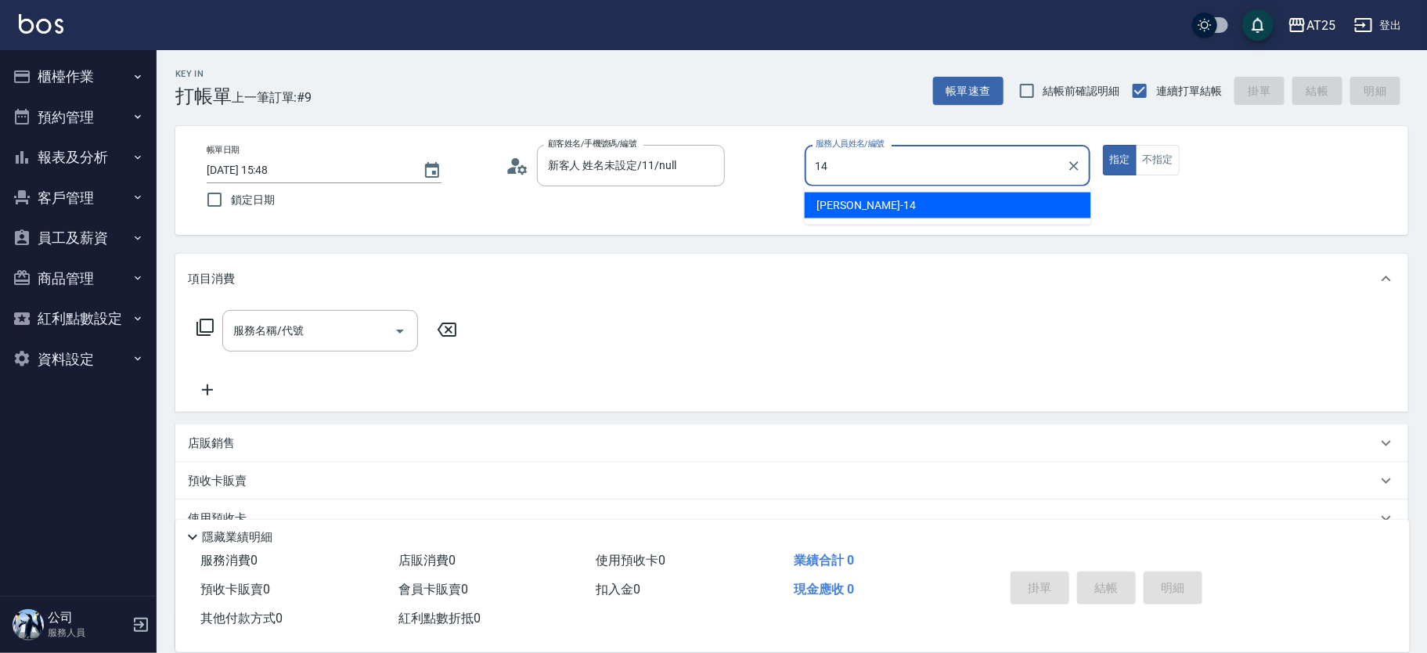
type input "Ken-14"
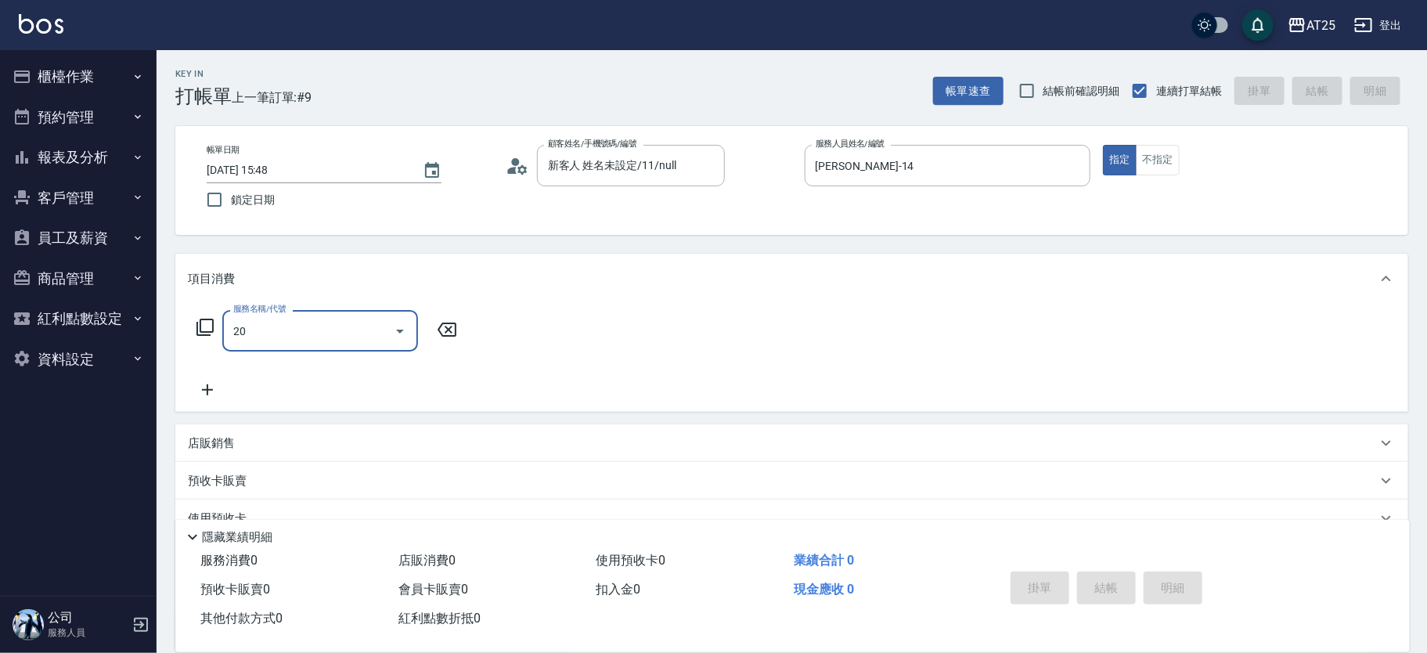
type input "201"
type input "30"
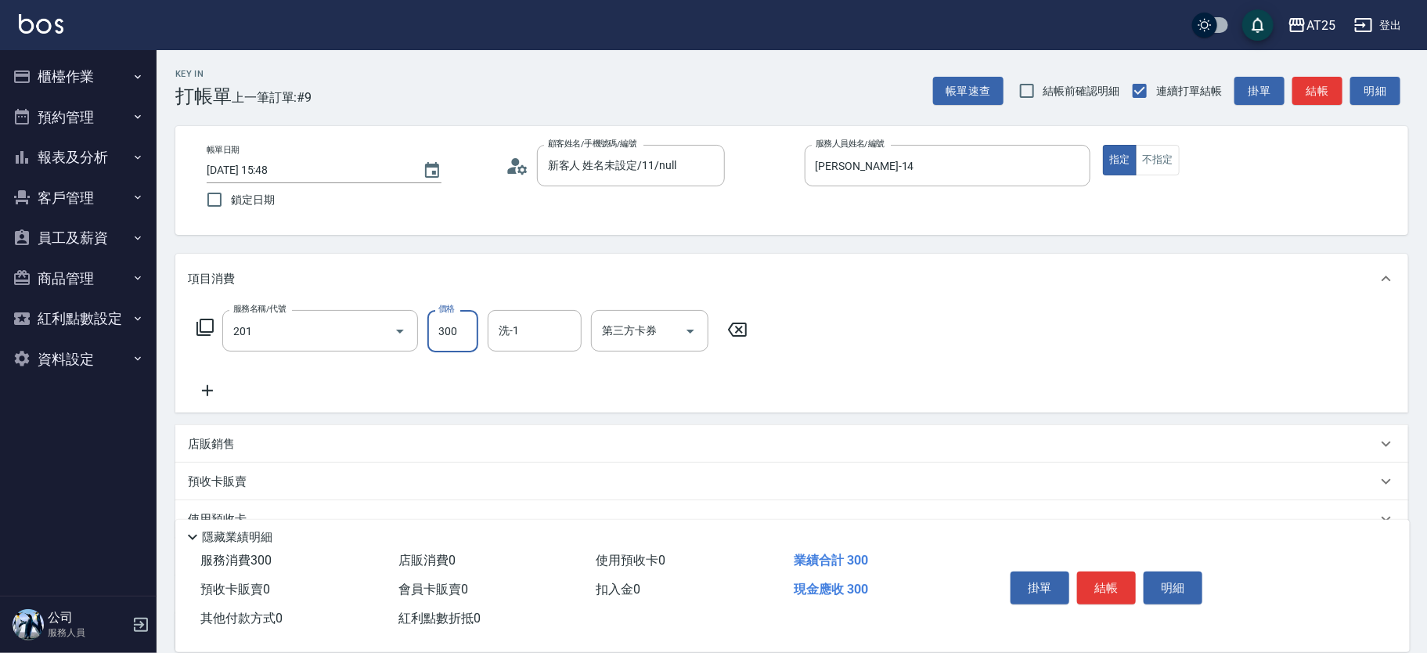
type input "洗髮(201)"
type input "4"
type input "0"
type input "40"
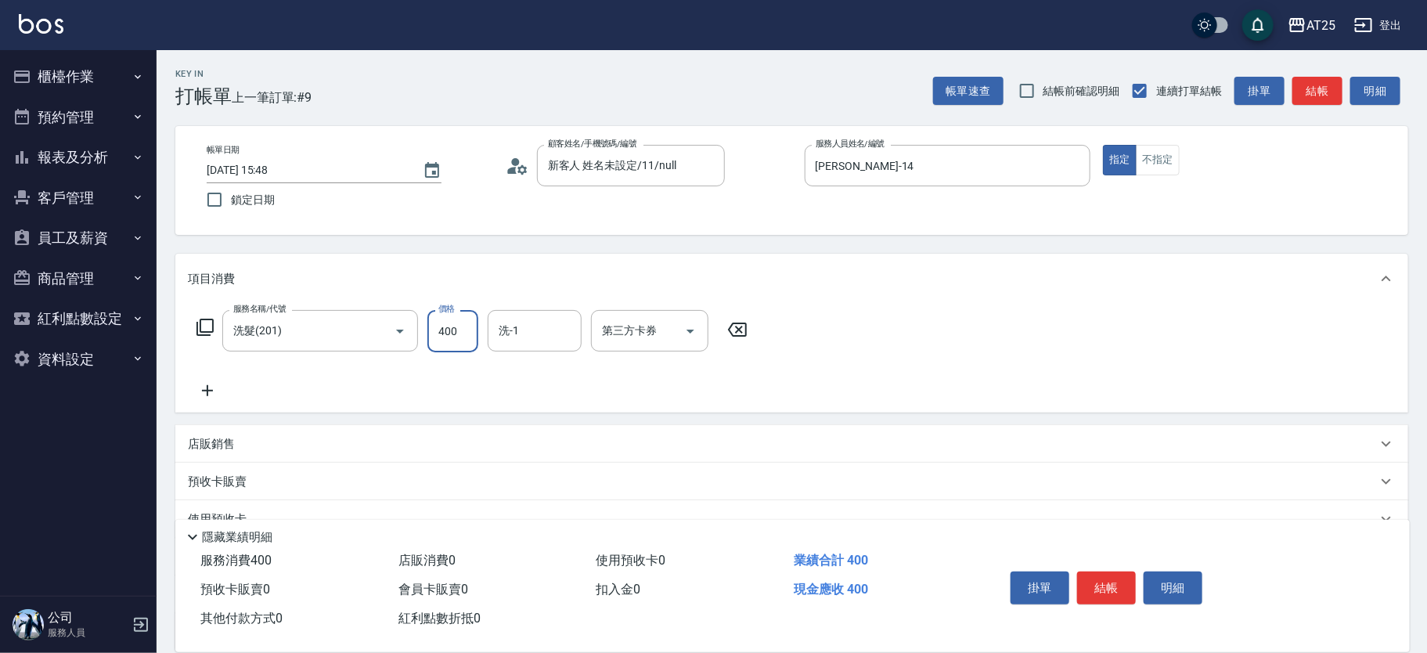
type input "400"
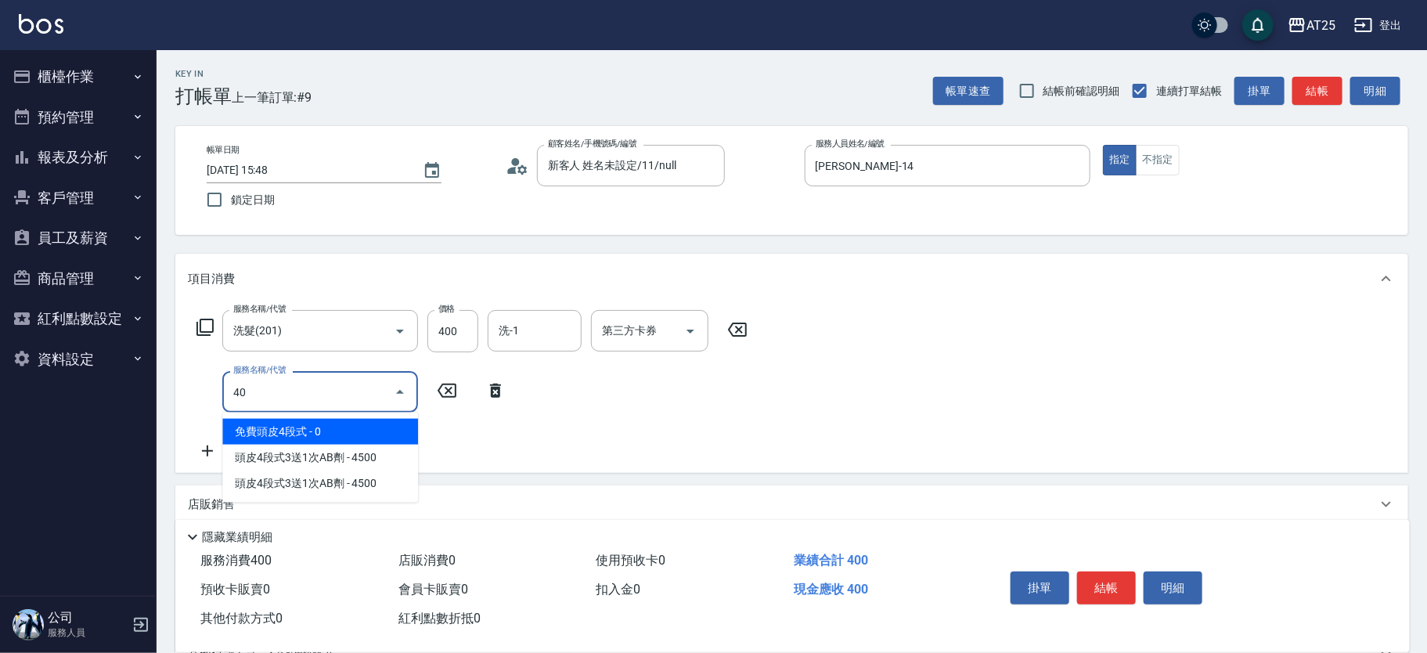
type input "401"
type input "70"
type input "剪髮(401)"
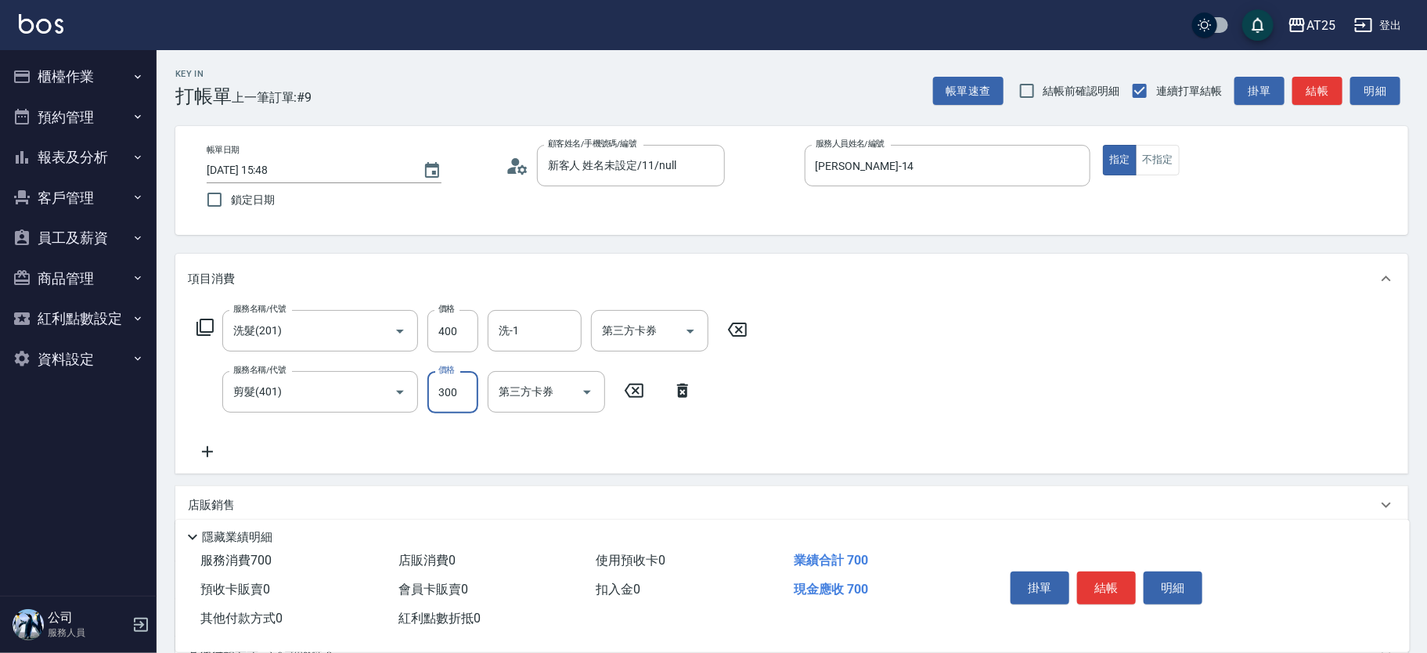
type input "40"
type input "80"
type input "400"
click at [1118, 575] on button "結帳" at bounding box center [1106, 588] width 59 height 33
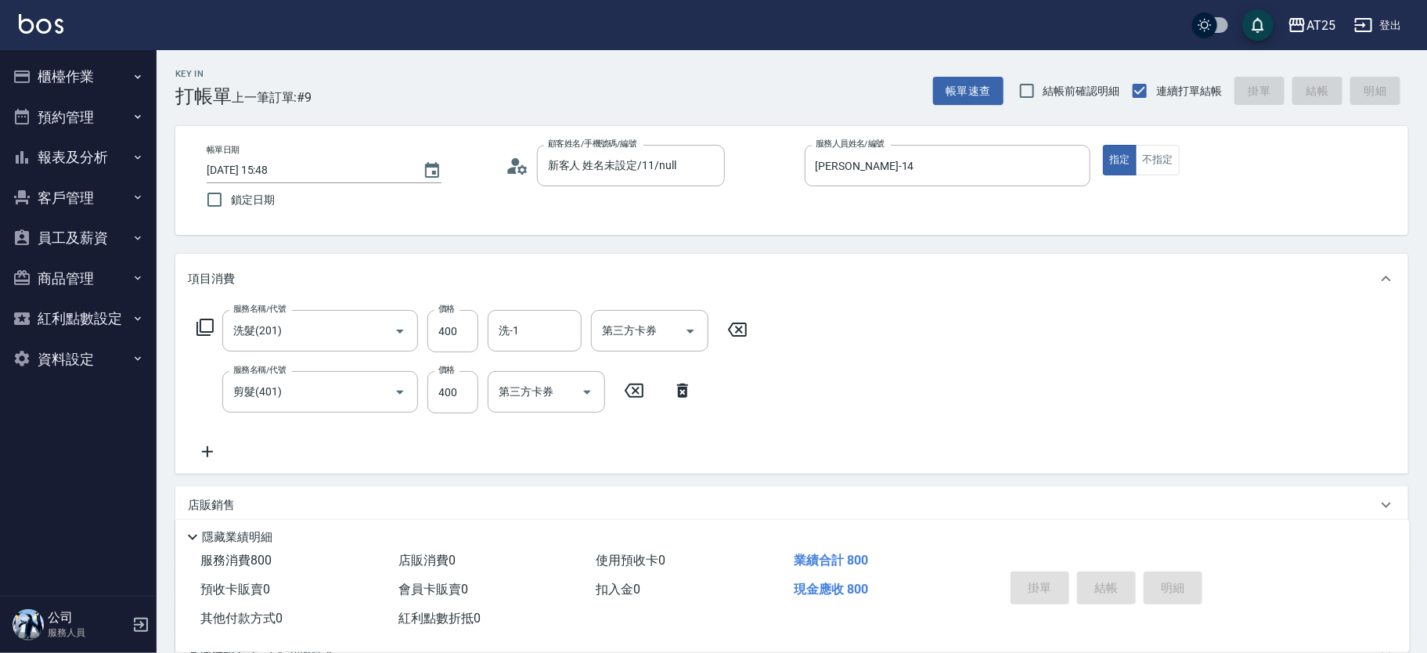
type input "2025/10/08 15:54"
type input "0"
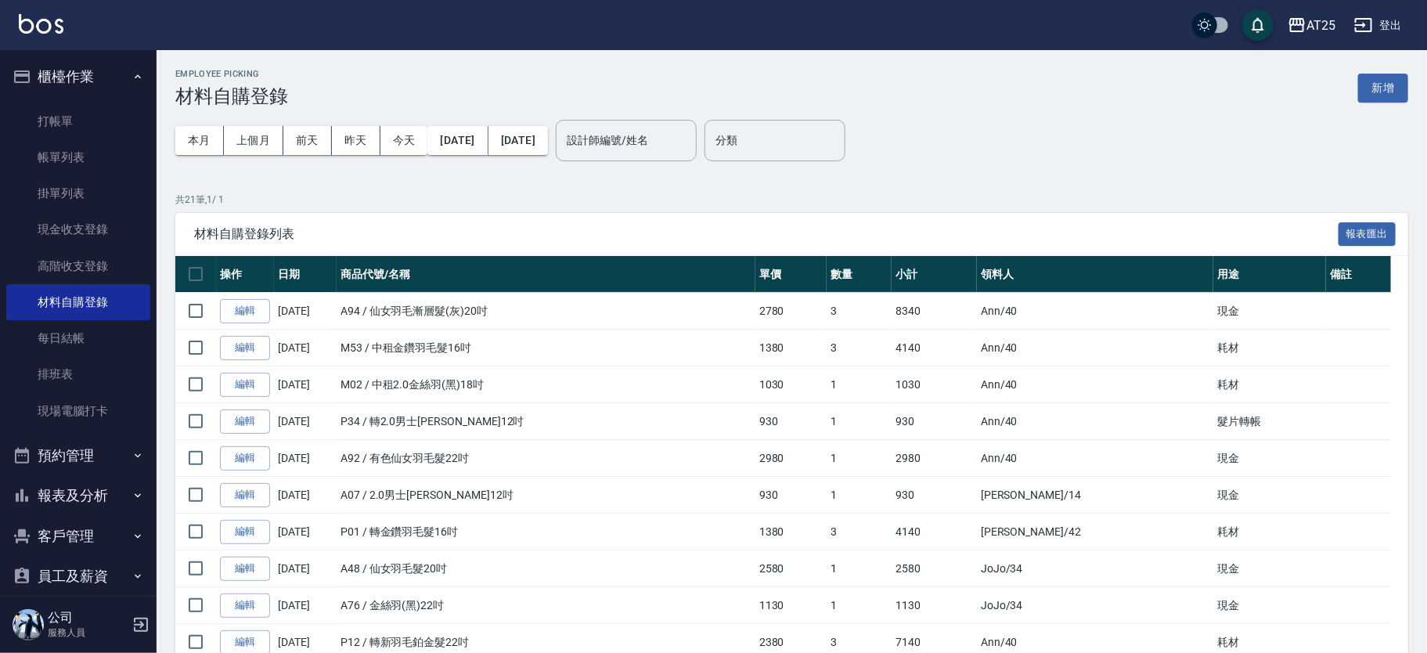
click at [1398, 89] on button "新增" at bounding box center [1383, 88] width 50 height 29
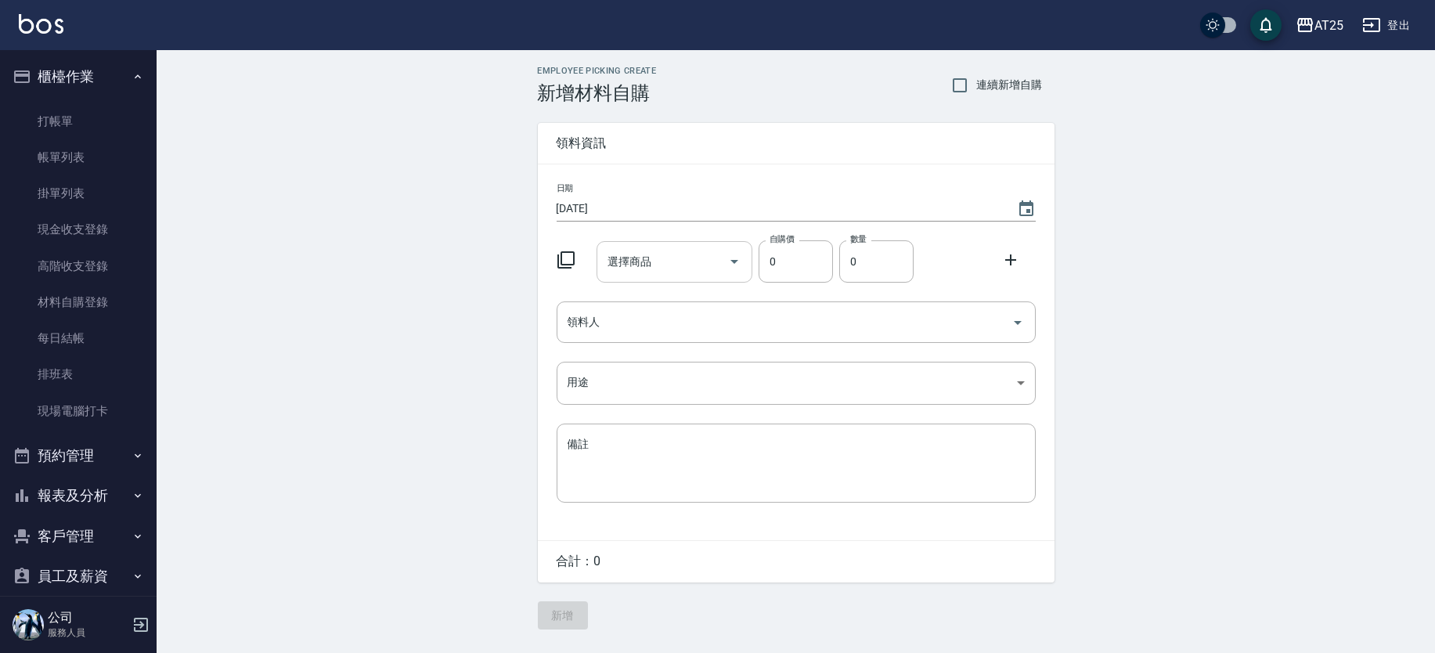
click at [672, 250] on input "選擇商品" at bounding box center [663, 261] width 118 height 27
click at [961, 78] on input "連續新增自購" at bounding box center [959, 85] width 33 height 33
checkbox input "true"
click at [669, 251] on input "選擇商品" at bounding box center [663, 261] width 118 height 27
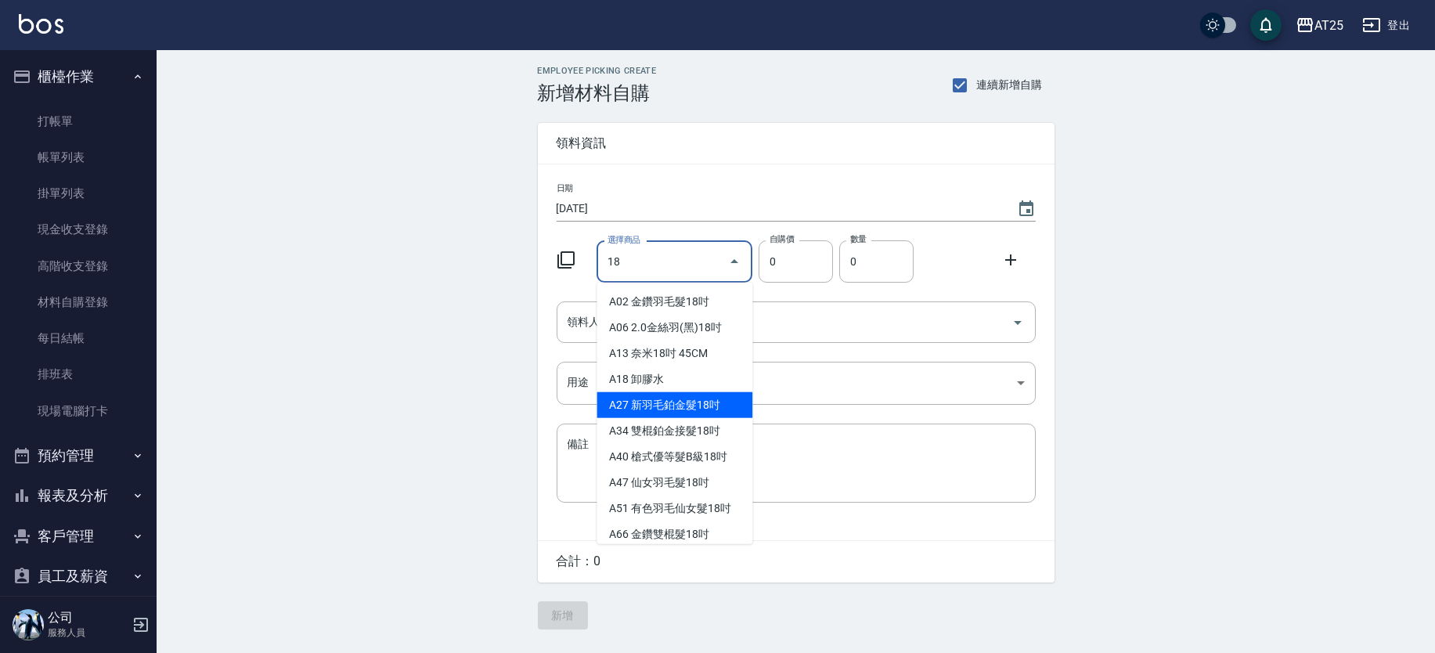
click at [703, 396] on li "A27 新羽毛鉑金髮18吋" at bounding box center [675, 405] width 156 height 26
type input "新羽毛鉑金髮18吋"
type input "1980"
type input "1"
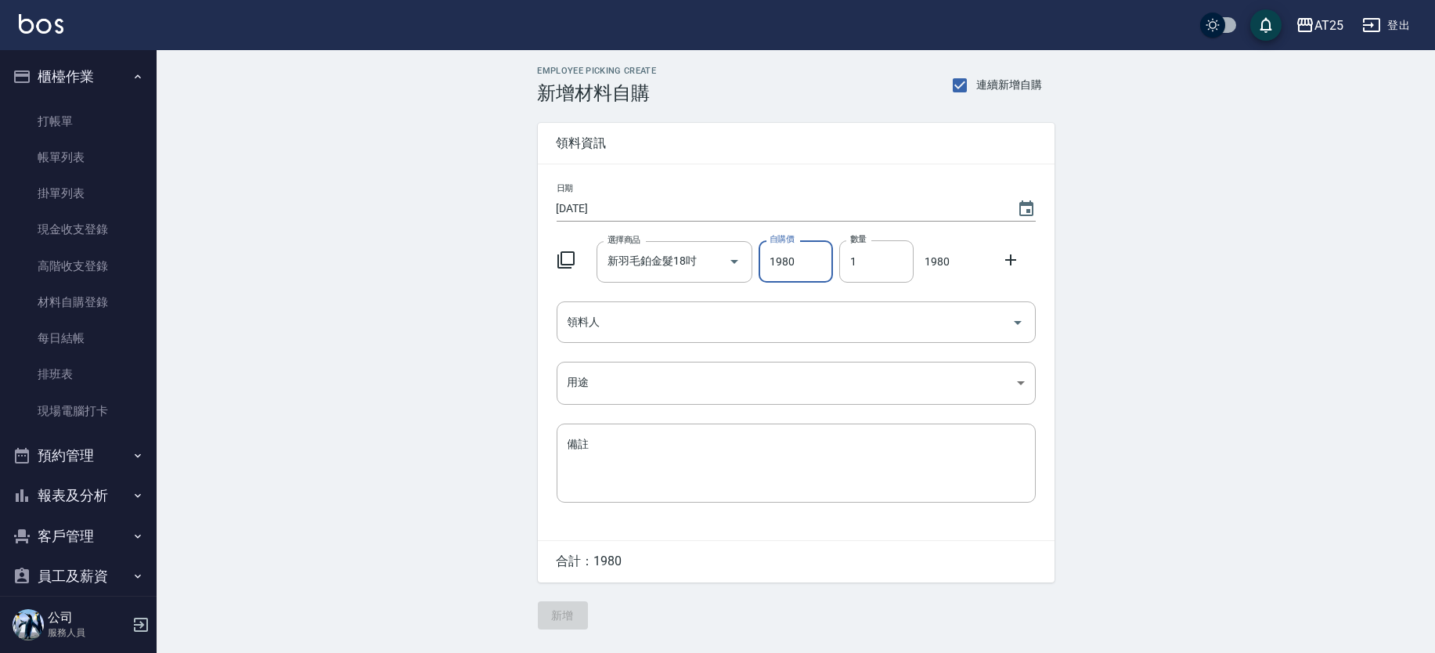
click at [1143, 287] on div "Employee Picking Create 新增材料自購 連續新增自購 領料資訊 日期 [DATE] 選擇商品 新羽毛鉑金髮18吋 選擇商品 自購價 19…" at bounding box center [796, 347] width 1279 height 595
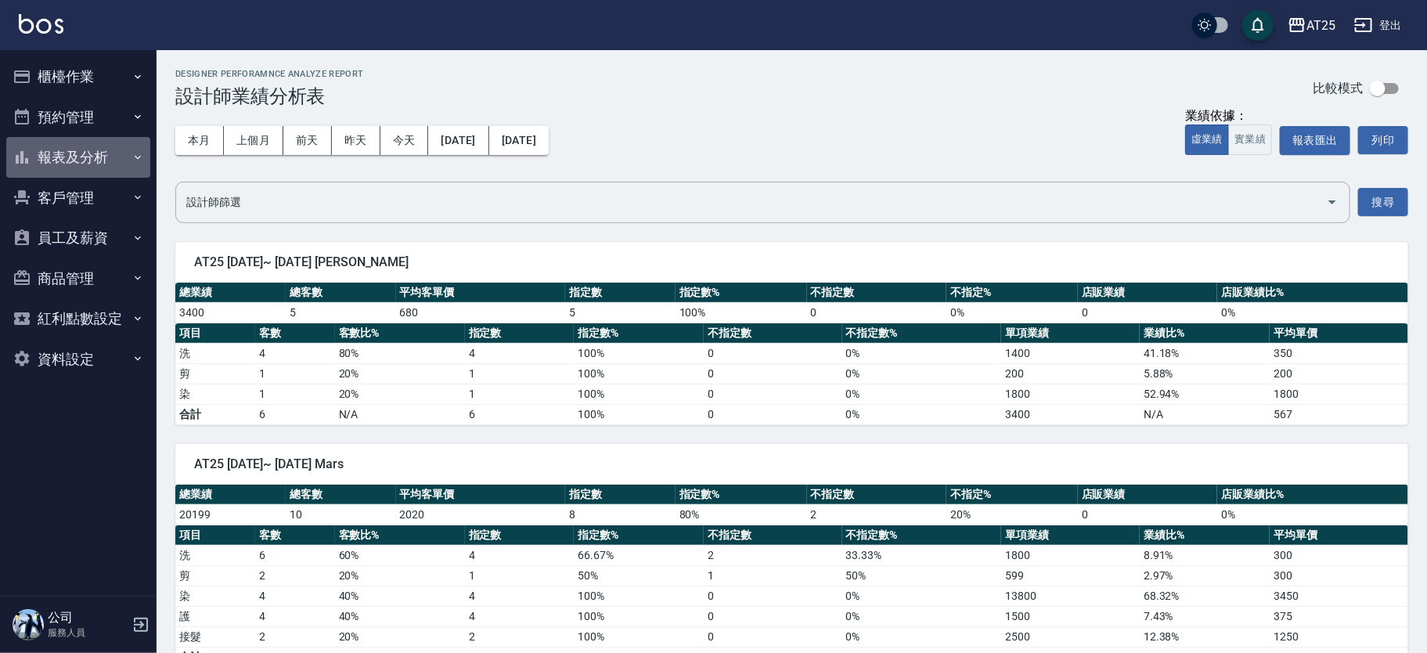
click at [124, 162] on button "報表及分析" at bounding box center [78, 157] width 144 height 41
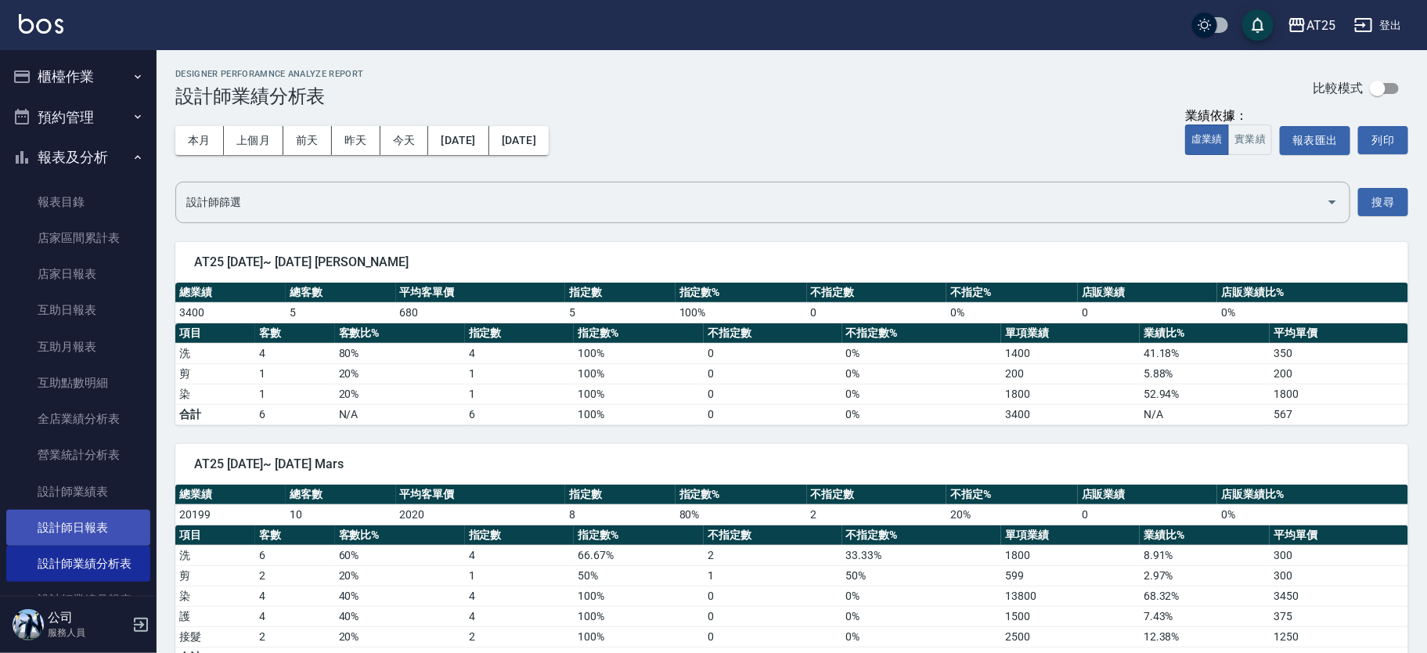
click at [98, 524] on link "設計師日報表" at bounding box center [78, 528] width 144 height 36
